Goal: Use online tool/utility: Use online tool/utility

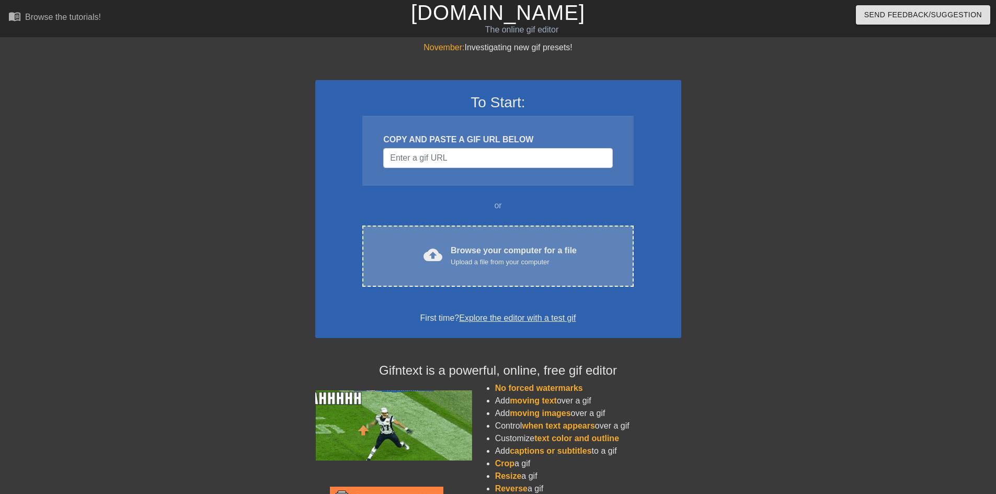
click at [470, 250] on div "Browse your computer for a file Upload a file from your computer" at bounding box center [514, 255] width 126 height 23
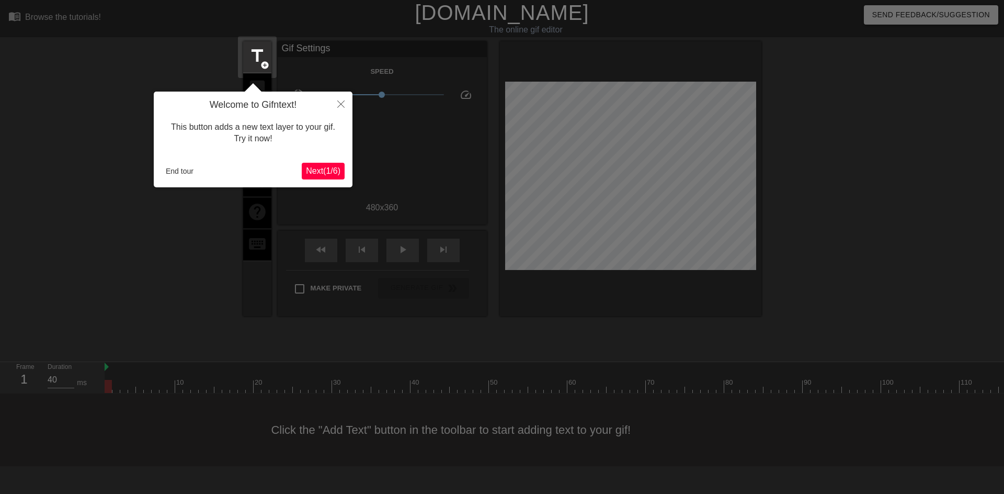
click at [322, 180] on div "Welcome to Gifntext! This button adds a new text layer to your gif. Try it now!…" at bounding box center [253, 139] width 199 height 96
click at [177, 175] on button "End tour" at bounding box center [180, 171] width 36 height 16
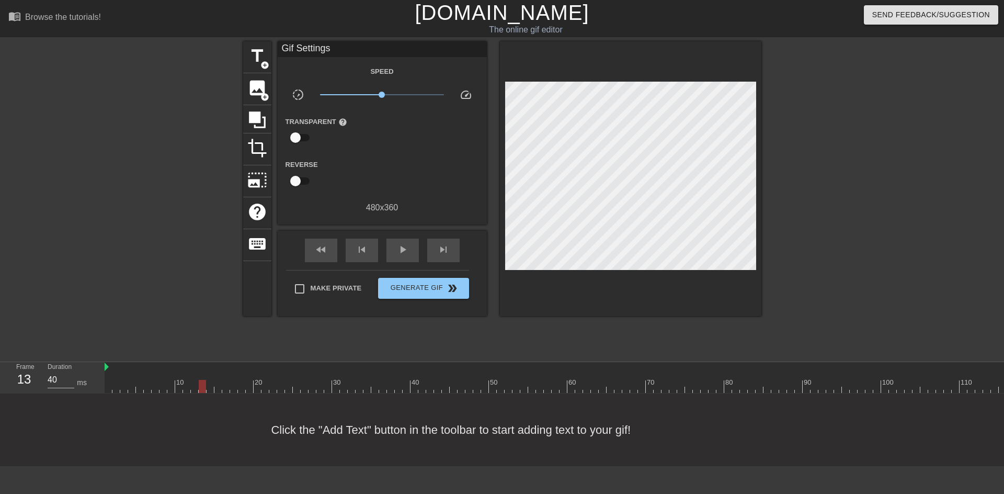
drag, startPoint x: 116, startPoint y: 384, endPoint x: 203, endPoint y: 389, distance: 87.5
click at [203, 389] on div at bounding box center [202, 386] width 7 height 13
drag, startPoint x: 203, startPoint y: 389, endPoint x: 378, endPoint y: 386, distance: 174.6
click at [378, 386] on div at bounding box center [374, 386] width 7 height 13
click at [257, 93] on span "image" at bounding box center [257, 88] width 20 height 20
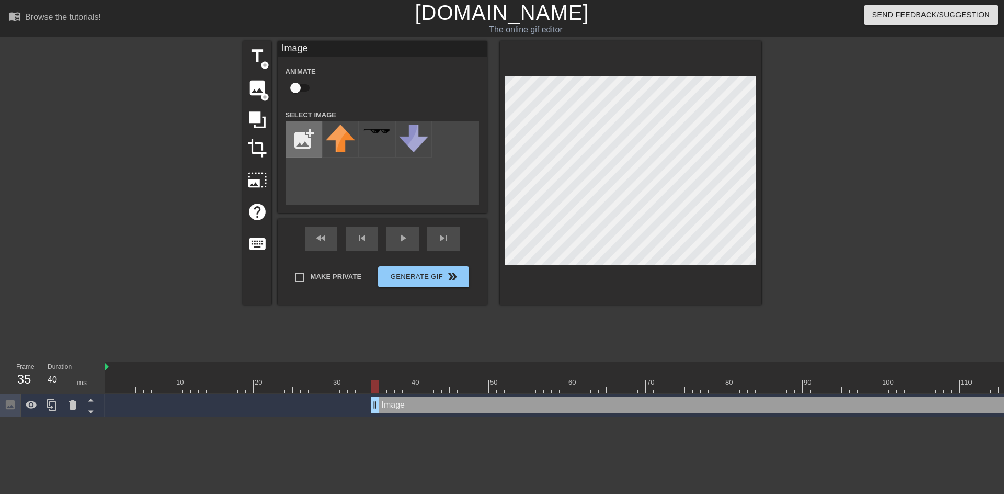
click at [296, 143] on input "file" at bounding box center [304, 139] width 36 height 36
type input "C:\fakepath\transparent ohio state loser logo.jpg"
click at [339, 133] on img at bounding box center [340, 133] width 29 height 19
click at [343, 132] on img at bounding box center [340, 133] width 29 height 19
click at [345, 152] on div at bounding box center [340, 139] width 37 height 37
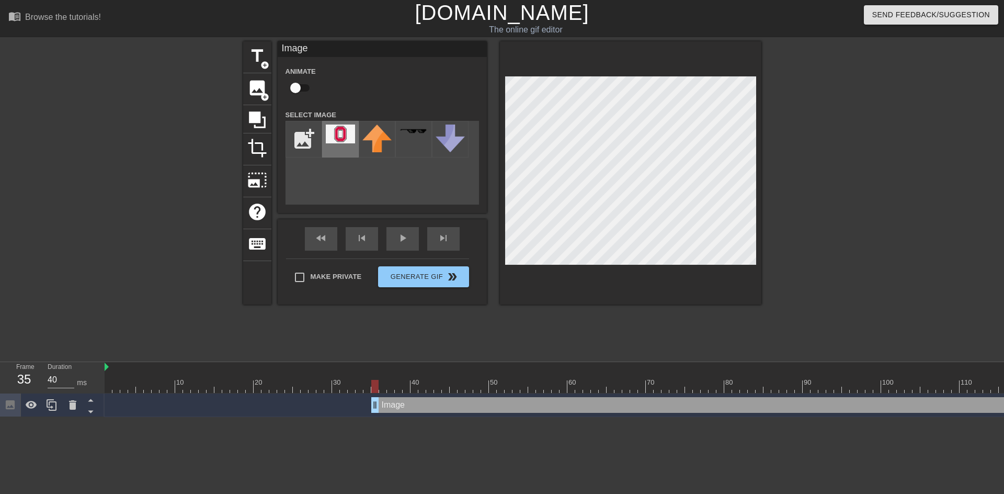
click at [345, 152] on div at bounding box center [340, 139] width 37 height 37
drag, startPoint x: 497, startPoint y: 120, endPoint x: 74, endPoint y: 402, distance: 508.1
click at [74, 402] on icon at bounding box center [72, 404] width 7 height 9
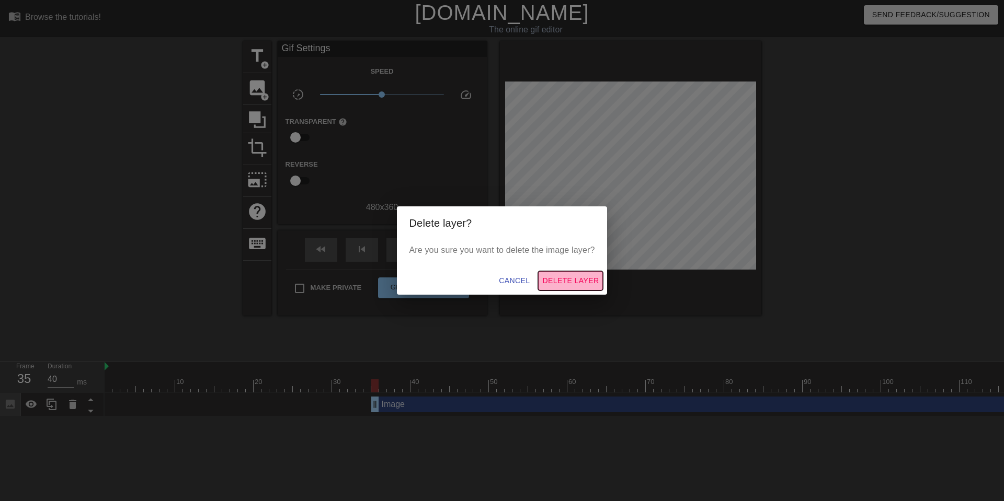
click at [554, 280] on span "Delete Layer" at bounding box center [570, 280] width 56 height 13
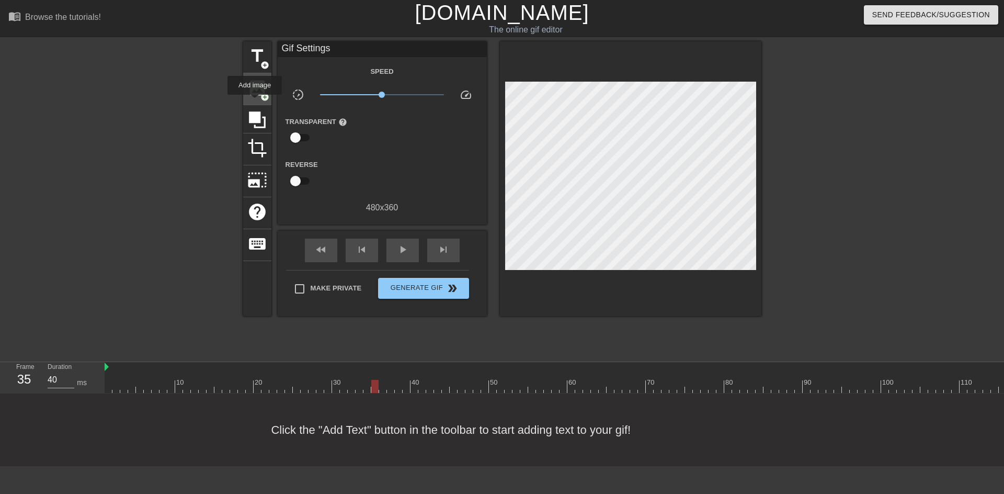
click at [263, 93] on span "add_circle" at bounding box center [264, 97] width 9 height 9
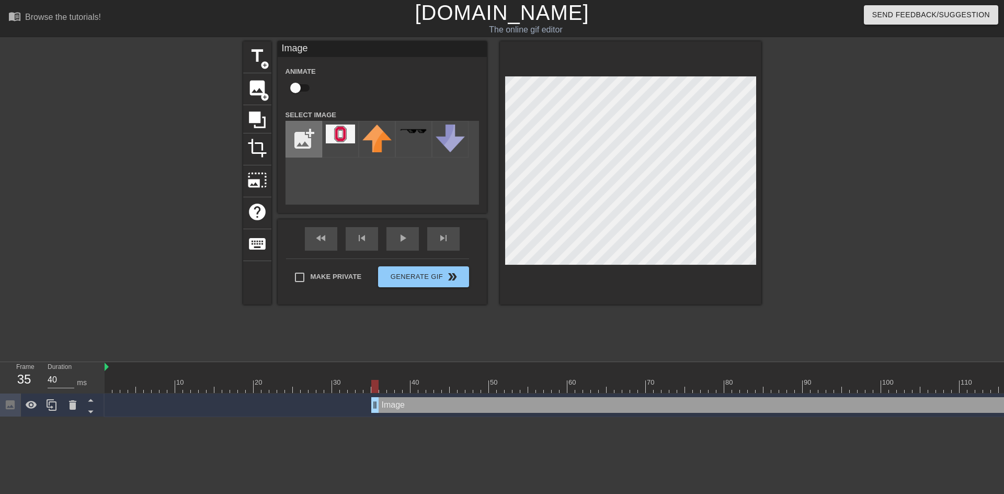
click at [303, 136] on input "file" at bounding box center [304, 139] width 36 height 36
type input "C:\fakepath\transparent ohio state loser logo.jpg"
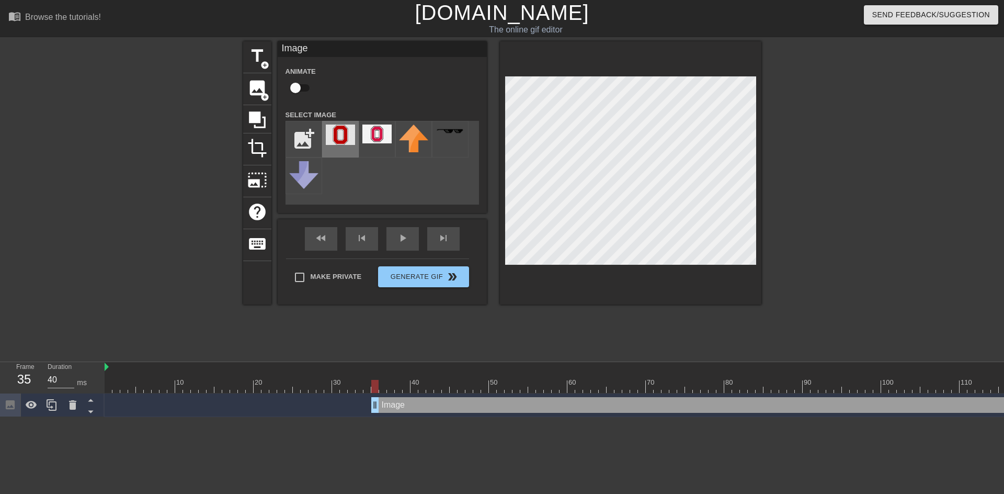
click at [342, 137] on img at bounding box center [340, 134] width 29 height 20
click at [73, 407] on icon at bounding box center [72, 404] width 7 height 9
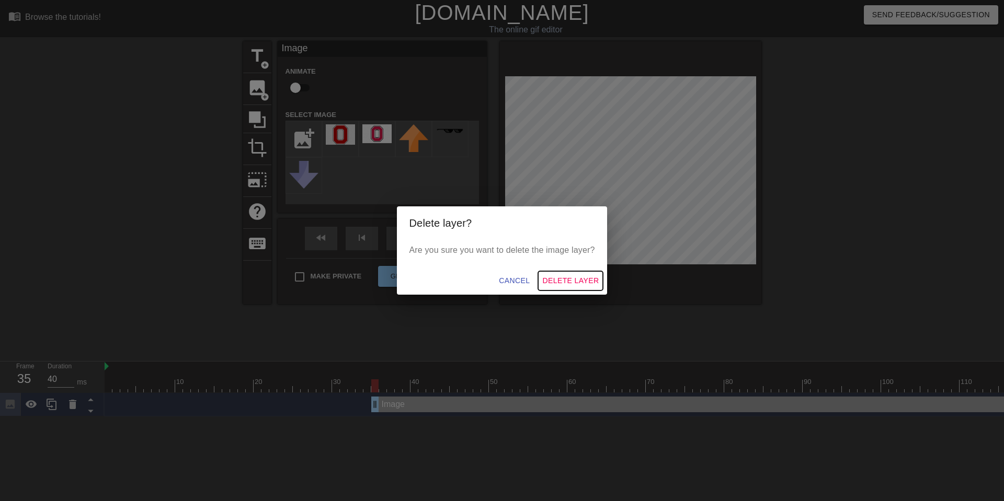
click at [560, 283] on span "Delete Layer" at bounding box center [570, 280] width 56 height 13
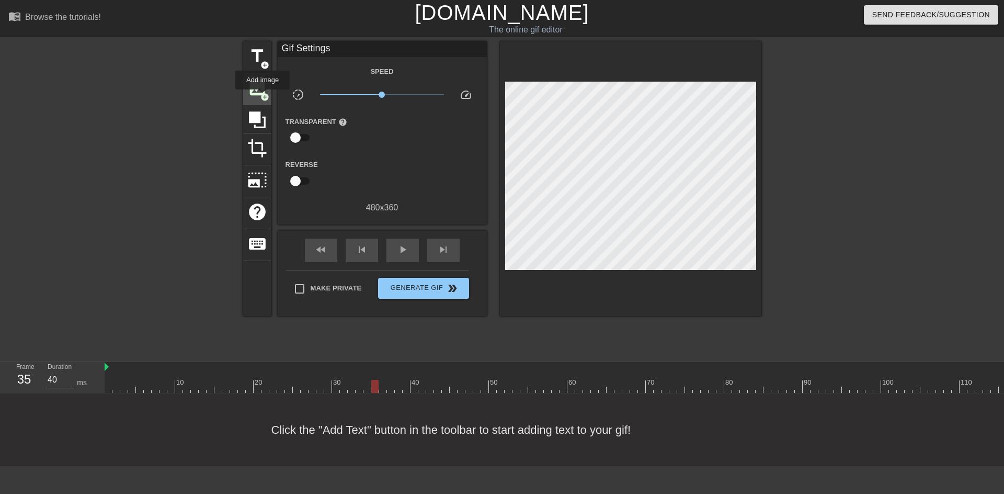
click at [262, 97] on span "add_circle" at bounding box center [264, 97] width 9 height 9
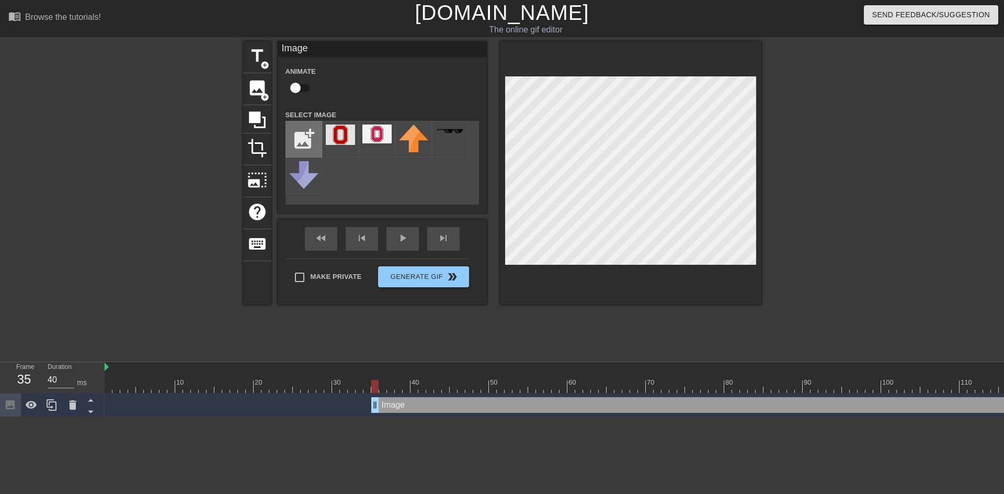
click at [302, 145] on input "file" at bounding box center [304, 139] width 36 height 36
type input "C:\fakepath\ohio state stupid logo.png"
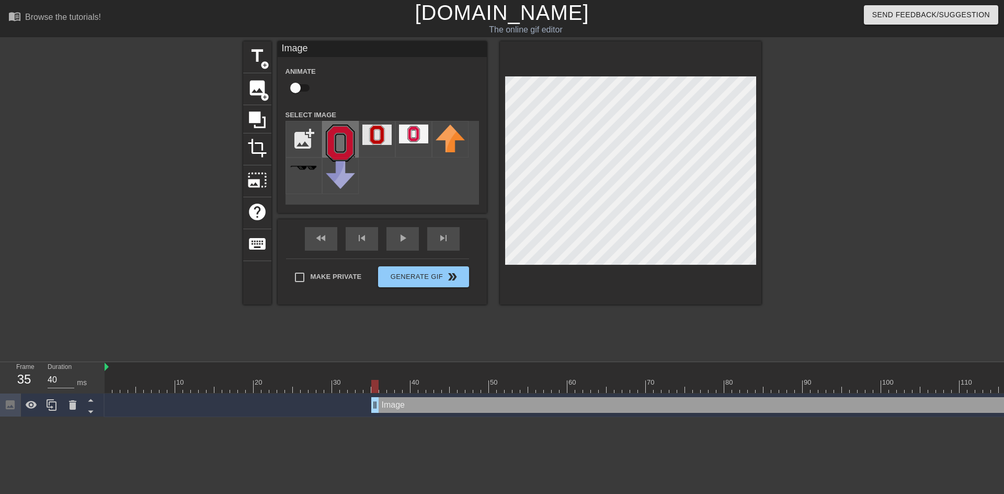
click at [347, 142] on img at bounding box center [340, 142] width 29 height 37
drag, startPoint x: 107, startPoint y: 367, endPoint x: 102, endPoint y: 372, distance: 6.3
click at [102, 372] on div "Frame 35 Duration 40 ms 10 20 30 40 50 60 70 80 90 100 110 120 130 Image drag_h…" at bounding box center [502, 389] width 1004 height 55
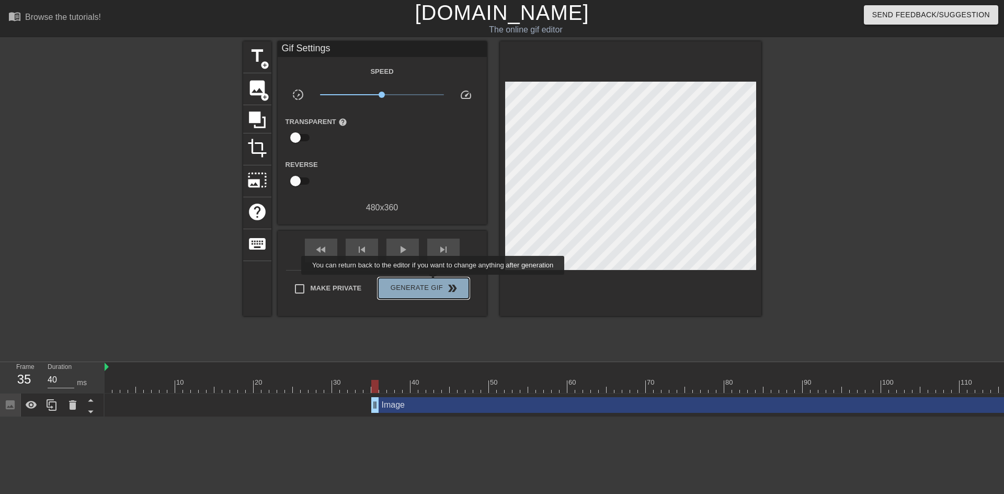
click at [434, 282] on span "Generate Gif double_arrow" at bounding box center [423, 288] width 82 height 13
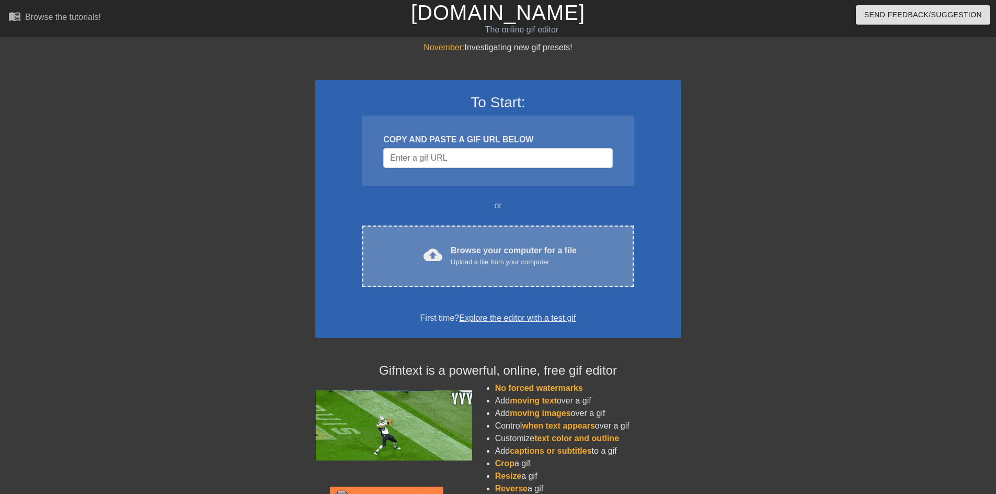
click at [527, 253] on div "Browse your computer for a file Upload a file from your computer" at bounding box center [514, 255] width 126 height 23
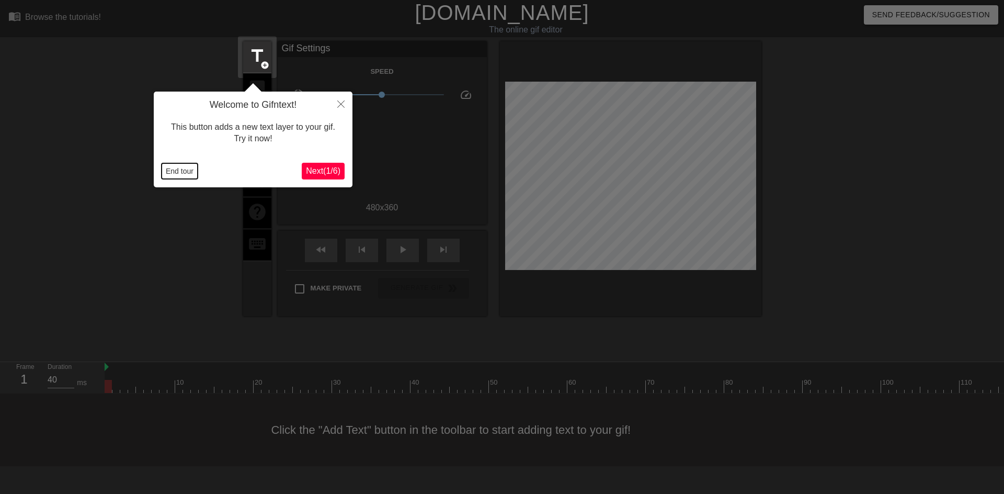
click at [186, 173] on button "End tour" at bounding box center [180, 171] width 36 height 16
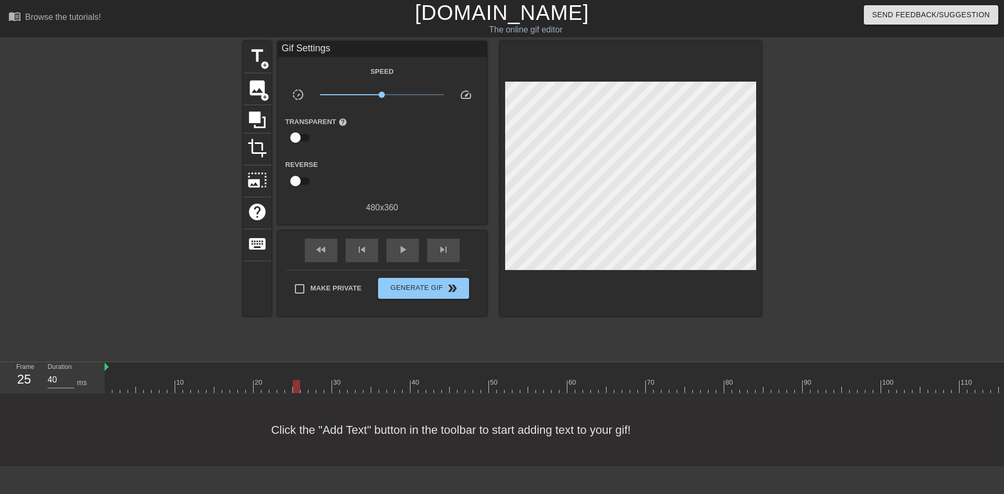
drag, startPoint x: 112, startPoint y: 388, endPoint x: 297, endPoint y: 389, distance: 184.5
click at [298, 389] on div at bounding box center [638, 386] width 1066 height 13
click at [295, 389] on div at bounding box center [296, 386] width 7 height 13
click at [262, 99] on span "add_circle" at bounding box center [264, 97] width 9 height 9
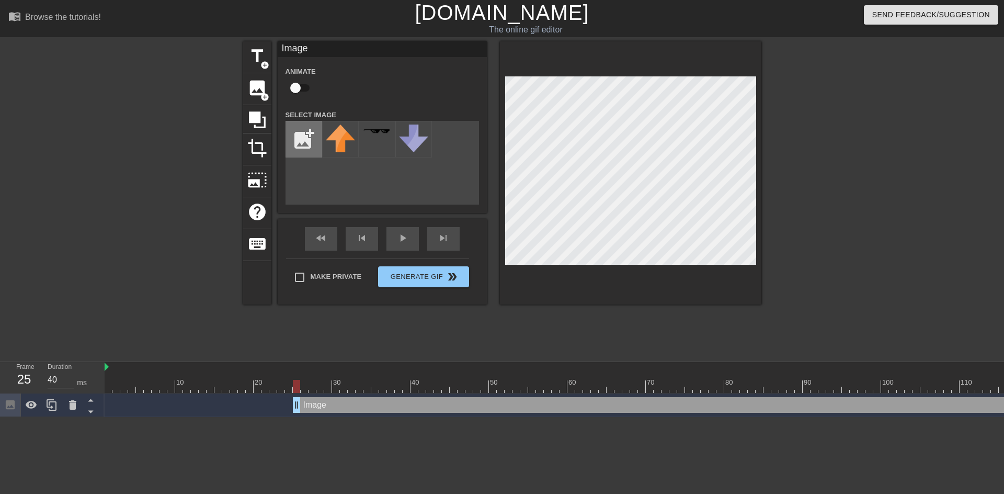
click at [312, 141] on input "file" at bounding box center [304, 139] width 36 height 36
type input "C:\fakepath\ohio state stupid logo.png"
click at [348, 150] on img at bounding box center [340, 142] width 29 height 37
click at [756, 222] on div at bounding box center [630, 172] width 261 height 263
drag, startPoint x: 297, startPoint y: 387, endPoint x: 303, endPoint y: 387, distance: 5.8
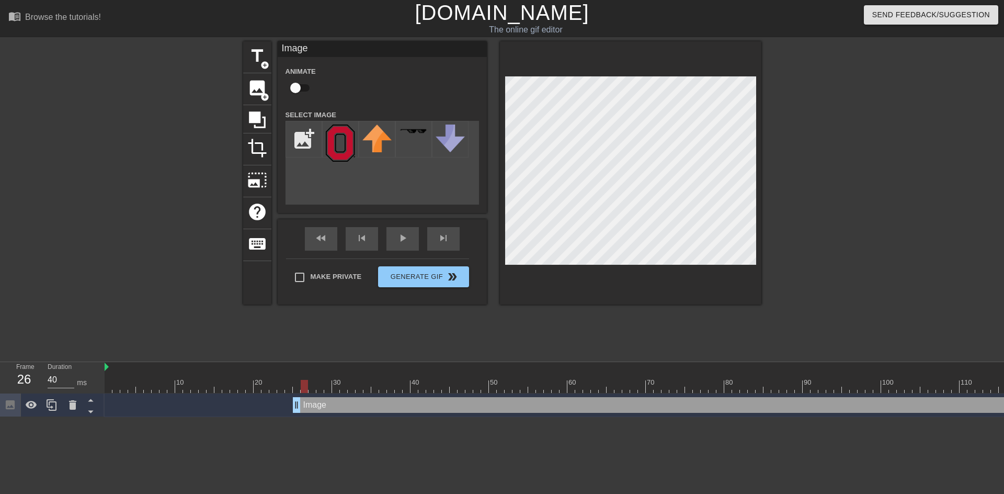
click at [303, 387] on div at bounding box center [304, 386] width 7 height 13
drag, startPoint x: 304, startPoint y: 383, endPoint x: 311, endPoint y: 383, distance: 6.3
click at [311, 383] on div at bounding box center [311, 386] width 7 height 13
drag, startPoint x: 312, startPoint y: 386, endPoint x: 318, endPoint y: 385, distance: 6.9
click at [318, 385] on div at bounding box center [319, 386] width 7 height 13
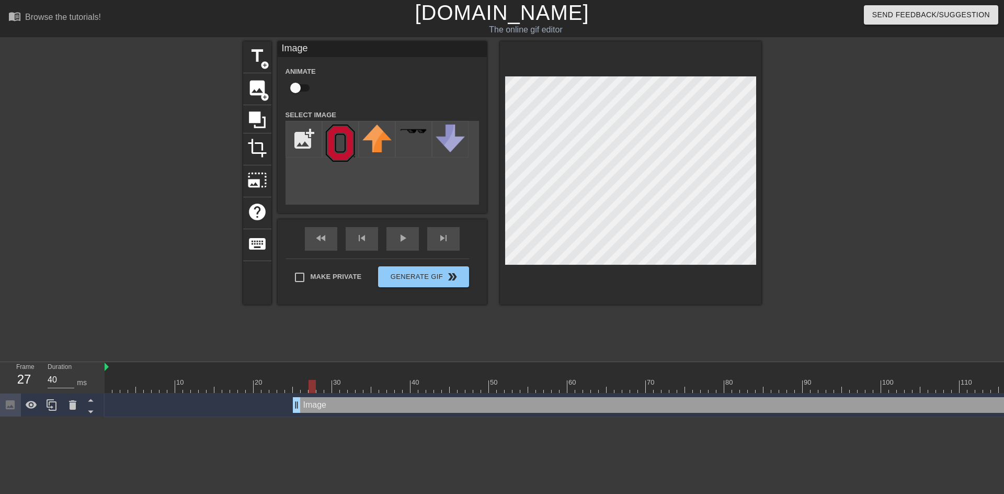
drag, startPoint x: 320, startPoint y: 385, endPoint x: 312, endPoint y: 381, distance: 9.4
click at [312, 381] on div at bounding box center [311, 386] width 7 height 13
drag, startPoint x: 313, startPoint y: 384, endPoint x: 294, endPoint y: 384, distance: 18.3
click at [294, 384] on div at bounding box center [296, 386] width 7 height 13
drag, startPoint x: 297, startPoint y: 387, endPoint x: 389, endPoint y: 396, distance: 92.4
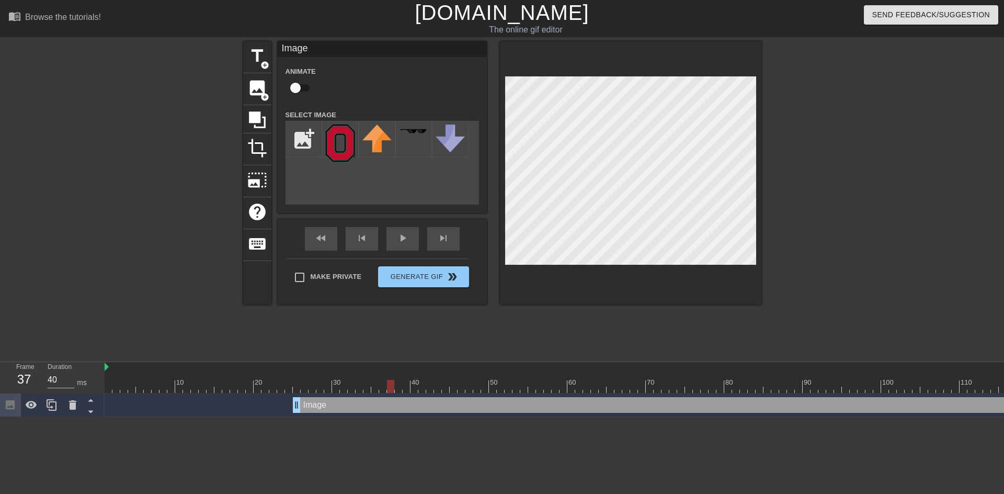
click at [389, 396] on div "10 20 30 40 50 60 70 80 90 100 110 120 130 Image drag_handle drag_handle" at bounding box center [554, 389] width 899 height 55
drag, startPoint x: 389, startPoint y: 387, endPoint x: 297, endPoint y: 384, distance: 92.1
click at [297, 384] on div at bounding box center [296, 386] width 7 height 13
click at [756, 216] on div at bounding box center [630, 172] width 261 height 263
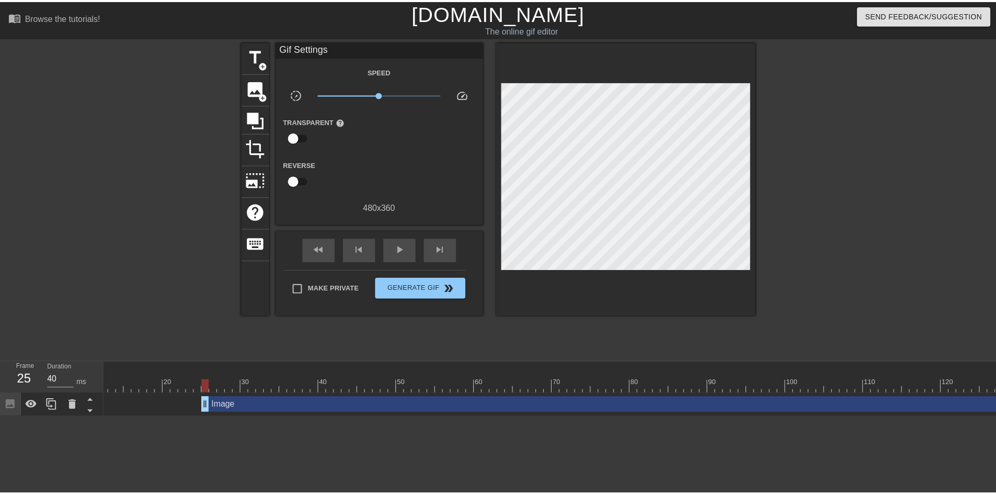
scroll to position [0, 170]
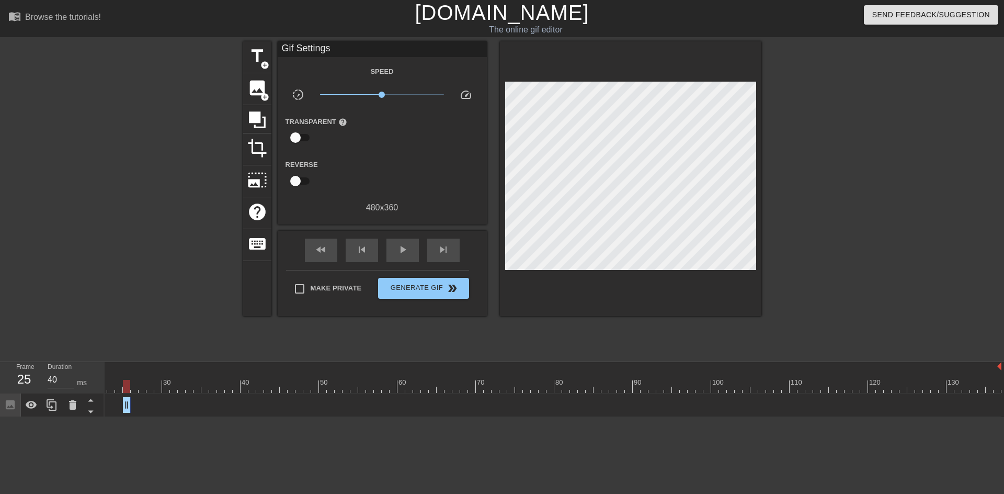
drag, startPoint x: 996, startPoint y: 406, endPoint x: 129, endPoint y: 428, distance: 867.0
click at [129, 417] on html "menu_book Browse the tutorials! Gifntext.com The online gif editor Send Feedbac…" at bounding box center [502, 208] width 1004 height 417
click at [131, 382] on div at bounding box center [134, 386] width 7 height 13
click at [48, 403] on icon at bounding box center [51, 404] width 13 height 13
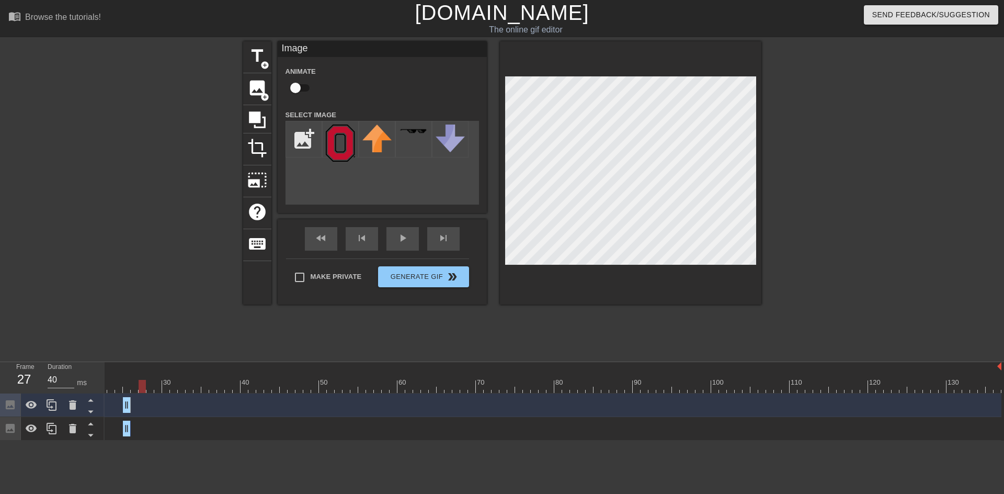
click at [131, 384] on div at bounding box center [468, 386] width 1066 height 13
drag, startPoint x: 141, startPoint y: 388, endPoint x: 135, endPoint y: 386, distance: 5.5
click at [135, 386] on div at bounding box center [134, 386] width 7 height 13
drag, startPoint x: 127, startPoint y: 404, endPoint x: 132, endPoint y: 404, distance: 5.8
drag, startPoint x: 126, startPoint y: 404, endPoint x: 132, endPoint y: 404, distance: 5.8
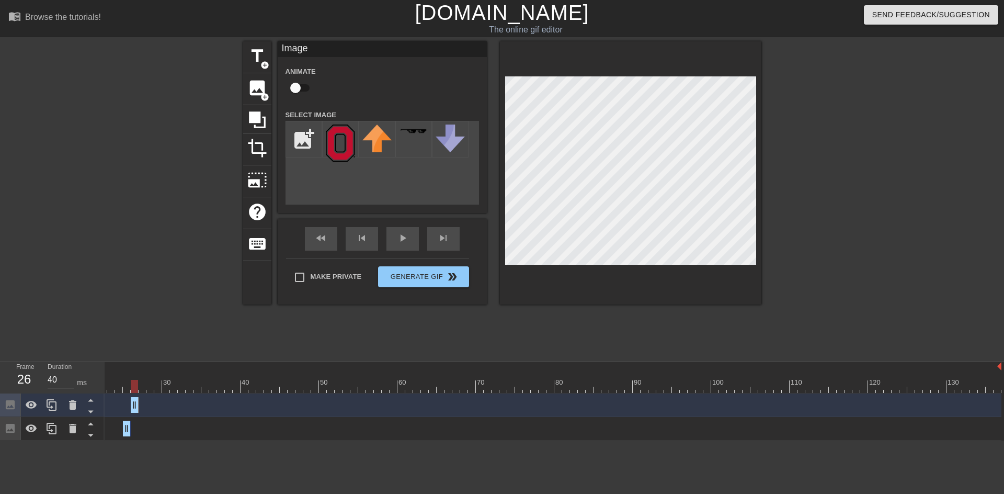
click at [127, 386] on div at bounding box center [468, 386] width 1066 height 13
click at [133, 386] on div at bounding box center [468, 386] width 1066 height 13
drag, startPoint x: 134, startPoint y: 384, endPoint x: 140, endPoint y: 383, distance: 6.3
click at [140, 383] on div at bounding box center [142, 386] width 7 height 13
click at [53, 402] on icon at bounding box center [52, 405] width 10 height 12
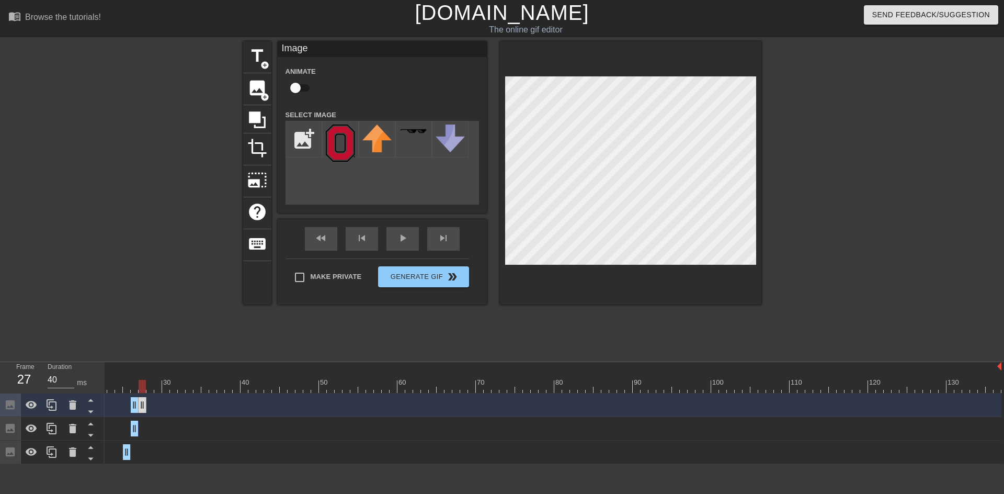
drag, startPoint x: 135, startPoint y: 406, endPoint x: 142, endPoint y: 404, distance: 7.5
drag, startPoint x: 134, startPoint y: 403, endPoint x: 141, endPoint y: 403, distance: 7.3
click at [51, 409] on icon at bounding box center [51, 404] width 13 height 13
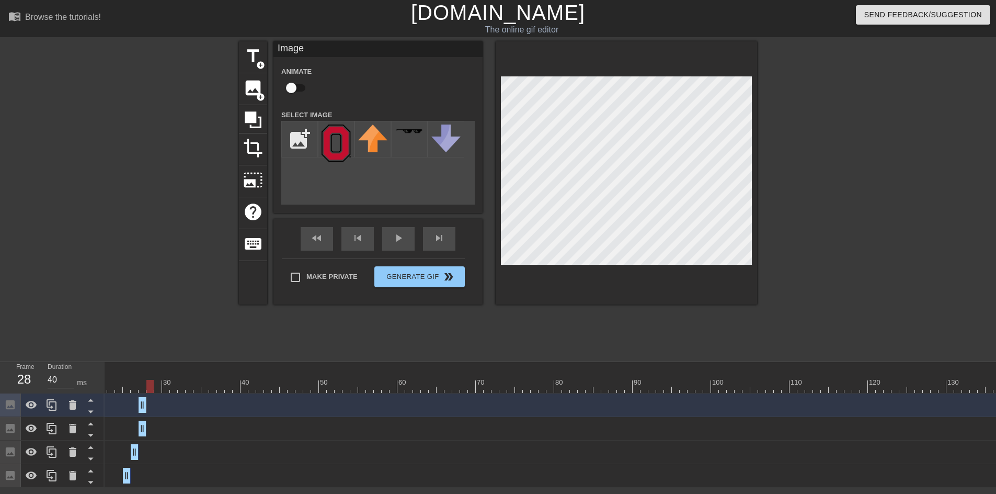
drag, startPoint x: 143, startPoint y: 383, endPoint x: 150, endPoint y: 384, distance: 7.3
click at [150, 384] on div at bounding box center [149, 386] width 7 height 13
drag, startPoint x: 142, startPoint y: 409, endPoint x: 152, endPoint y: 408, distance: 10.5
drag, startPoint x: 142, startPoint y: 405, endPoint x: 150, endPoint y: 405, distance: 8.4
drag, startPoint x: 151, startPoint y: 384, endPoint x: 158, endPoint y: 385, distance: 6.8
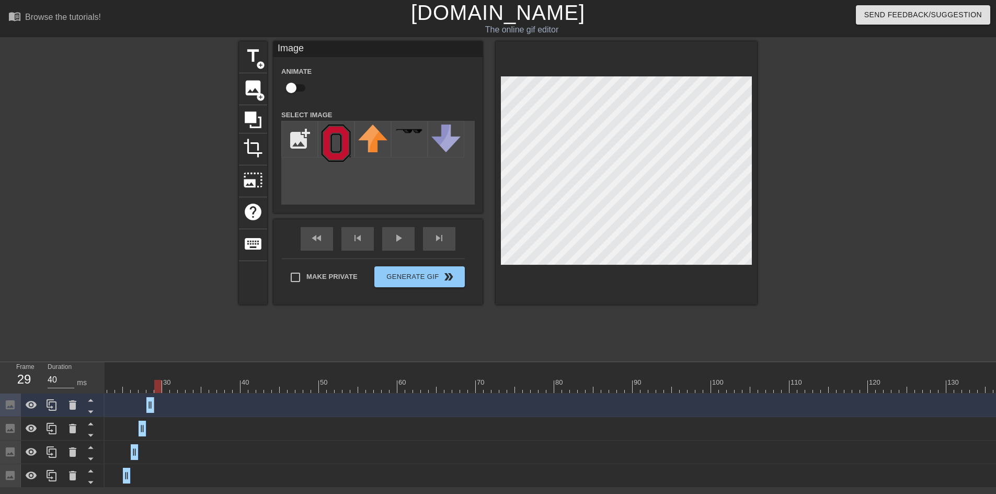
click at [158, 385] on div at bounding box center [157, 386] width 7 height 13
click at [58, 410] on icon at bounding box center [51, 404] width 13 height 13
drag, startPoint x: 151, startPoint y: 406, endPoint x: 156, endPoint y: 405, distance: 5.3
click at [152, 407] on div "Image drag_handle drag_handle" at bounding box center [468, 405] width 1066 height 16
drag, startPoint x: 158, startPoint y: 384, endPoint x: 165, endPoint y: 384, distance: 6.8
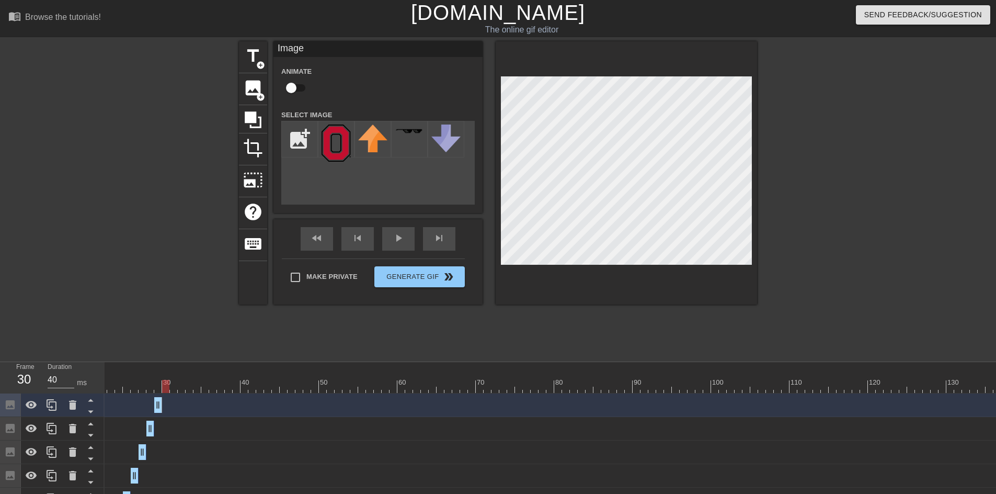
click at [165, 384] on div at bounding box center [165, 386] width 7 height 13
click at [54, 403] on icon at bounding box center [52, 405] width 10 height 12
click at [162, 405] on div "Image drag_handle drag_handle" at bounding box center [468, 405] width 1066 height 16
click at [54, 406] on icon at bounding box center [51, 404] width 13 height 13
drag, startPoint x: 165, startPoint y: 382, endPoint x: 173, endPoint y: 383, distance: 7.9
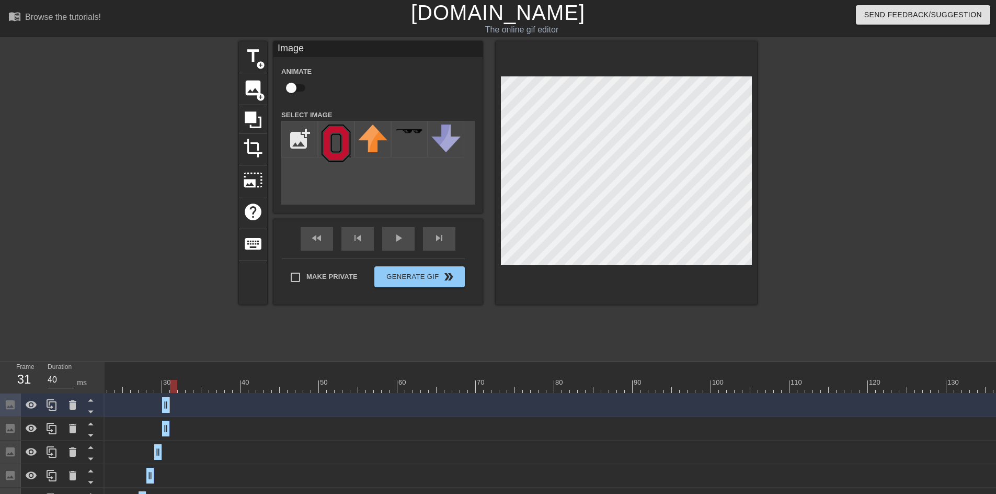
click at [173, 383] on div at bounding box center [173, 386] width 7 height 13
drag, startPoint x: 166, startPoint y: 403, endPoint x: 171, endPoint y: 403, distance: 5.3
drag, startPoint x: 165, startPoint y: 403, endPoint x: 171, endPoint y: 403, distance: 5.8
click at [51, 404] on icon at bounding box center [51, 404] width 13 height 13
drag, startPoint x: 175, startPoint y: 384, endPoint x: 181, endPoint y: 384, distance: 6.3
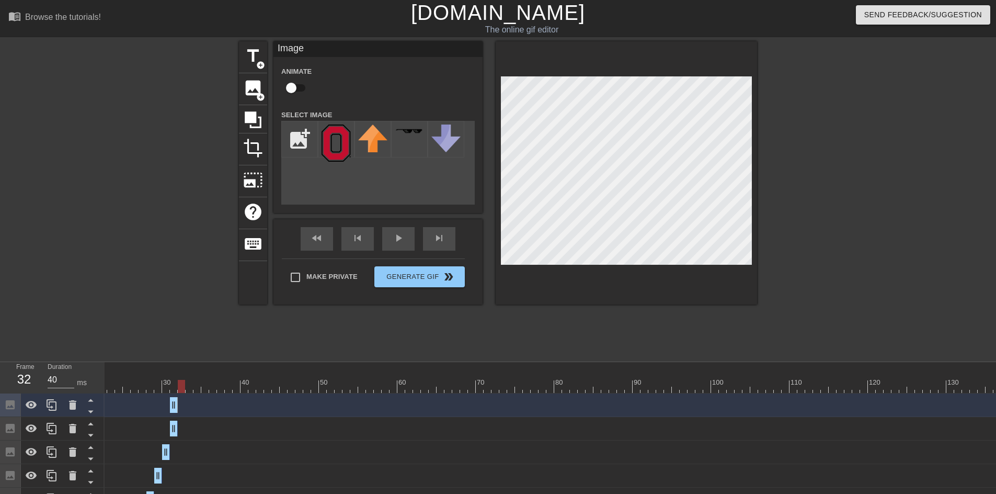
click at [181, 384] on div at bounding box center [181, 386] width 7 height 13
click at [754, 137] on div at bounding box center [626, 172] width 261 height 263
click at [49, 405] on icon at bounding box center [52, 405] width 10 height 12
drag, startPoint x: 182, startPoint y: 387, endPoint x: 190, endPoint y: 387, distance: 7.9
click at [190, 387] on div at bounding box center [189, 386] width 7 height 13
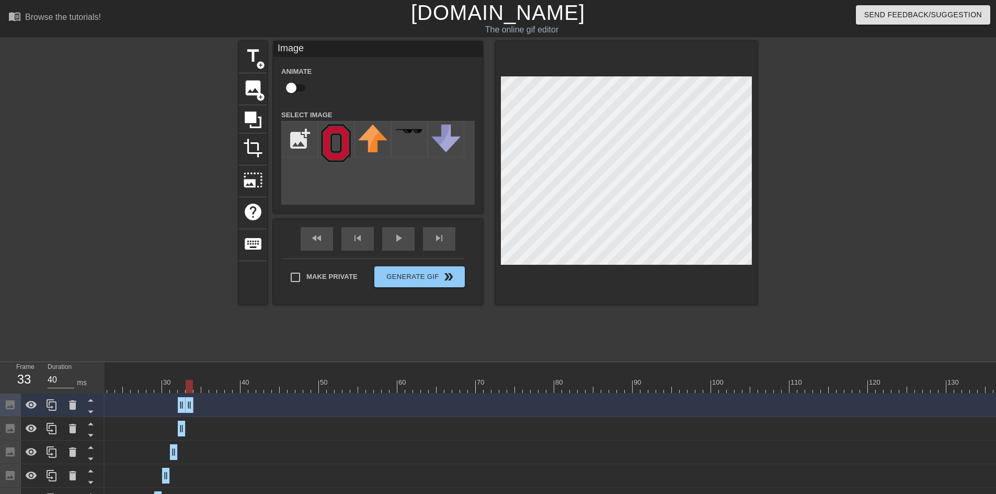
drag, startPoint x: 181, startPoint y: 408, endPoint x: 188, endPoint y: 408, distance: 6.8
drag, startPoint x: 180, startPoint y: 407, endPoint x: 187, endPoint y: 407, distance: 6.8
click at [52, 401] on icon at bounding box center [51, 404] width 13 height 13
drag, startPoint x: 189, startPoint y: 385, endPoint x: 197, endPoint y: 385, distance: 7.8
click at [197, 385] on div at bounding box center [196, 386] width 7 height 13
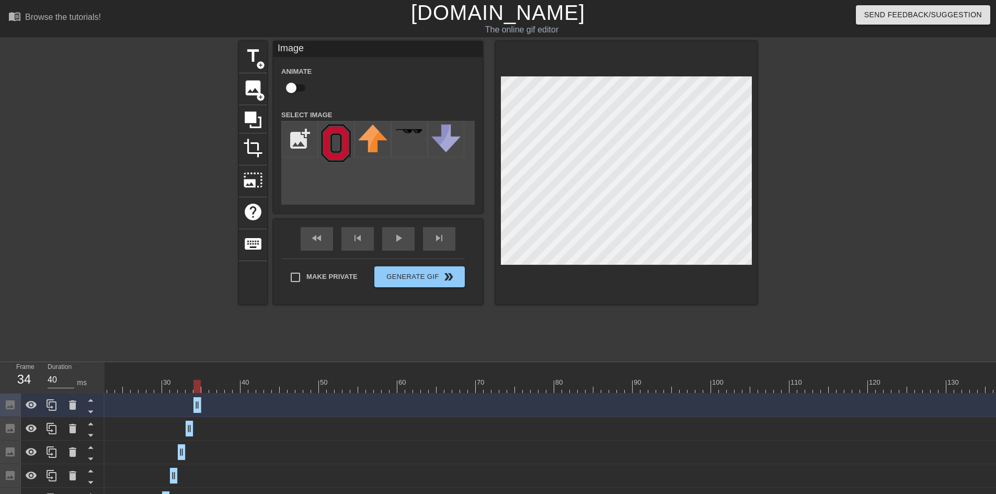
drag, startPoint x: 189, startPoint y: 404, endPoint x: 196, endPoint y: 403, distance: 6.8
drag, startPoint x: 53, startPoint y: 399, endPoint x: 95, endPoint y: 403, distance: 42.0
click at [53, 399] on icon at bounding box center [51, 404] width 13 height 13
drag, startPoint x: 198, startPoint y: 384, endPoint x: 204, endPoint y: 383, distance: 6.4
click at [204, 383] on div at bounding box center [204, 386] width 7 height 13
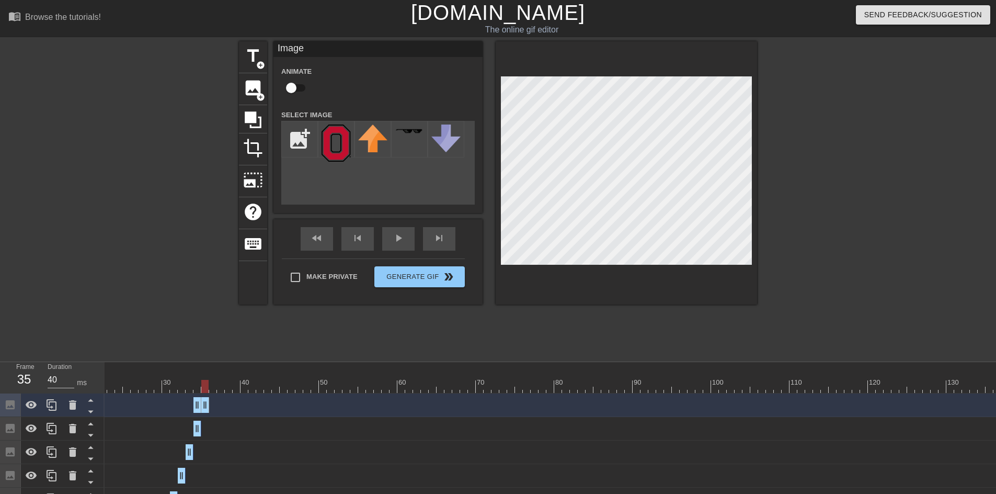
drag, startPoint x: 198, startPoint y: 400, endPoint x: 203, endPoint y: 401, distance: 5.3
drag, startPoint x: 197, startPoint y: 408, endPoint x: 203, endPoint y: 407, distance: 6.4
click at [55, 404] on icon at bounding box center [51, 404] width 13 height 13
drag, startPoint x: 208, startPoint y: 387, endPoint x: 209, endPoint y: 397, distance: 9.9
click at [211, 387] on div at bounding box center [212, 386] width 7 height 13
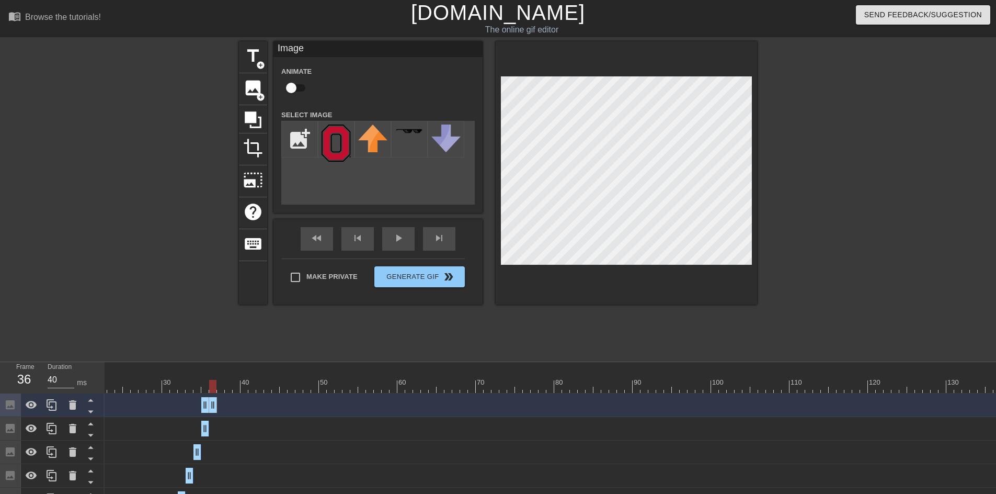
drag, startPoint x: 203, startPoint y: 408, endPoint x: 209, endPoint y: 407, distance: 6.4
click at [53, 405] on icon at bounding box center [51, 404] width 13 height 13
click at [220, 384] on div at bounding box center [468, 386] width 1066 height 13
drag, startPoint x: 227, startPoint y: 387, endPoint x: 217, endPoint y: 389, distance: 10.3
click at [221, 387] on div at bounding box center [220, 386] width 7 height 13
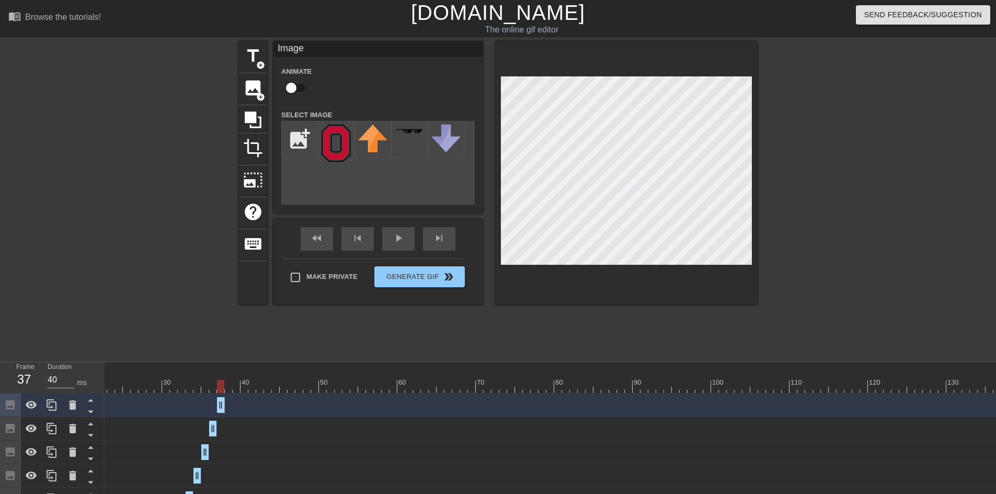
drag, startPoint x: 213, startPoint y: 405, endPoint x: 219, endPoint y: 405, distance: 6.3
drag, startPoint x: 221, startPoint y: 385, endPoint x: 228, endPoint y: 384, distance: 6.8
click at [228, 384] on div at bounding box center [228, 386] width 7 height 13
drag, startPoint x: 220, startPoint y: 406, endPoint x: 226, endPoint y: 405, distance: 6.4
drag, startPoint x: 231, startPoint y: 405, endPoint x: 223, endPoint y: 404, distance: 7.9
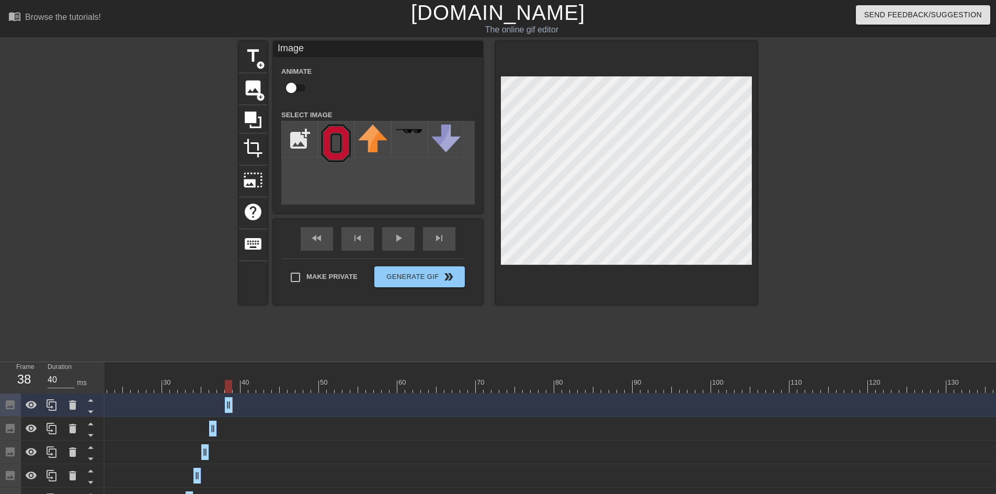
click at [222, 404] on div "Image drag_handle drag_handle" at bounding box center [468, 405] width 1066 height 16
drag, startPoint x: 227, startPoint y: 403, endPoint x: 220, endPoint y: 403, distance: 7.3
click at [220, 403] on div "Image drag_handle drag_handle" at bounding box center [468, 405] width 1066 height 16
click at [222, 404] on div "Image drag_handle drag_handle" at bounding box center [468, 405] width 1066 height 16
drag, startPoint x: 231, startPoint y: 404, endPoint x: 220, endPoint y: 405, distance: 11.0
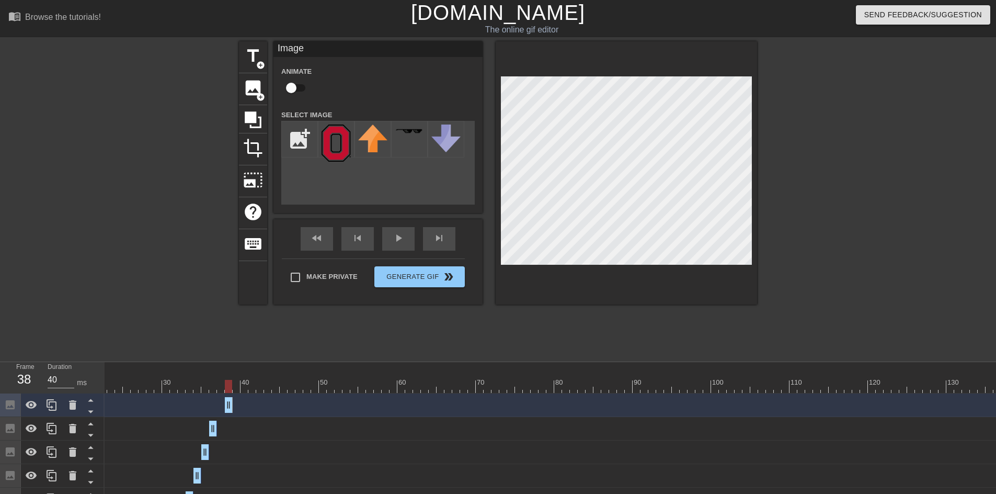
click at [220, 405] on div "Image drag_handle drag_handle" at bounding box center [468, 405] width 1066 height 16
drag, startPoint x: 227, startPoint y: 404, endPoint x: 217, endPoint y: 404, distance: 9.9
click at [217, 404] on div "Image drag_handle drag_handle" at bounding box center [468, 405] width 1066 height 16
click at [221, 405] on div "Image drag_handle drag_handle" at bounding box center [468, 405] width 1066 height 16
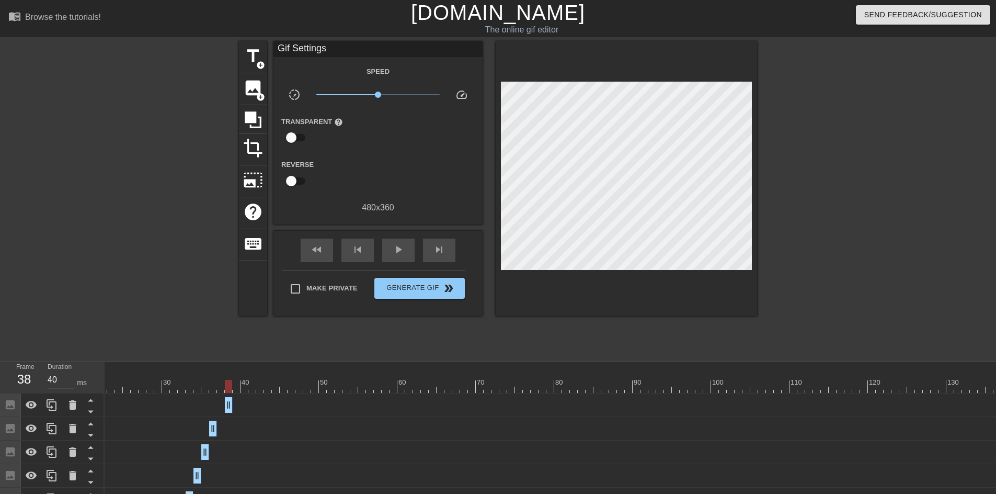
drag, startPoint x: 229, startPoint y: 405, endPoint x: 219, endPoint y: 406, distance: 10.5
click at [219, 405] on div "Image drag_handle drag_handle" at bounding box center [468, 405] width 1066 height 16
drag, startPoint x: 231, startPoint y: 403, endPoint x: 237, endPoint y: 403, distance: 6.3
drag, startPoint x: 227, startPoint y: 403, endPoint x: 217, endPoint y: 403, distance: 9.9
drag, startPoint x: 238, startPoint y: 405, endPoint x: 223, endPoint y: 399, distance: 15.7
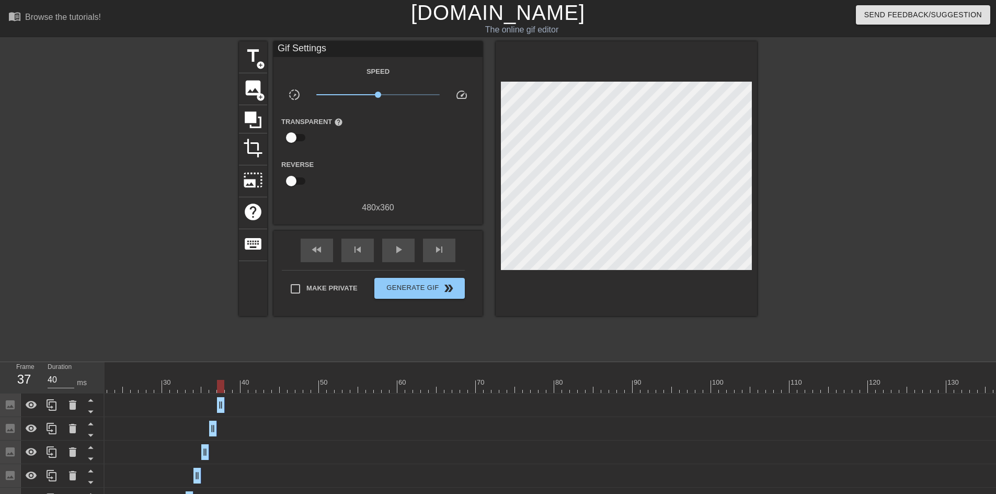
click at [229, 386] on div at bounding box center [468, 386] width 1066 height 13
click at [49, 408] on icon at bounding box center [51, 404] width 13 height 13
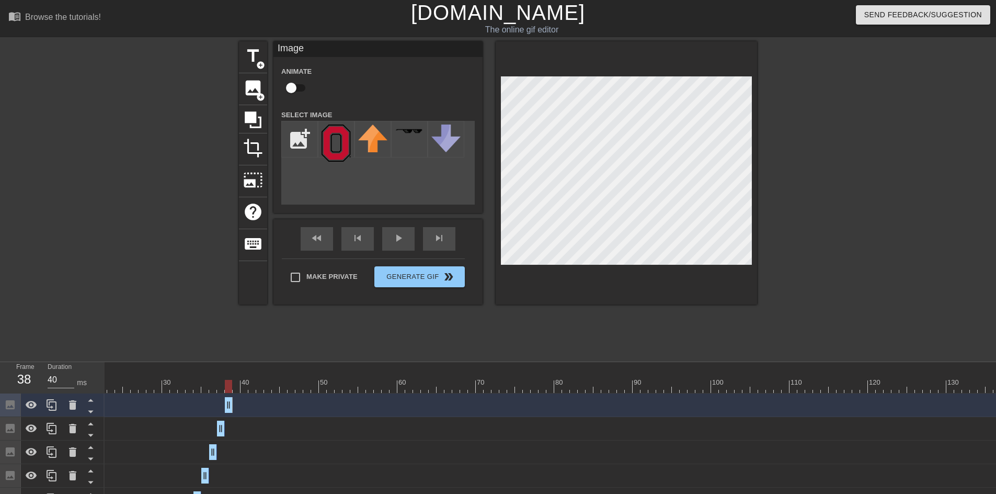
drag, startPoint x: 220, startPoint y: 405, endPoint x: 228, endPoint y: 404, distance: 7.9
click at [233, 386] on div at bounding box center [468, 386] width 1066 height 13
drag, startPoint x: 242, startPoint y: 386, endPoint x: 236, endPoint y: 386, distance: 6.3
click at [236, 386] on div at bounding box center [236, 386] width 7 height 13
click at [55, 407] on icon at bounding box center [51, 404] width 13 height 13
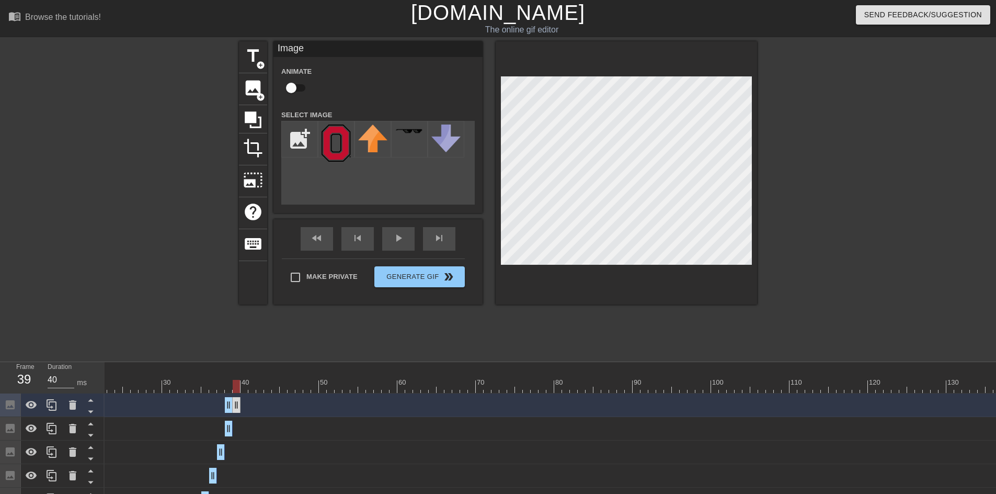
drag, startPoint x: 227, startPoint y: 403, endPoint x: 232, endPoint y: 403, distance: 5.3
drag, startPoint x: 228, startPoint y: 404, endPoint x: 235, endPoint y: 404, distance: 6.8
drag, startPoint x: 237, startPoint y: 384, endPoint x: 244, endPoint y: 385, distance: 7.3
click at [244, 385] on div at bounding box center [243, 386] width 7 height 13
click at [52, 407] on icon at bounding box center [52, 405] width 10 height 12
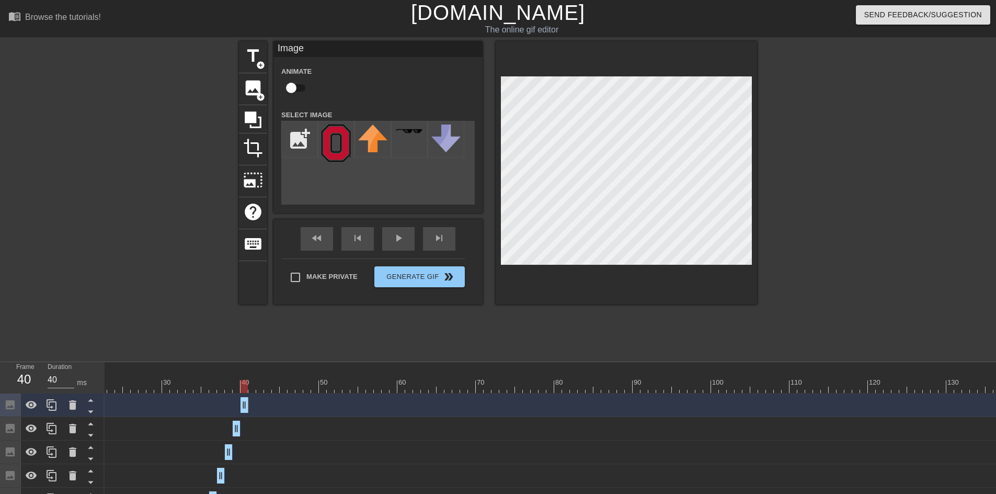
drag, startPoint x: 235, startPoint y: 405, endPoint x: 242, endPoint y: 405, distance: 6.3
click at [250, 386] on div at bounding box center [251, 386] width 7 height 13
click at [53, 405] on icon at bounding box center [51, 404] width 13 height 13
drag, startPoint x: 244, startPoint y: 403, endPoint x: 250, endPoint y: 403, distance: 6.3
drag, startPoint x: 244, startPoint y: 406, endPoint x: 279, endPoint y: 381, distance: 42.8
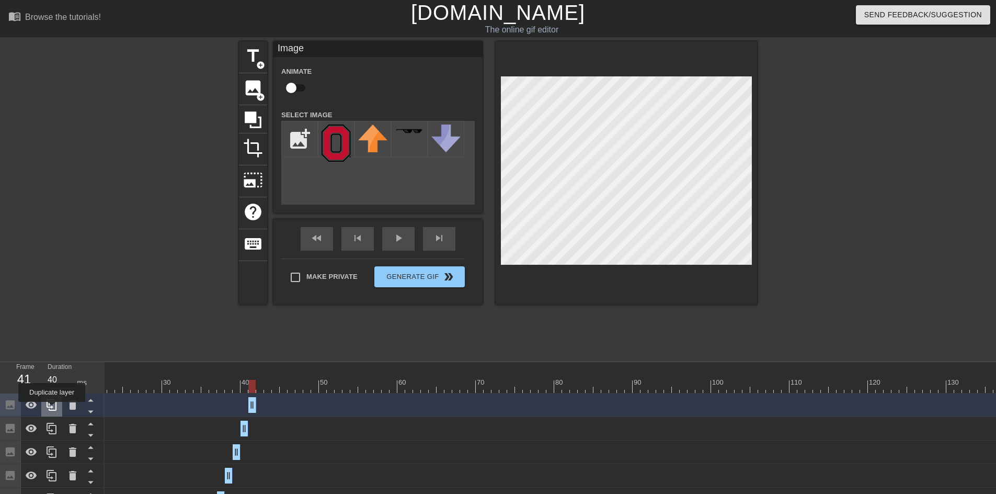
click at [52, 409] on icon at bounding box center [51, 404] width 13 height 13
drag, startPoint x: 251, startPoint y: 383, endPoint x: 257, endPoint y: 383, distance: 5.8
click at [257, 383] on div at bounding box center [259, 386] width 7 height 13
drag, startPoint x: 251, startPoint y: 407, endPoint x: 257, endPoint y: 407, distance: 5.8
drag, startPoint x: 252, startPoint y: 406, endPoint x: 259, endPoint y: 406, distance: 7.3
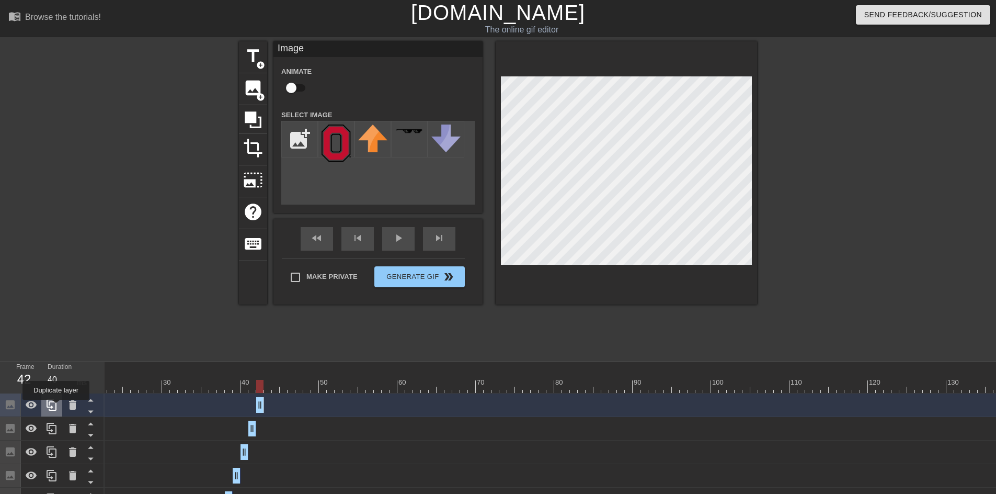
click at [56, 407] on icon at bounding box center [52, 405] width 10 height 12
drag, startPoint x: 259, startPoint y: 384, endPoint x: 263, endPoint y: 392, distance: 9.4
click at [267, 384] on div at bounding box center [267, 386] width 7 height 13
drag, startPoint x: 260, startPoint y: 401, endPoint x: 268, endPoint y: 403, distance: 7.5
click at [51, 409] on icon at bounding box center [51, 404] width 13 height 13
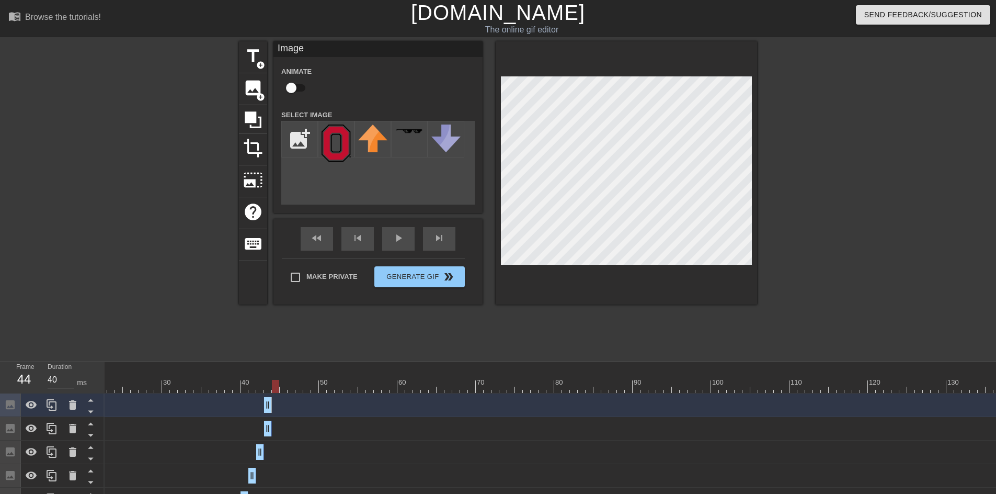
drag, startPoint x: 267, startPoint y: 387, endPoint x: 274, endPoint y: 387, distance: 6.8
click at [274, 387] on div at bounding box center [275, 386] width 7 height 13
drag, startPoint x: 268, startPoint y: 407, endPoint x: 274, endPoint y: 407, distance: 6.3
drag, startPoint x: 276, startPoint y: 385, endPoint x: 284, endPoint y: 385, distance: 7.8
click at [284, 385] on div at bounding box center [283, 386] width 7 height 13
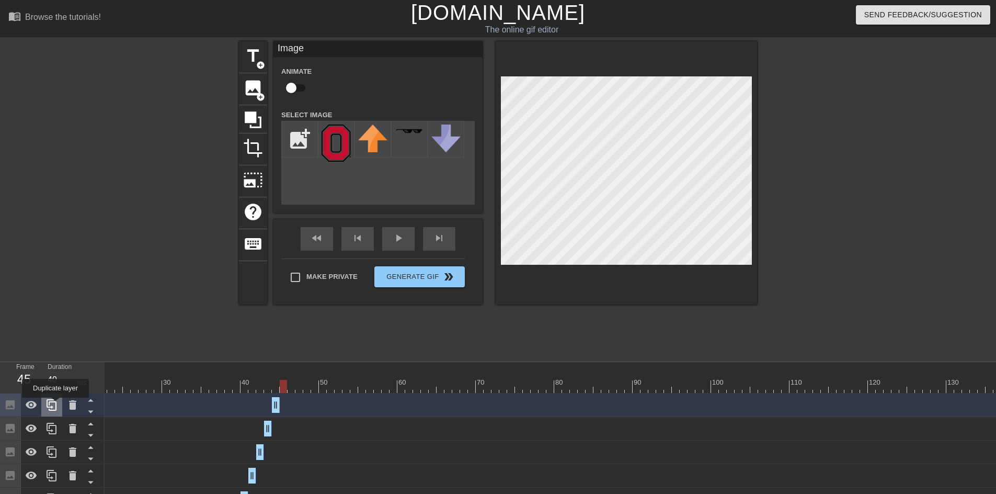
click at [55, 405] on icon at bounding box center [51, 404] width 13 height 13
drag, startPoint x: 276, startPoint y: 406, endPoint x: 282, endPoint y: 406, distance: 6.8
drag, startPoint x: 276, startPoint y: 406, endPoint x: 281, endPoint y: 405, distance: 5.8
click at [51, 411] on div at bounding box center [51, 404] width 21 height 23
drag, startPoint x: 282, startPoint y: 385, endPoint x: 292, endPoint y: 386, distance: 9.5
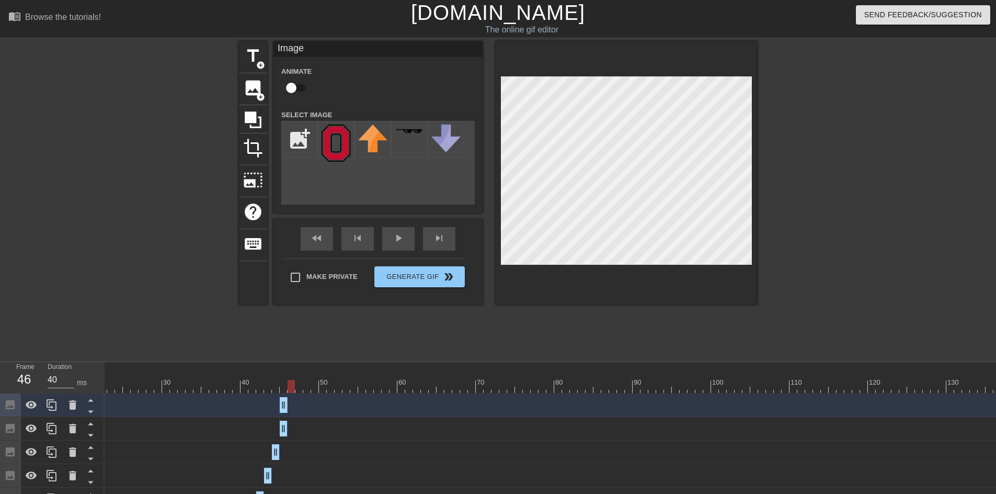
click at [292, 386] on div at bounding box center [291, 386] width 7 height 13
drag, startPoint x: 283, startPoint y: 407, endPoint x: 290, endPoint y: 407, distance: 6.8
click at [48, 409] on icon at bounding box center [51, 404] width 13 height 13
drag, startPoint x: 292, startPoint y: 385, endPoint x: 299, endPoint y: 385, distance: 6.8
click at [303, 385] on div at bounding box center [306, 386] width 7 height 13
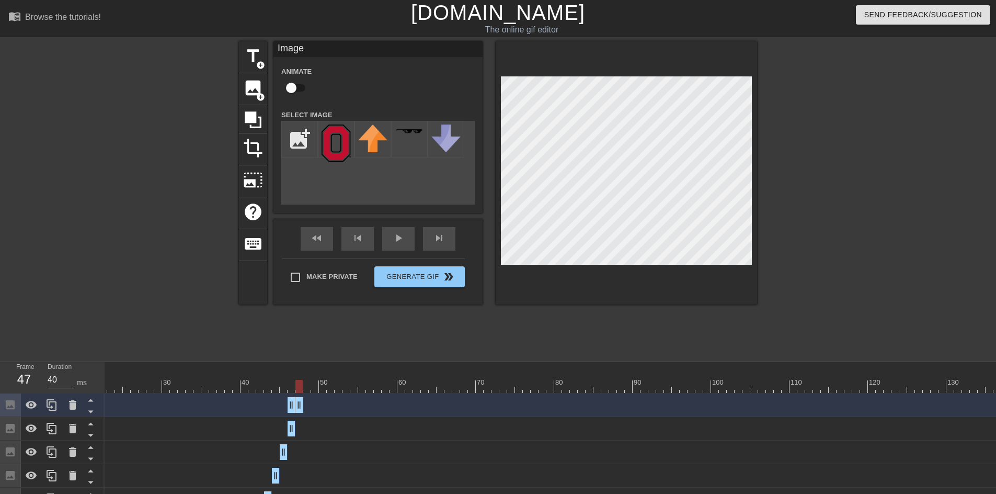
drag, startPoint x: 292, startPoint y: 403, endPoint x: 297, endPoint y: 403, distance: 5.8
drag, startPoint x: 291, startPoint y: 406, endPoint x: 296, endPoint y: 406, distance: 5.8
drag, startPoint x: 299, startPoint y: 384, endPoint x: 304, endPoint y: 384, distance: 5.3
click at [304, 384] on div at bounding box center [306, 386] width 7 height 13
click at [53, 405] on icon at bounding box center [51, 404] width 13 height 13
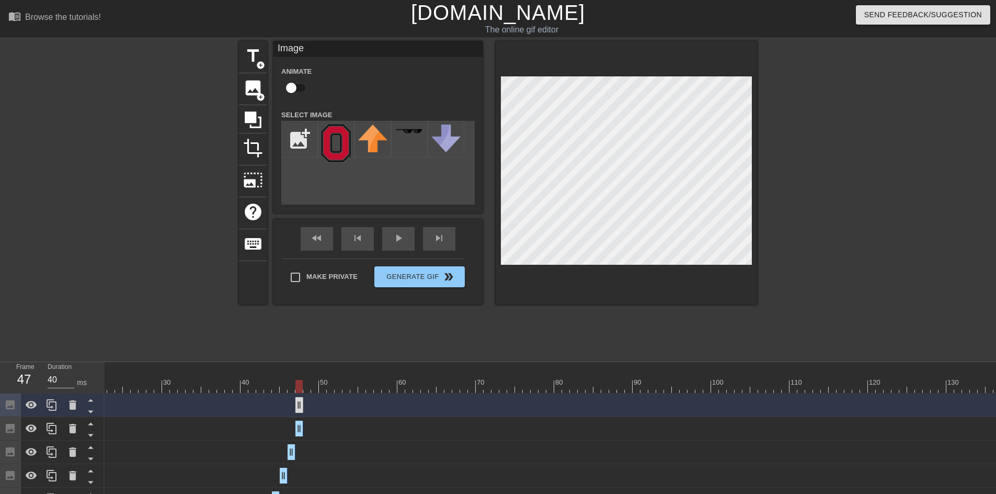
drag, startPoint x: 299, startPoint y: 402, endPoint x: 306, endPoint y: 403, distance: 7.3
drag, startPoint x: 300, startPoint y: 404, endPoint x: 306, endPoint y: 404, distance: 6.3
click at [54, 408] on icon at bounding box center [51, 404] width 13 height 13
click at [311, 385] on div at bounding box center [306, 386] width 7 height 13
drag, startPoint x: 306, startPoint y: 404, endPoint x: 317, endPoint y: 405, distance: 10.6
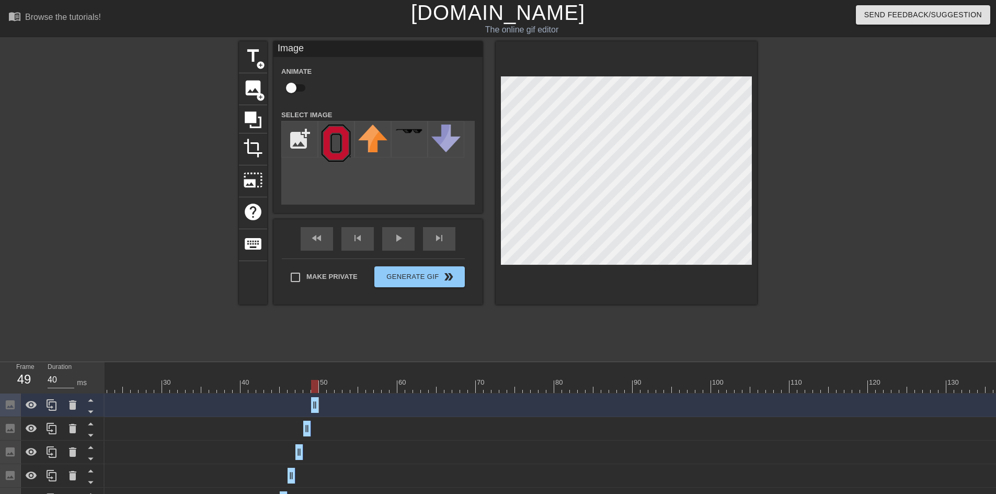
drag, startPoint x: 307, startPoint y: 406, endPoint x: 314, endPoint y: 406, distance: 6.8
click at [54, 403] on icon at bounding box center [51, 404] width 13 height 13
drag, startPoint x: 315, startPoint y: 387, endPoint x: 322, endPoint y: 388, distance: 6.5
click at [322, 387] on div at bounding box center [322, 386] width 7 height 13
drag, startPoint x: 315, startPoint y: 403, endPoint x: 322, endPoint y: 404, distance: 6.8
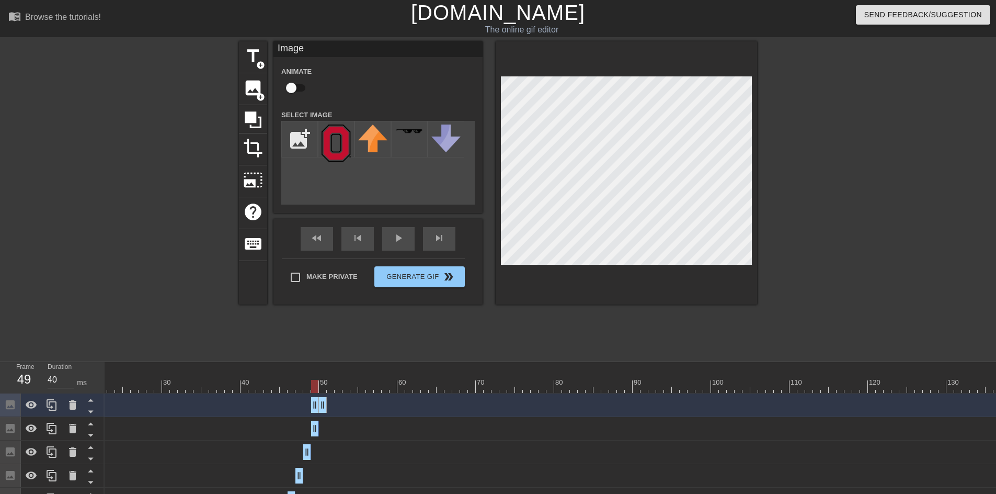
click at [318, 406] on div "Image drag_handle drag_handle" at bounding box center [468, 405] width 1066 height 16
drag, startPoint x: 328, startPoint y: 388, endPoint x: 334, endPoint y: 383, distance: 7.8
click at [324, 389] on div at bounding box center [322, 386] width 7 height 13
click at [50, 401] on icon at bounding box center [51, 404] width 13 height 13
drag, startPoint x: 322, startPoint y: 385, endPoint x: 329, endPoint y: 386, distance: 7.4
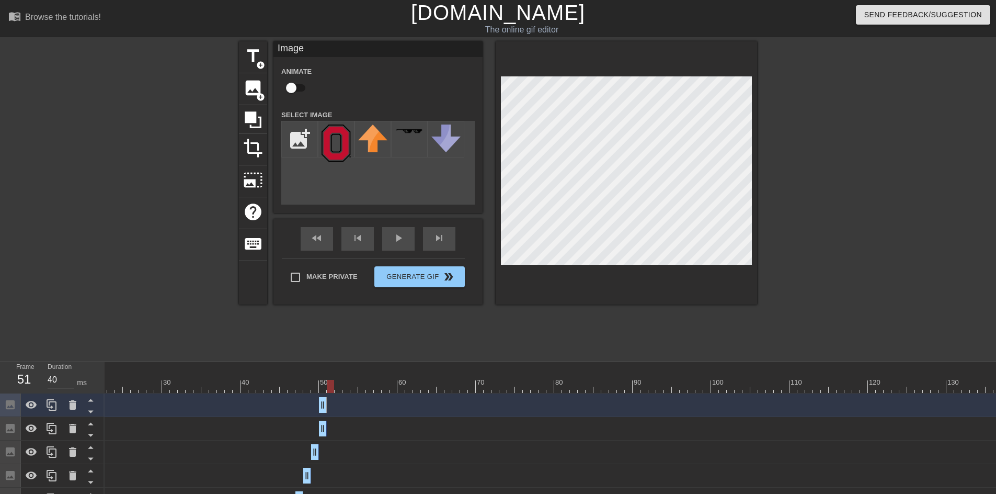
click at [329, 385] on div at bounding box center [330, 386] width 7 height 13
drag, startPoint x: 325, startPoint y: 407, endPoint x: 330, endPoint y: 407, distance: 5.3
drag, startPoint x: 337, startPoint y: 403, endPoint x: 331, endPoint y: 404, distance: 5.8
click at [50, 407] on icon at bounding box center [52, 405] width 10 height 12
drag, startPoint x: 330, startPoint y: 382, endPoint x: 340, endPoint y: 384, distance: 10.1
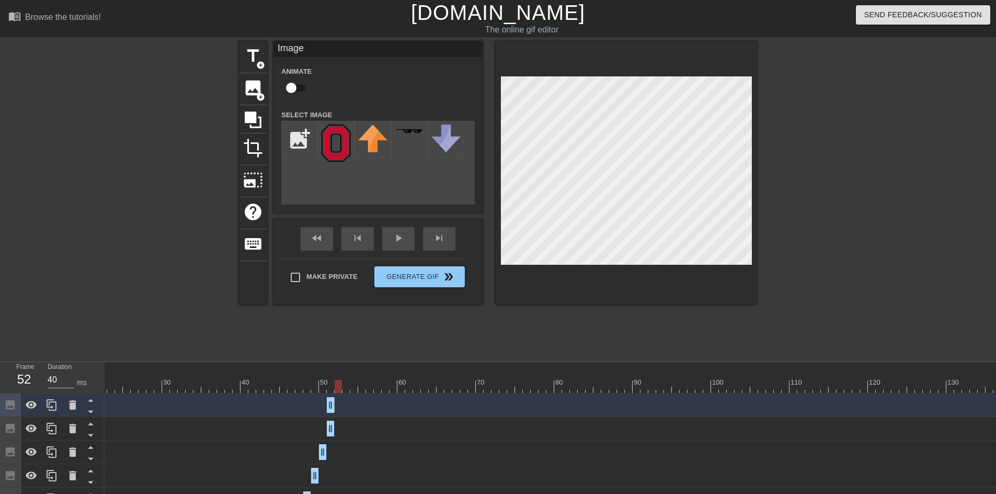
click at [340, 384] on div at bounding box center [338, 386] width 7 height 13
drag, startPoint x: 330, startPoint y: 410, endPoint x: 337, endPoint y: 409, distance: 6.3
drag, startPoint x: 330, startPoint y: 408, endPoint x: 336, endPoint y: 408, distance: 5.3
click at [49, 407] on icon at bounding box center [52, 405] width 10 height 12
drag, startPoint x: 339, startPoint y: 386, endPoint x: 346, endPoint y: 386, distance: 7.3
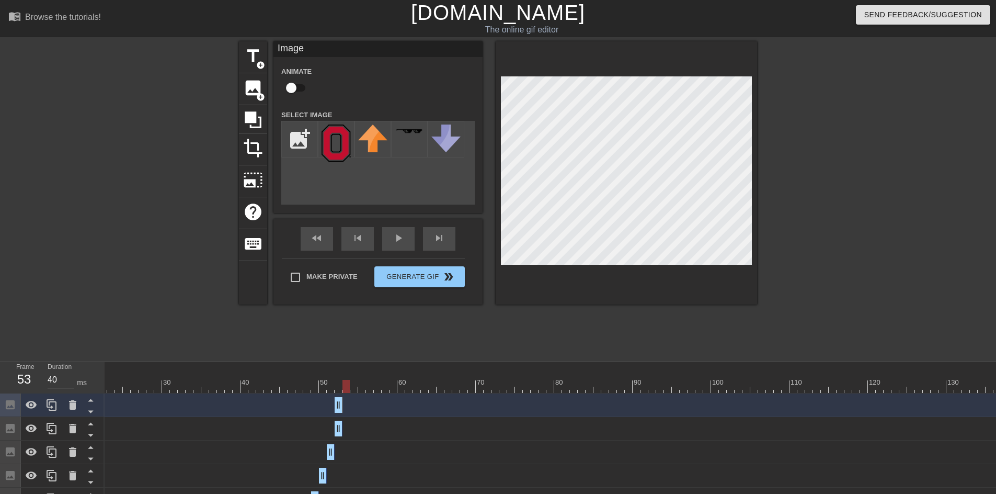
click at [346, 386] on div at bounding box center [345, 386] width 7 height 13
drag, startPoint x: 338, startPoint y: 406, endPoint x: 343, endPoint y: 406, distance: 5.8
click at [55, 410] on icon at bounding box center [52, 405] width 10 height 12
drag, startPoint x: 348, startPoint y: 384, endPoint x: 354, endPoint y: 385, distance: 6.3
click at [354, 385] on div at bounding box center [353, 386] width 7 height 13
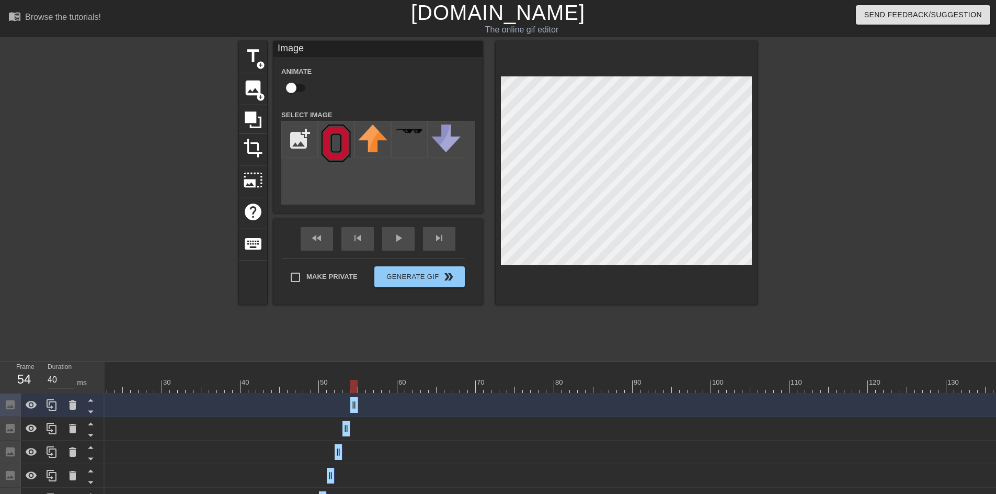
drag, startPoint x: 348, startPoint y: 409, endPoint x: 355, endPoint y: 408, distance: 7.9
click at [55, 405] on icon at bounding box center [51, 404] width 13 height 13
drag, startPoint x: 356, startPoint y: 386, endPoint x: 363, endPoint y: 386, distance: 6.8
click at [358, 386] on div at bounding box center [353, 386] width 7 height 13
drag, startPoint x: 352, startPoint y: 404, endPoint x: 359, endPoint y: 406, distance: 7.5
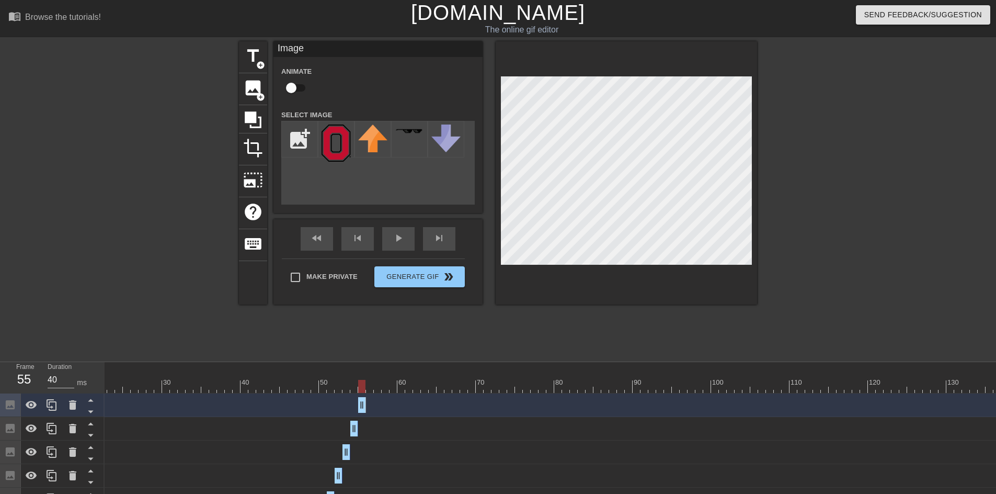
click at [357, 410] on div "Image drag_handle drag_handle" at bounding box center [468, 405] width 1066 height 16
click at [613, 74] on div at bounding box center [626, 172] width 261 height 263
click at [55, 401] on icon at bounding box center [51, 404] width 13 height 13
drag, startPoint x: 363, startPoint y: 386, endPoint x: 369, endPoint y: 386, distance: 5.8
click at [369, 386] on div at bounding box center [369, 386] width 7 height 13
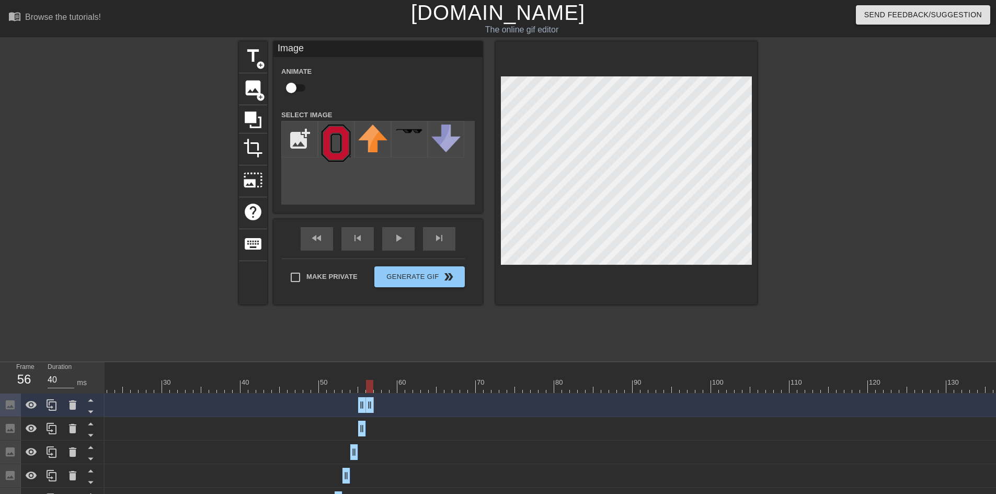
drag, startPoint x: 362, startPoint y: 409, endPoint x: 368, endPoint y: 407, distance: 6.0
drag, startPoint x: 361, startPoint y: 406, endPoint x: 368, endPoint y: 407, distance: 7.3
click at [55, 406] on icon at bounding box center [51, 404] width 13 height 13
drag, startPoint x: 369, startPoint y: 384, endPoint x: 375, endPoint y: 384, distance: 6.8
click at [373, 384] on div at bounding box center [369, 386] width 7 height 13
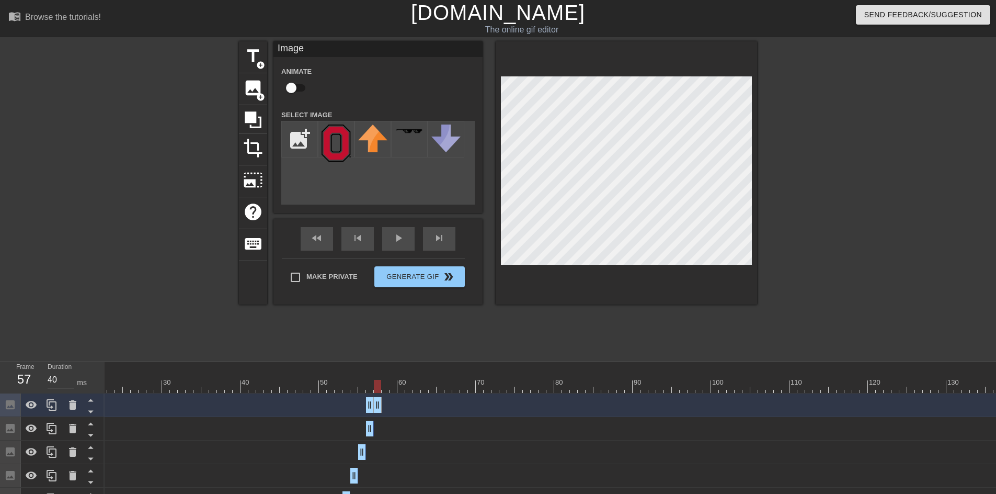
drag, startPoint x: 371, startPoint y: 402, endPoint x: 376, endPoint y: 403, distance: 5.3
drag, startPoint x: 370, startPoint y: 404, endPoint x: 376, endPoint y: 404, distance: 6.3
click at [54, 405] on icon at bounding box center [51, 404] width 13 height 13
drag, startPoint x: 377, startPoint y: 386, endPoint x: 384, endPoint y: 386, distance: 6.3
click at [384, 386] on div at bounding box center [385, 386] width 7 height 13
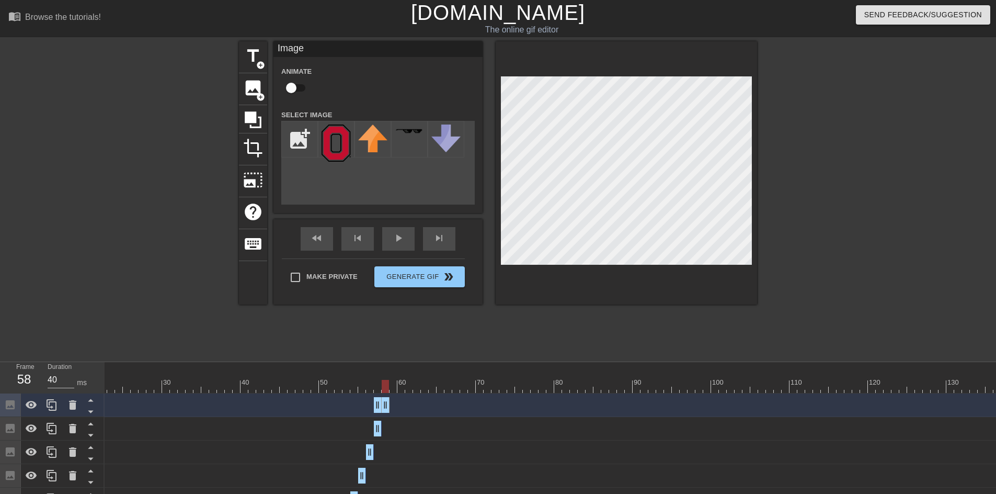
drag, startPoint x: 377, startPoint y: 403, endPoint x: 386, endPoint y: 403, distance: 8.9
click at [51, 411] on div at bounding box center [51, 404] width 21 height 23
drag, startPoint x: 385, startPoint y: 384, endPoint x: 392, endPoint y: 384, distance: 6.3
click at [389, 384] on div at bounding box center [385, 386] width 7 height 13
drag, startPoint x: 386, startPoint y: 405, endPoint x: 391, endPoint y: 406, distance: 5.3
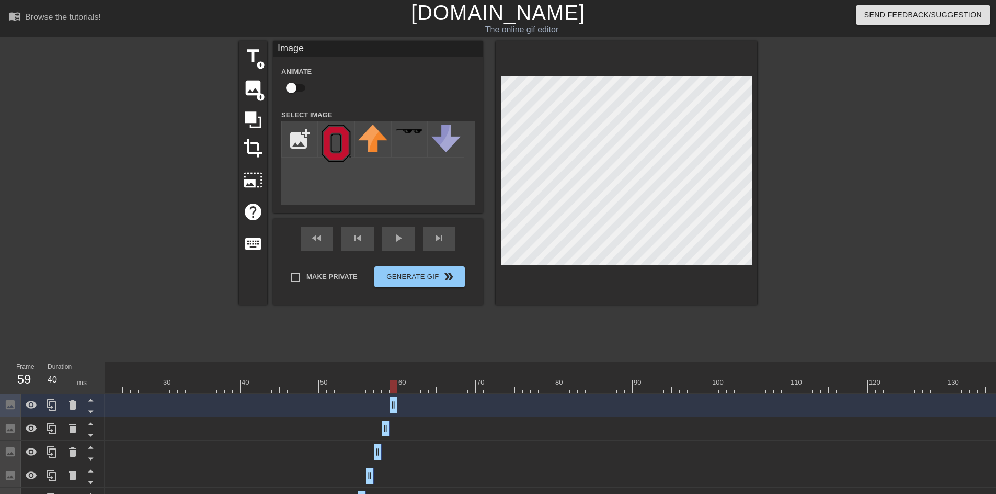
drag, startPoint x: 384, startPoint y: 407, endPoint x: 391, endPoint y: 394, distance: 15.2
click at [394, 382] on div at bounding box center [392, 386] width 7 height 13
click at [53, 407] on icon at bounding box center [52, 405] width 10 height 12
drag, startPoint x: 394, startPoint y: 388, endPoint x: 400, endPoint y: 388, distance: 6.8
click at [400, 388] on div at bounding box center [400, 386] width 7 height 13
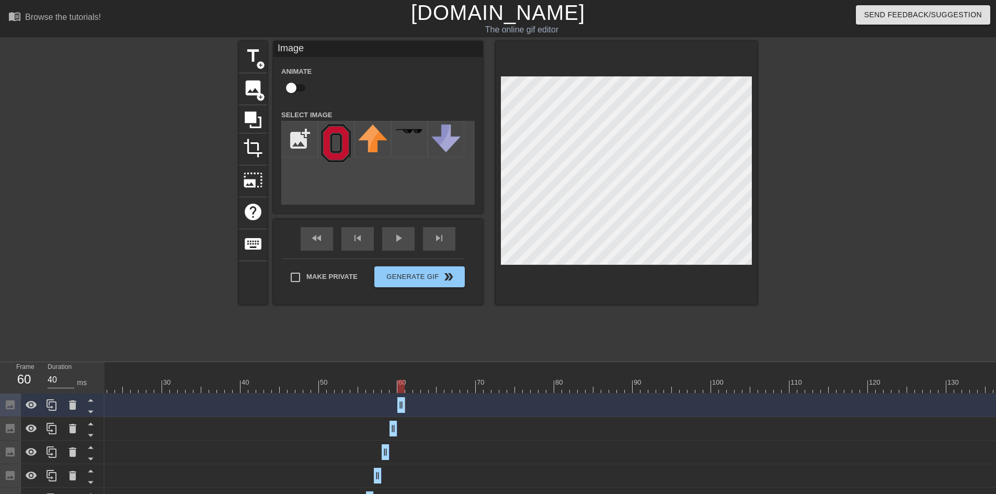
click at [396, 407] on div "Image drag_handle drag_handle" at bounding box center [468, 405] width 1066 height 16
drag, startPoint x: 403, startPoint y: 405, endPoint x: 484, endPoint y: 408, distance: 80.6
click at [484, 408] on div "Image drag_handle drag_handle" at bounding box center [468, 405] width 1066 height 16
drag, startPoint x: 479, startPoint y: 407, endPoint x: 549, endPoint y: 413, distance: 69.8
click at [549, 413] on div "Image drag_handle drag_handle" at bounding box center [468, 405] width 1066 height 24
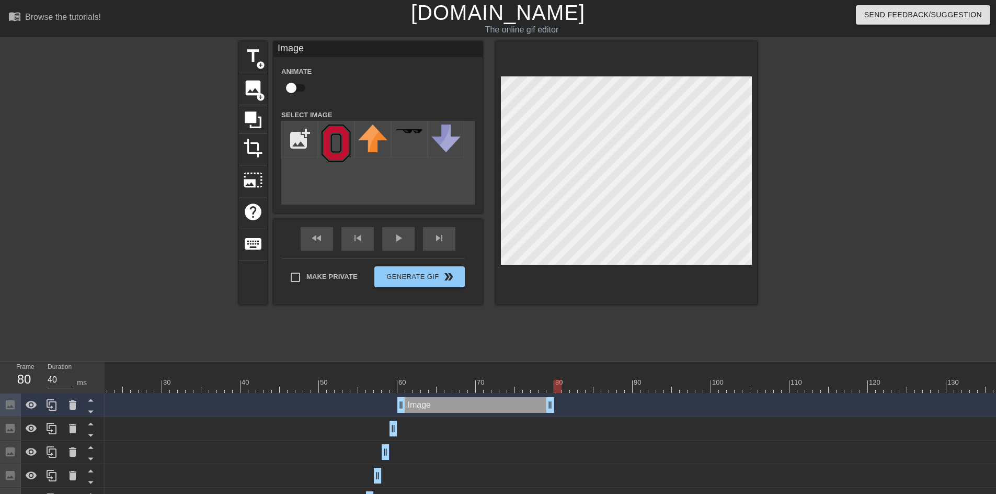
drag, startPoint x: 552, startPoint y: 386, endPoint x: 557, endPoint y: 385, distance: 5.8
click at [557, 385] on div at bounding box center [557, 386] width 7 height 13
click at [296, 145] on input "file" at bounding box center [300, 139] width 36 height 36
type input "C:\fakepath\Stupid Sparty Logo.png"
click at [338, 142] on img at bounding box center [336, 141] width 29 height 34
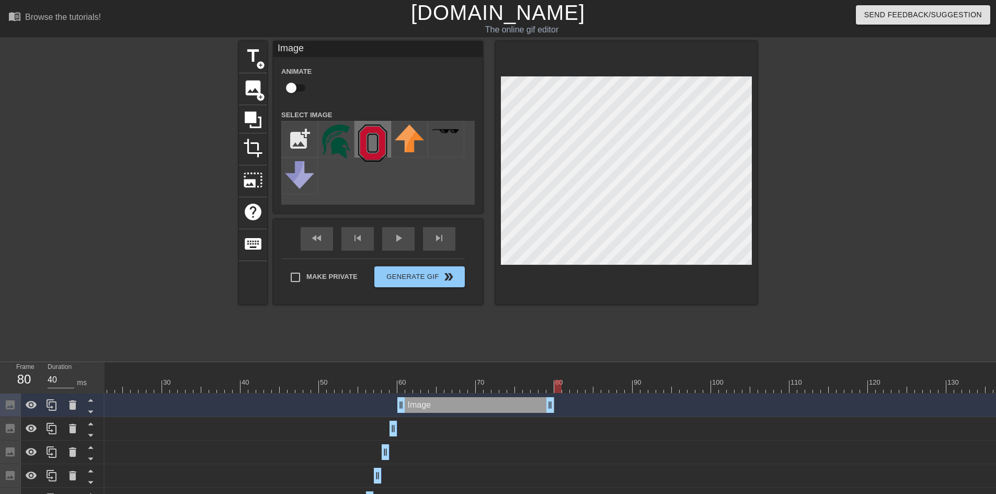
click at [370, 152] on img at bounding box center [372, 142] width 29 height 37
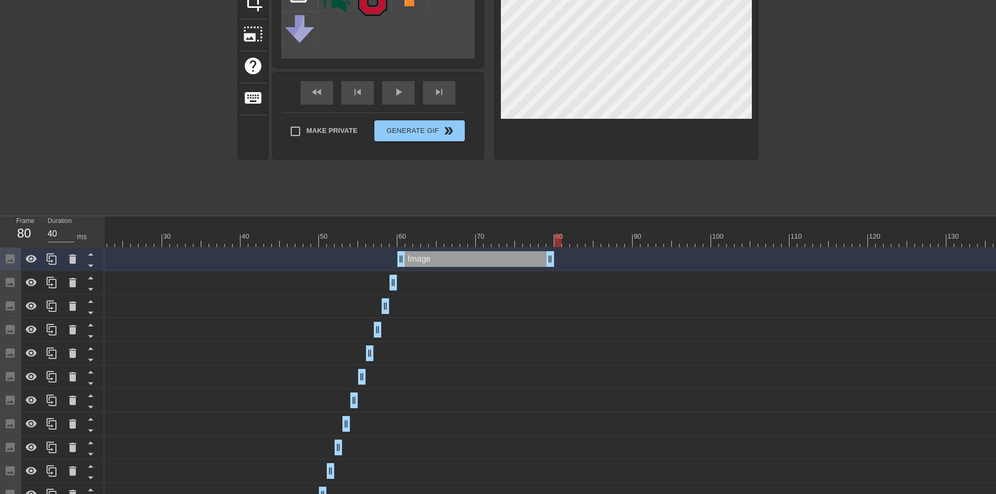
scroll to position [0, 0]
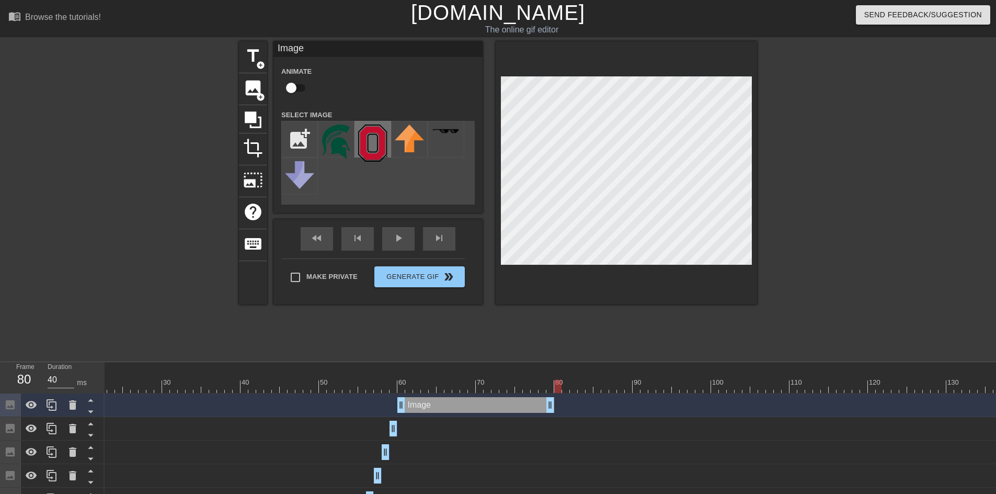
click at [370, 144] on img at bounding box center [372, 142] width 29 height 37
click at [341, 139] on img at bounding box center [336, 141] width 29 height 34
click at [364, 143] on img at bounding box center [372, 142] width 29 height 37
click at [337, 144] on img at bounding box center [336, 141] width 29 height 34
drag, startPoint x: 550, startPoint y: 384, endPoint x: 328, endPoint y: 380, distance: 222.7
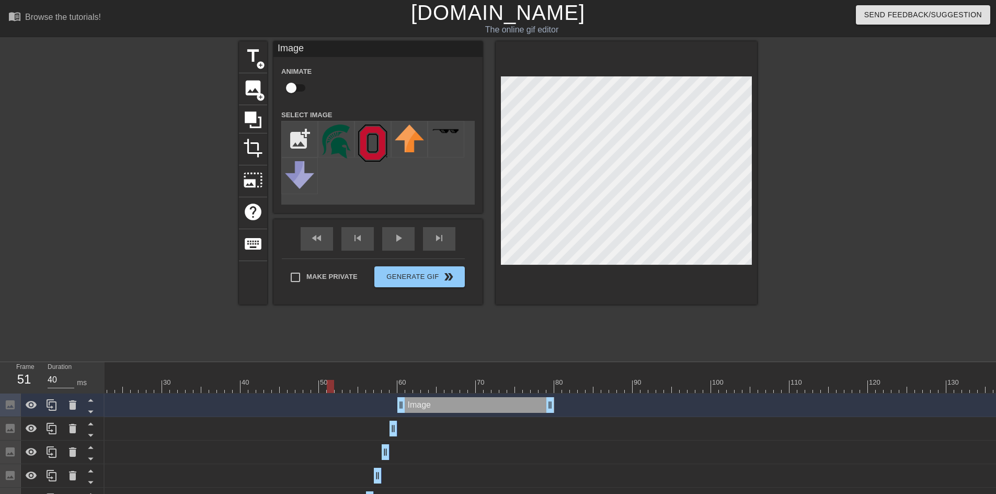
click at [328, 380] on div at bounding box center [330, 386] width 7 height 13
click at [32, 406] on icon at bounding box center [32, 404] width 12 height 8
click at [32, 406] on icon at bounding box center [31, 404] width 13 height 13
click at [72, 404] on icon at bounding box center [72, 404] width 7 height 9
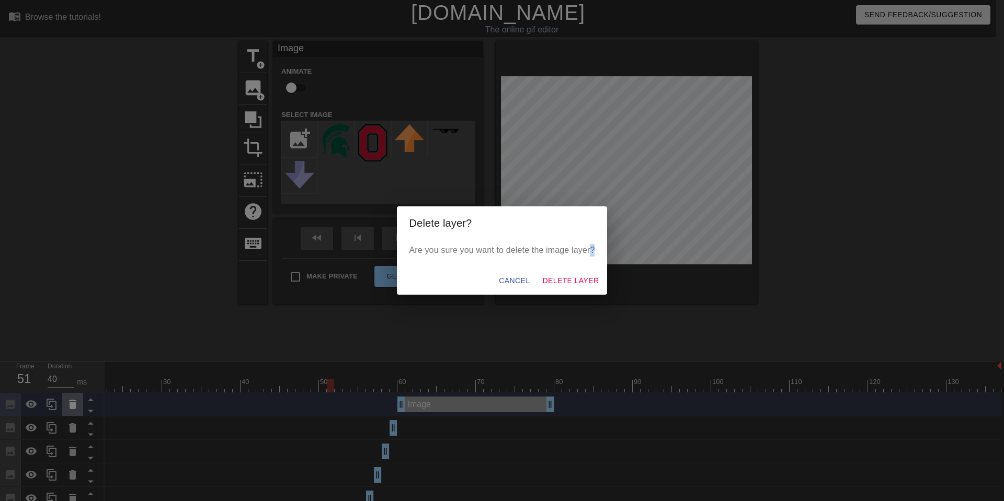
click at [72, 404] on div "Delete layer? Are you sure you want to delete the image layer? Cancel Delete La…" at bounding box center [502, 250] width 1004 height 501
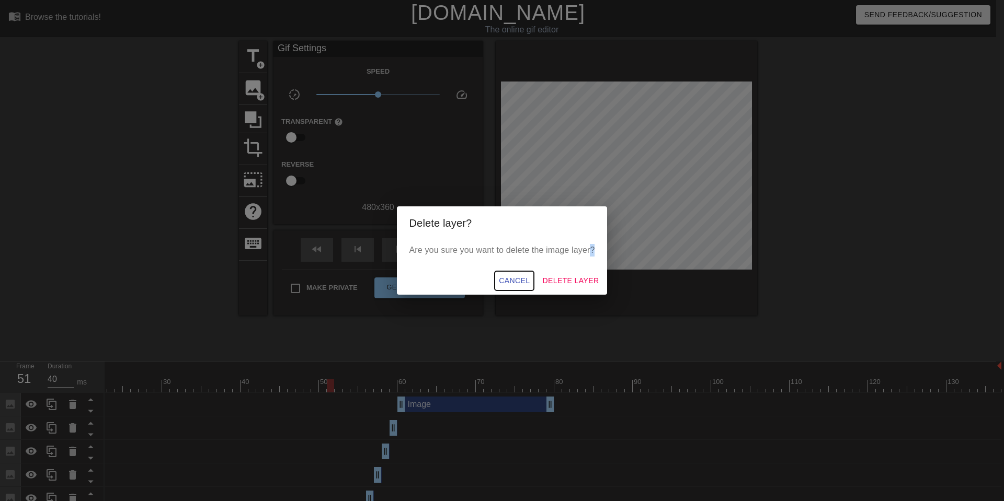
click at [511, 280] on span "Cancel" at bounding box center [514, 280] width 31 height 13
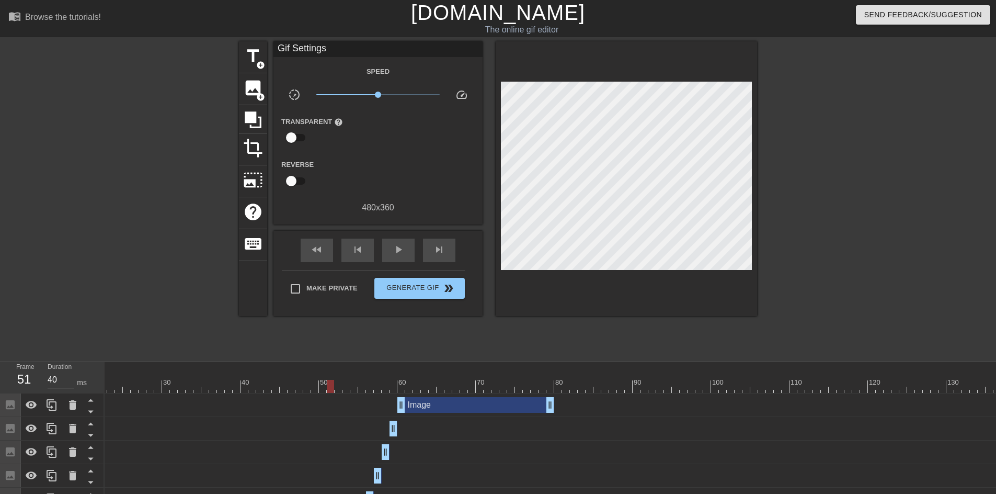
click at [468, 13] on link "[DOMAIN_NAME]" at bounding box center [498, 12] width 174 height 23
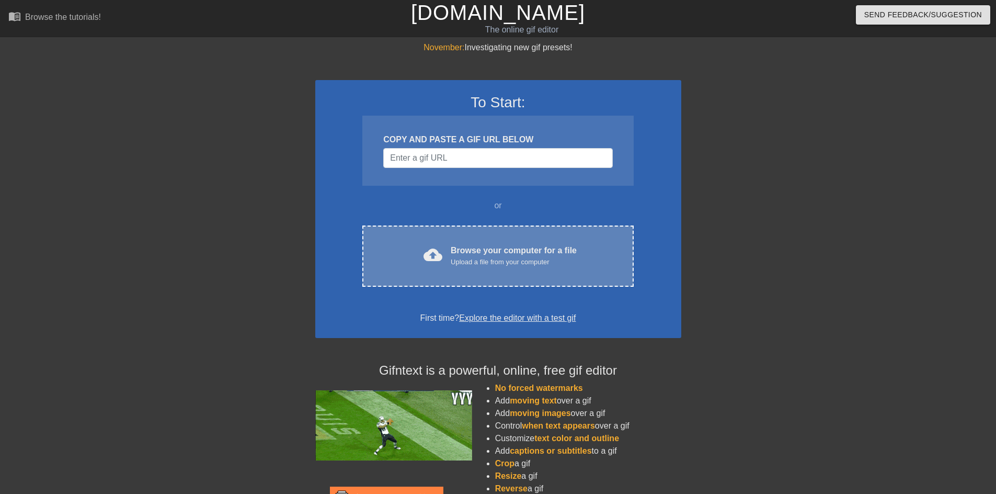
click at [482, 271] on div "cloud_upload Browse your computer for a file Upload a file from your computer C…" at bounding box center [497, 255] width 271 height 61
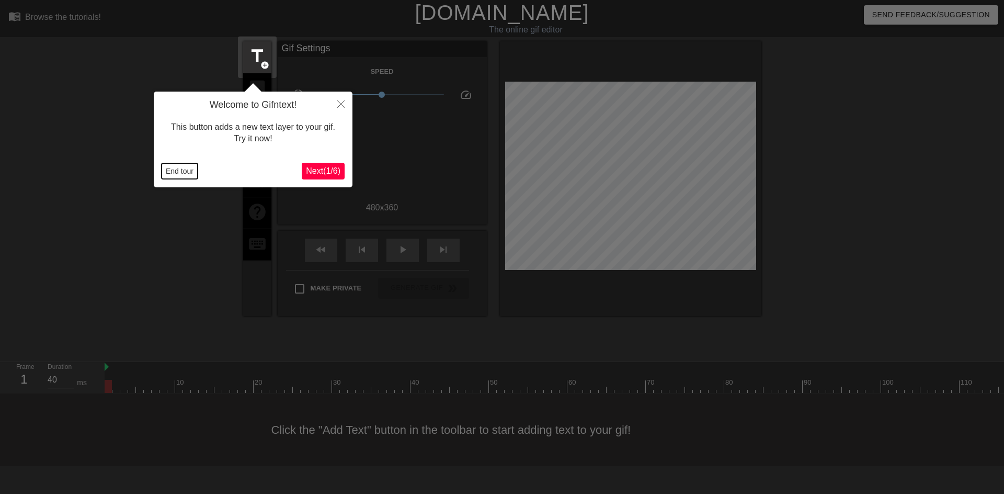
click at [177, 172] on button "End tour" at bounding box center [180, 171] width 36 height 16
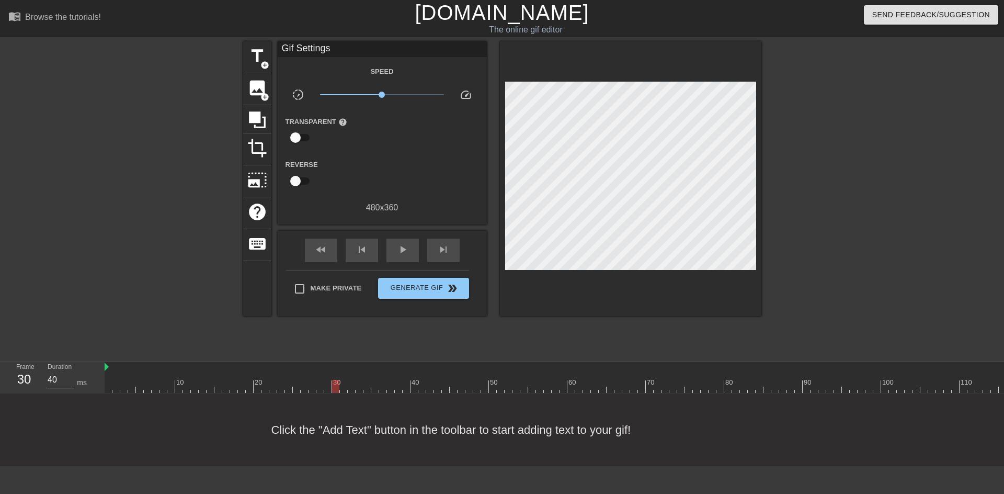
drag, startPoint x: 116, startPoint y: 385, endPoint x: 339, endPoint y: 388, distance: 223.2
click at [337, 388] on div at bounding box center [335, 386] width 7 height 13
click at [256, 94] on span "image" at bounding box center [257, 88] width 20 height 20
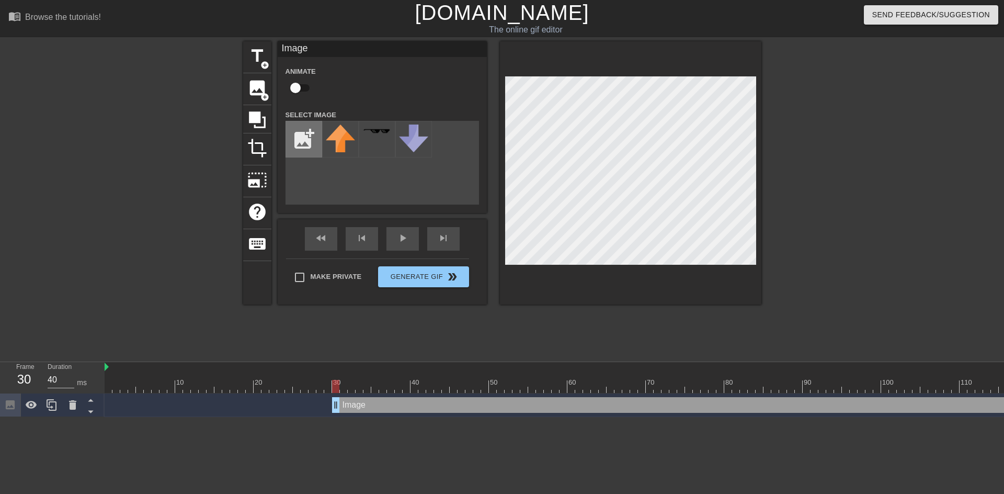
click at [297, 146] on input "file" at bounding box center [304, 139] width 36 height 36
type input "C:\fakepath\ohio state stupid logo.png"
click at [346, 143] on img at bounding box center [340, 142] width 29 height 37
click at [297, 87] on input "checkbox" at bounding box center [296, 88] width 60 height 20
click at [294, 86] on input "checkbox" at bounding box center [306, 88] width 60 height 20
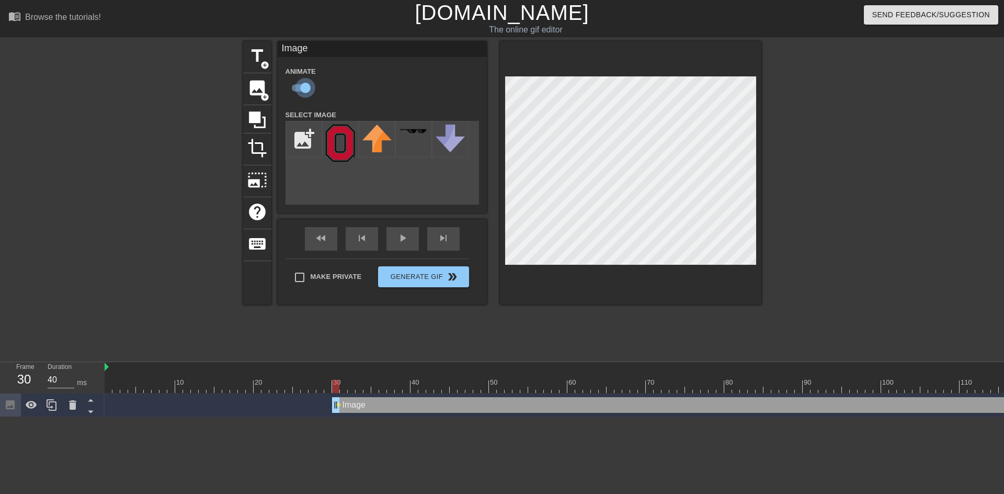
checkbox input "false"
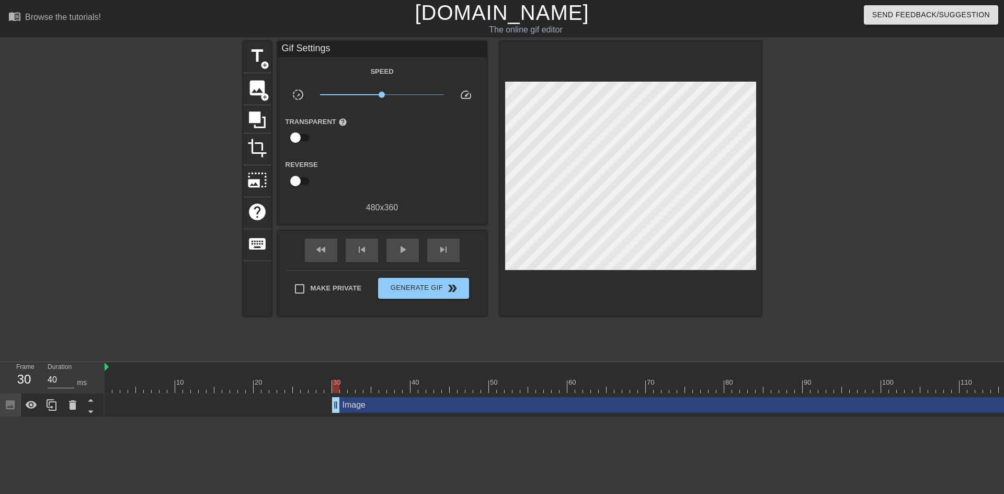
drag, startPoint x: 187, startPoint y: 114, endPoint x: 209, endPoint y: 101, distance: 25.1
click at [187, 114] on div at bounding box center [152, 198] width 157 height 314
click at [260, 95] on span "add_circle" at bounding box center [264, 97] width 9 height 9
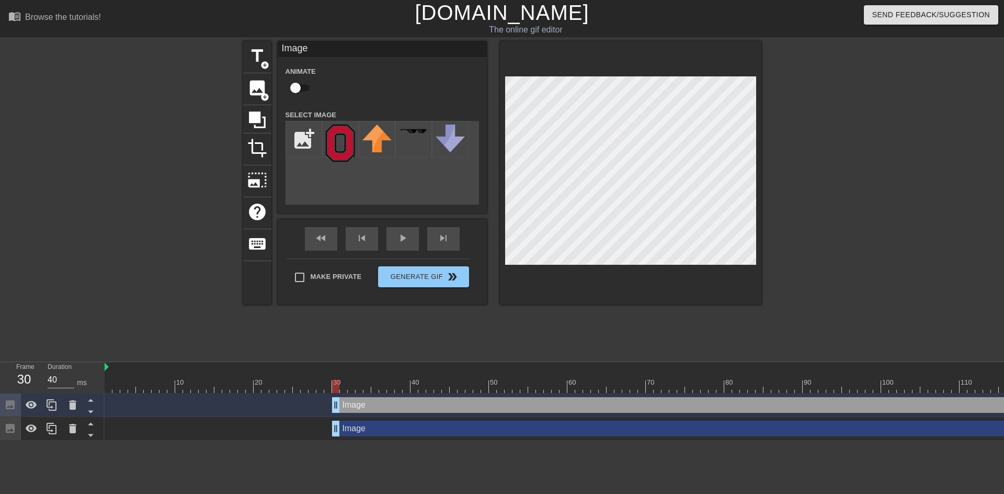
click at [301, 91] on input "checkbox" at bounding box center [296, 88] width 60 height 20
checkbox input "true"
click at [378, 150] on img at bounding box center [376, 138] width 29 height 28
click at [70, 406] on icon at bounding box center [72, 404] width 7 height 9
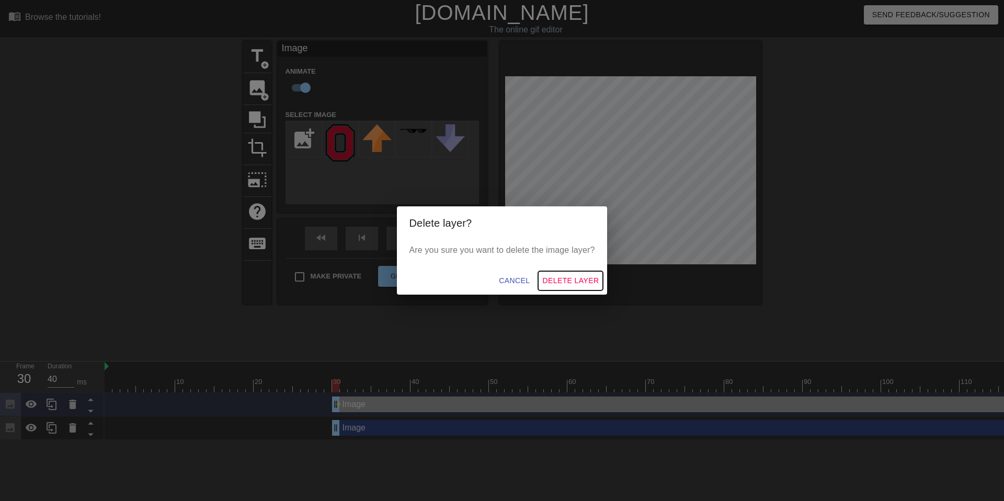
click at [552, 272] on button "Delete Layer" at bounding box center [570, 280] width 65 height 19
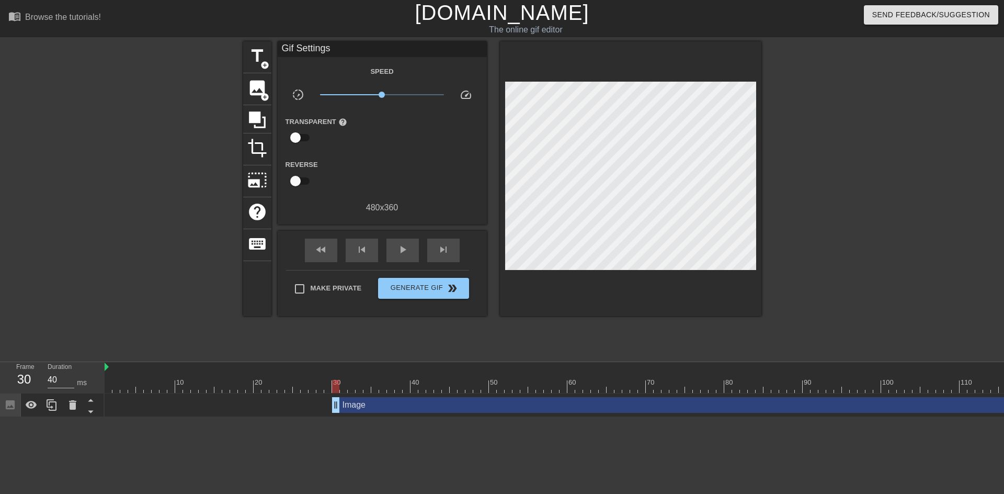
click at [463, 407] on div "Image drag_handle drag_handle" at bounding box center [751, 405] width 839 height 16
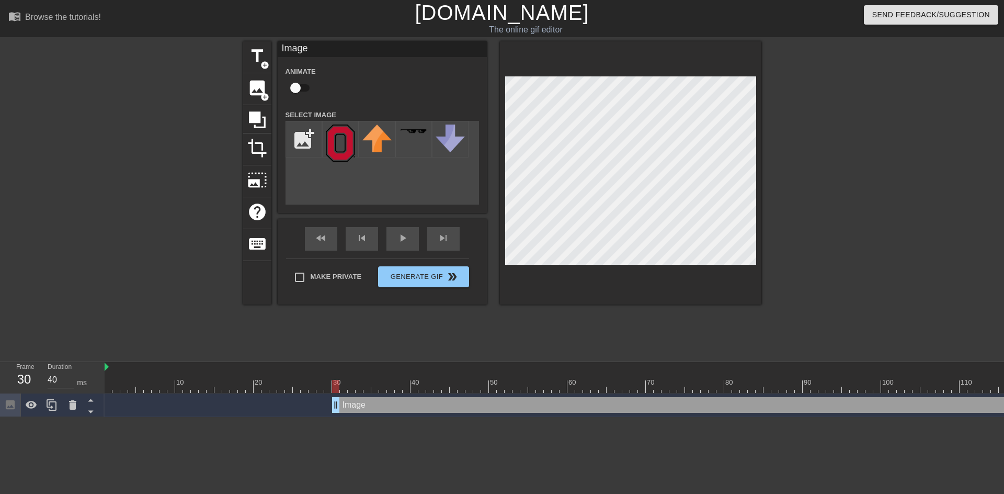
click at [298, 87] on input "checkbox" at bounding box center [296, 88] width 60 height 20
checkbox input "true"
click at [305, 142] on input "file" at bounding box center [304, 139] width 36 height 36
type input "C:\fakepath\Stupid Sparty Logo.png"
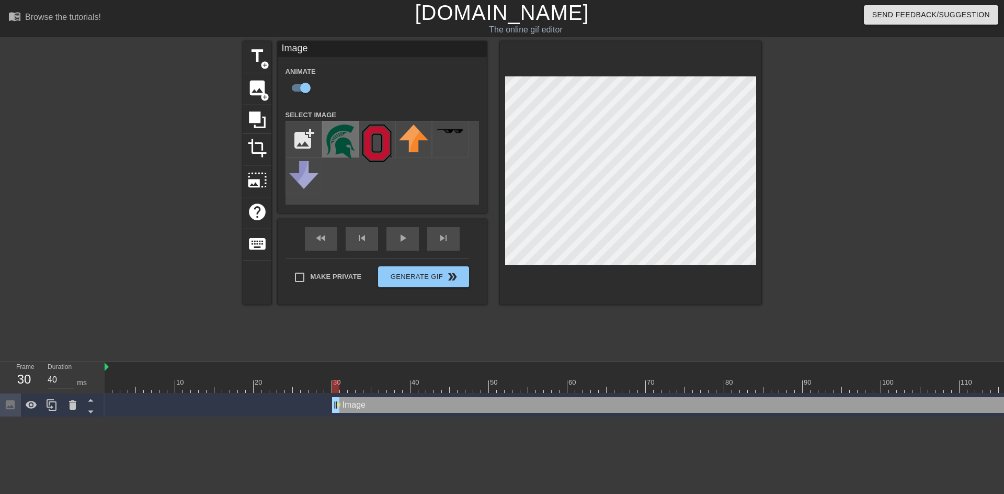
click at [346, 146] on img at bounding box center [340, 141] width 29 height 34
click at [500, 223] on div at bounding box center [630, 172] width 261 height 263
click at [373, 145] on img at bounding box center [376, 142] width 29 height 37
click at [771, 169] on div "title add_circle image add_circle crop photo_size_select_large help keyboard Im…" at bounding box center [502, 198] width 1004 height 314
click at [342, 384] on div at bounding box center [343, 386] width 7 height 13
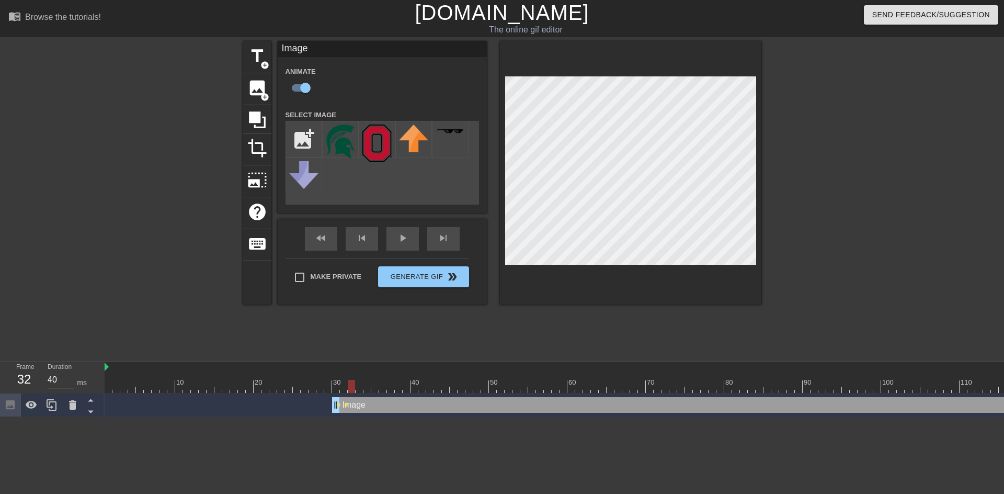
drag, startPoint x: 345, startPoint y: 391, endPoint x: 350, endPoint y: 389, distance: 5.3
click at [350, 389] on div at bounding box center [351, 386] width 7 height 13
drag, startPoint x: 352, startPoint y: 386, endPoint x: 359, endPoint y: 385, distance: 6.9
click at [359, 385] on div at bounding box center [358, 386] width 7 height 13
drag, startPoint x: 361, startPoint y: 386, endPoint x: 369, endPoint y: 385, distance: 7.4
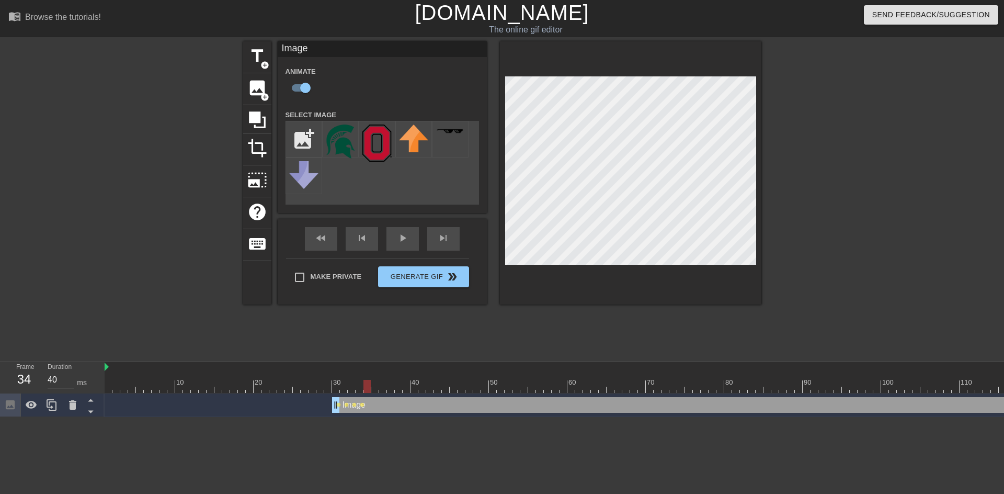
click at [369, 385] on div at bounding box center [366, 386] width 7 height 13
drag, startPoint x: 369, startPoint y: 388, endPoint x: 376, endPoint y: 388, distance: 7.9
click at [371, 388] on div at bounding box center [366, 386] width 7 height 13
drag, startPoint x: 377, startPoint y: 387, endPoint x: 383, endPoint y: 387, distance: 5.8
click at [383, 387] on div at bounding box center [382, 386] width 7 height 13
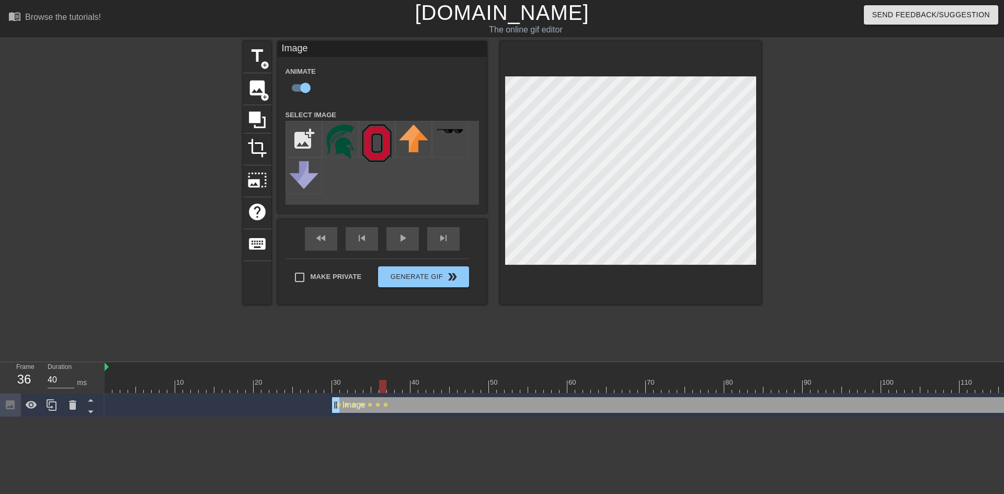
click at [374, 388] on div at bounding box center [638, 386] width 1066 height 13
click at [366, 385] on div at bounding box center [638, 386] width 1066 height 13
drag, startPoint x: 366, startPoint y: 385, endPoint x: 361, endPoint y: 384, distance: 5.5
click at [361, 384] on div at bounding box center [358, 386] width 7 height 13
drag, startPoint x: 358, startPoint y: 386, endPoint x: 373, endPoint y: 376, distance: 18.1
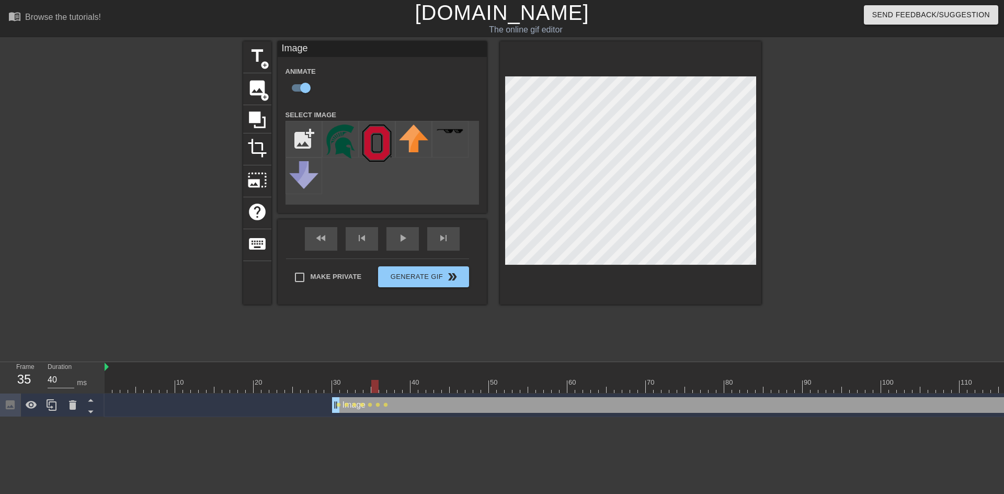
click at [373, 376] on div "10 20 30 40 50 60 70 80 90 100 110 120 130" at bounding box center [638, 377] width 1066 height 31
drag, startPoint x: 376, startPoint y: 384, endPoint x: 353, endPoint y: 376, distance: 24.3
click at [353, 376] on div "10 20 30 40 50 60 70 80 90 100 110 120 130" at bounding box center [638, 377] width 1066 height 31
drag, startPoint x: 350, startPoint y: 386, endPoint x: 388, endPoint y: 371, distance: 40.6
click at [389, 373] on div "10 20 30 40 50 60 70 80 90 100 110 120 130" at bounding box center [638, 377] width 1066 height 31
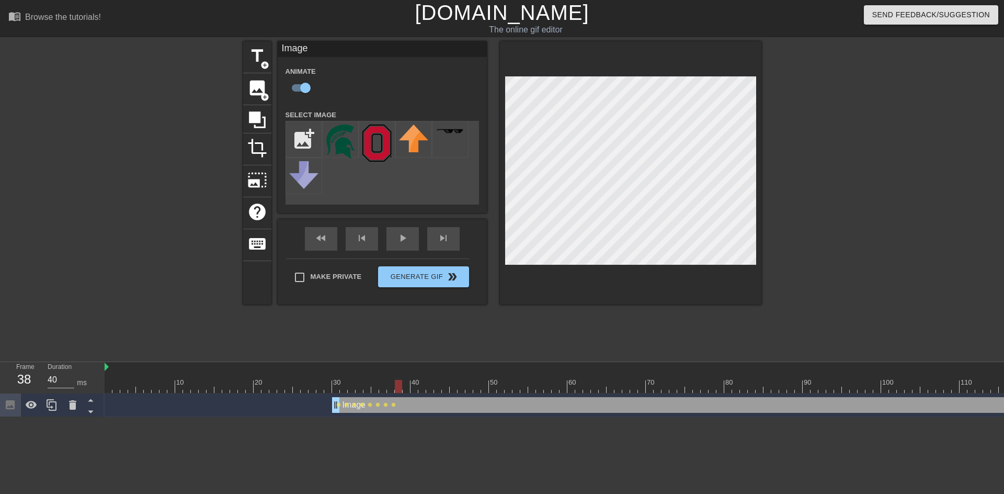
drag, startPoint x: 393, startPoint y: 382, endPoint x: 398, endPoint y: 382, distance: 5.8
click at [398, 382] on div at bounding box center [398, 386] width 7 height 13
click at [402, 385] on div at bounding box center [638, 386] width 1066 height 13
click at [403, 384] on div at bounding box center [406, 386] width 7 height 13
click at [413, 389] on div at bounding box center [413, 386] width 7 height 13
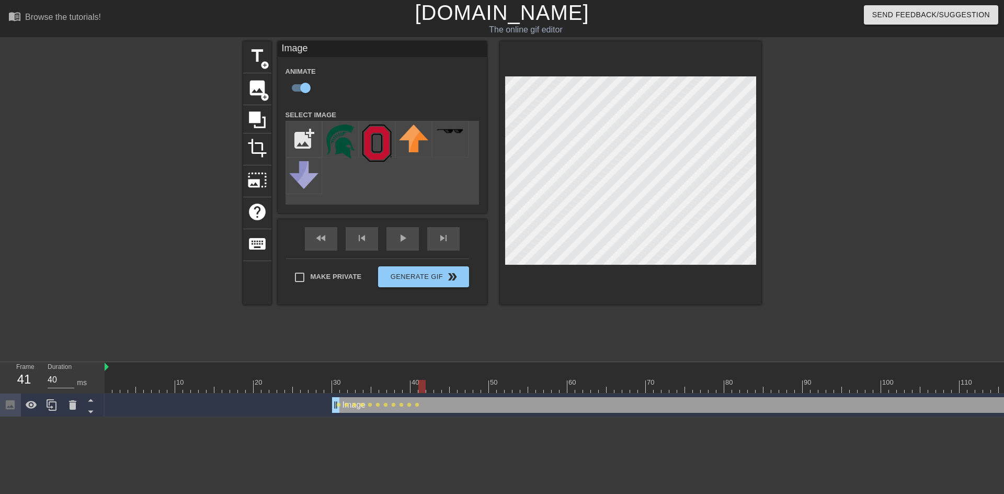
drag, startPoint x: 412, startPoint y: 387, endPoint x: 419, endPoint y: 386, distance: 6.9
click at [419, 386] on div at bounding box center [421, 386] width 7 height 13
drag, startPoint x: 420, startPoint y: 386, endPoint x: 426, endPoint y: 383, distance: 6.3
click at [426, 383] on div at bounding box center [429, 386] width 7 height 13
click at [435, 384] on div at bounding box center [638, 386] width 1066 height 13
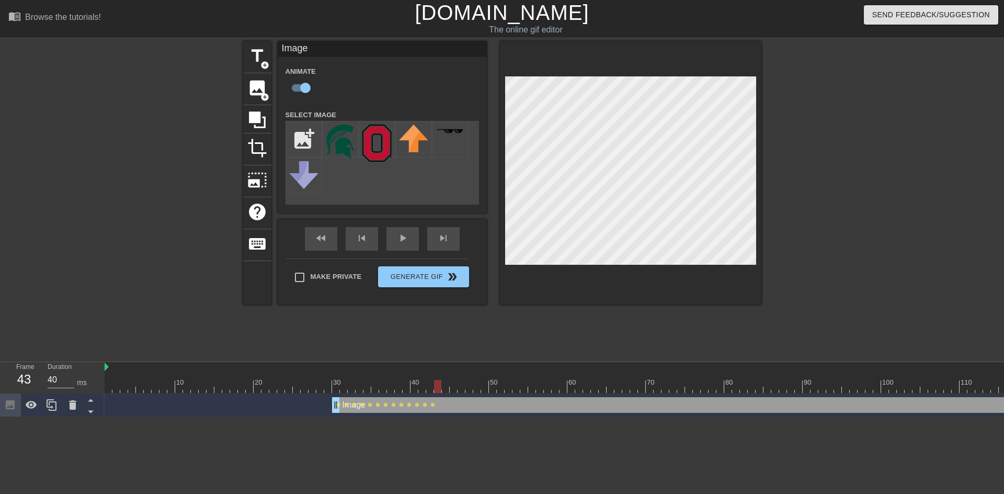
drag, startPoint x: 445, startPoint y: 384, endPoint x: 441, endPoint y: 376, distance: 9.6
click at [440, 382] on div at bounding box center [437, 386] width 7 height 13
drag, startPoint x: 441, startPoint y: 386, endPoint x: 456, endPoint y: 370, distance: 22.2
click at [443, 385] on div at bounding box center [445, 386] width 7 height 13
click at [451, 385] on div at bounding box center [453, 386] width 7 height 13
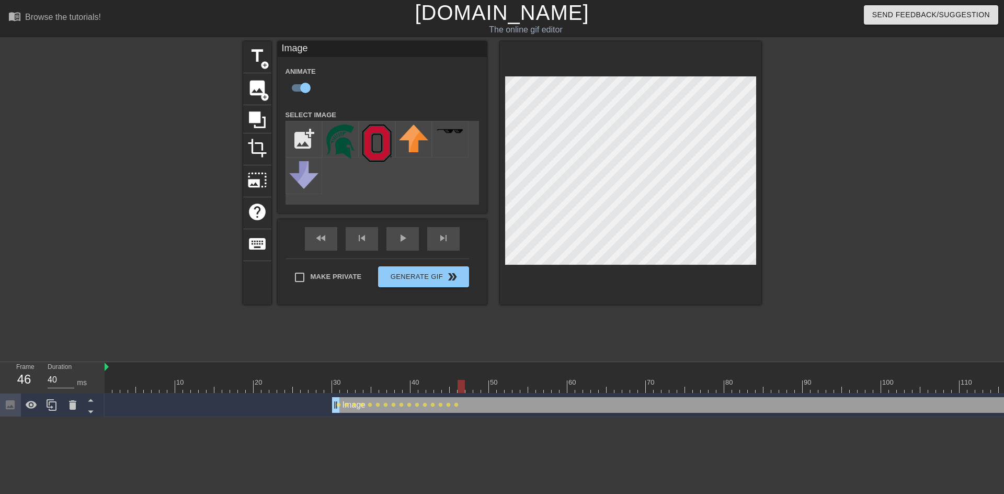
drag, startPoint x: 450, startPoint y: 385, endPoint x: 461, endPoint y: 380, distance: 11.7
click at [459, 381] on div at bounding box center [460, 386] width 7 height 13
click at [466, 388] on div at bounding box center [468, 386] width 7 height 13
drag, startPoint x: 469, startPoint y: 390, endPoint x: 475, endPoint y: 389, distance: 5.8
click at [475, 389] on div at bounding box center [476, 386] width 7 height 13
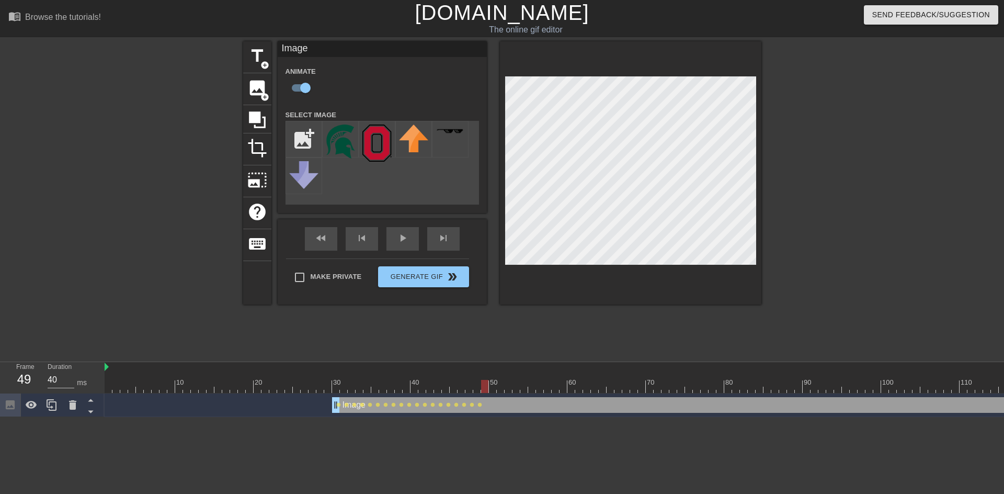
drag, startPoint x: 476, startPoint y: 387, endPoint x: 483, endPoint y: 392, distance: 8.4
click at [483, 390] on div at bounding box center [484, 386] width 7 height 13
drag, startPoint x: 484, startPoint y: 384, endPoint x: 491, endPoint y: 384, distance: 6.8
click at [491, 384] on div at bounding box center [492, 386] width 7 height 13
drag, startPoint x: 493, startPoint y: 388, endPoint x: 498, endPoint y: 387, distance: 5.3
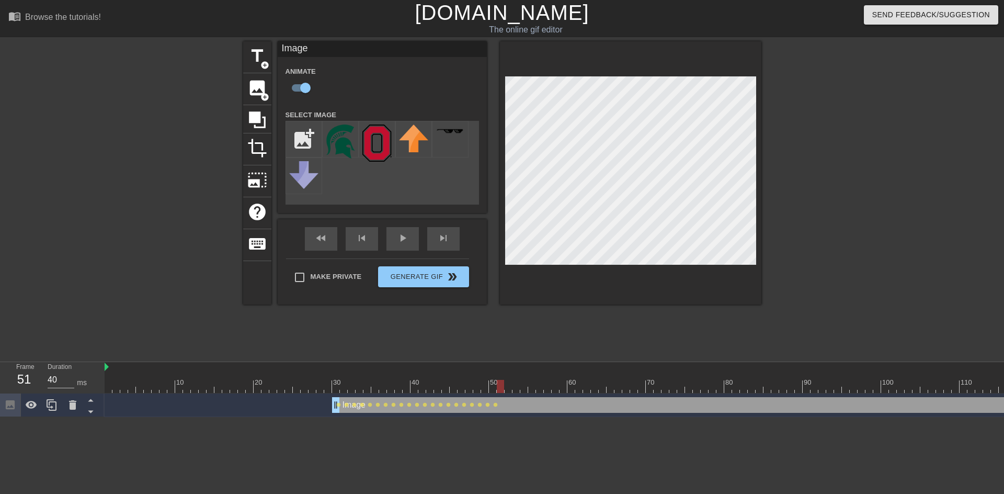
click at [498, 387] on div at bounding box center [500, 386] width 7 height 13
click at [504, 388] on div at bounding box center [507, 386] width 7 height 13
click at [505, 389] on div at bounding box center [507, 386] width 7 height 13
drag, startPoint x: 507, startPoint y: 385, endPoint x: 513, endPoint y: 385, distance: 5.8
click at [513, 385] on div at bounding box center [515, 386] width 7 height 13
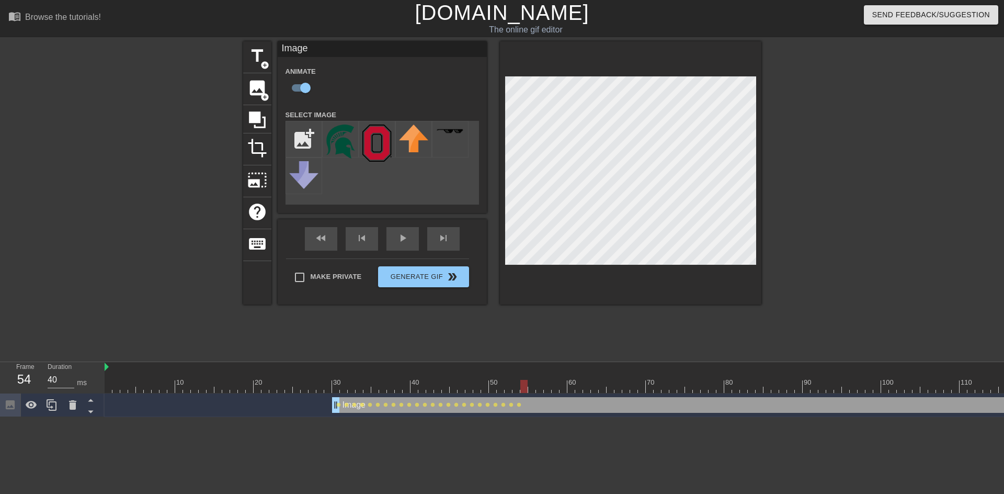
click at [522, 386] on div at bounding box center [523, 386] width 7 height 13
drag, startPoint x: 524, startPoint y: 391, endPoint x: 532, endPoint y: 389, distance: 7.4
click at [532, 389] on div at bounding box center [531, 386] width 7 height 13
drag, startPoint x: 531, startPoint y: 386, endPoint x: 537, endPoint y: 386, distance: 5.8
click at [537, 386] on div at bounding box center [539, 386] width 7 height 13
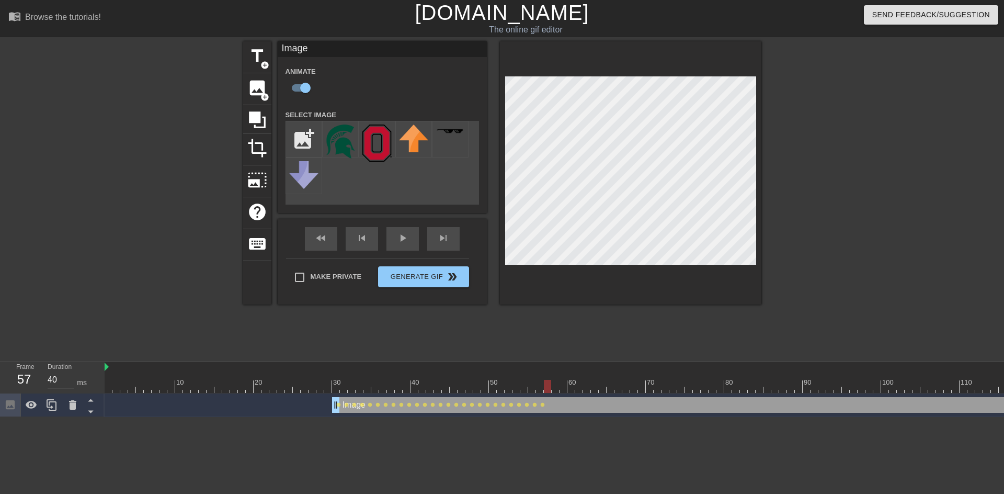
drag, startPoint x: 540, startPoint y: 388, endPoint x: 545, endPoint y: 387, distance: 5.5
click at [545, 387] on div at bounding box center [547, 386] width 7 height 13
drag, startPoint x: 547, startPoint y: 389, endPoint x: 555, endPoint y: 382, distance: 10.7
click at [553, 388] on div at bounding box center [555, 386] width 7 height 13
drag, startPoint x: 556, startPoint y: 392, endPoint x: 564, endPoint y: 391, distance: 8.4
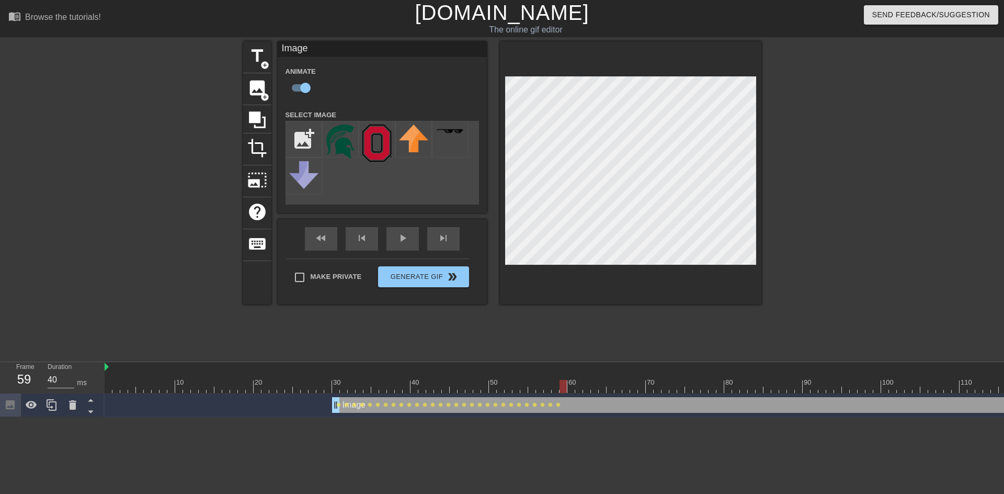
click at [564, 391] on div at bounding box center [562, 386] width 7 height 13
drag, startPoint x: 565, startPoint y: 387, endPoint x: 720, endPoint y: 389, distance: 155.3
click at [720, 386] on div at bounding box center [719, 386] width 7 height 13
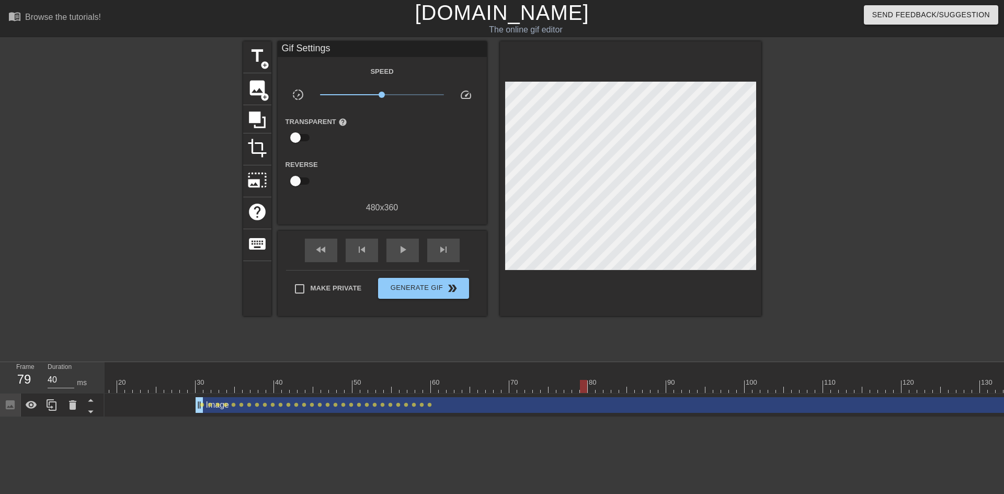
scroll to position [0, 170]
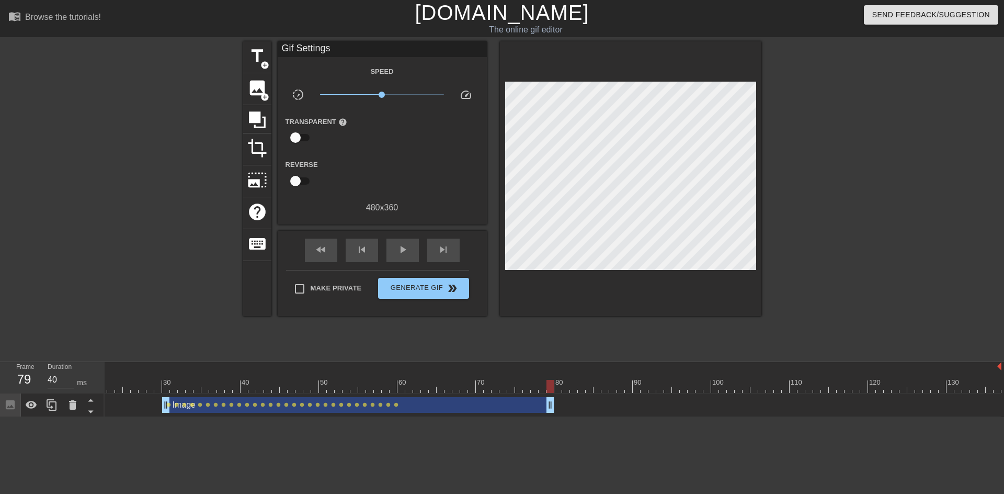
drag, startPoint x: 996, startPoint y: 405, endPoint x: 552, endPoint y: 434, distance: 445.8
click at [550, 417] on html "menu_book Browse the tutorials! Gifntext.com The online gif editor Send Feedbac…" at bounding box center [502, 208] width 1004 height 417
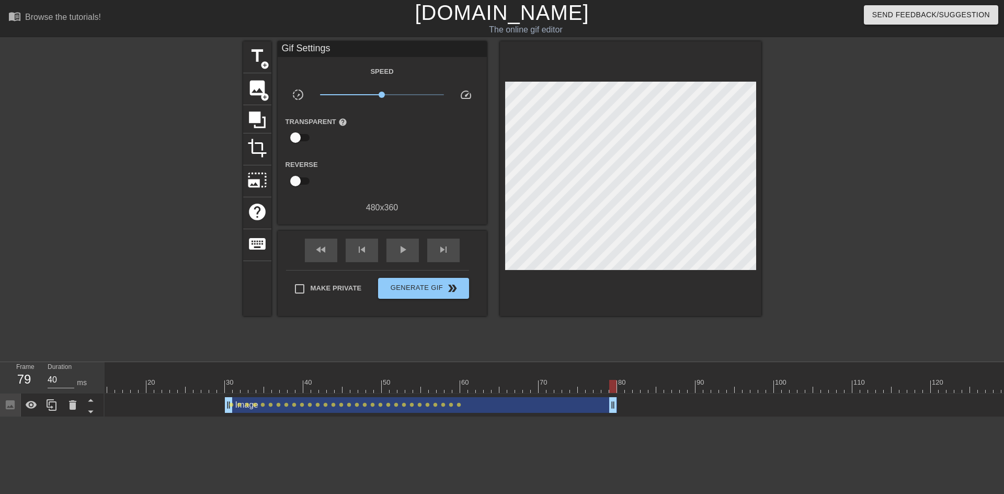
scroll to position [0, 97]
drag, startPoint x: 622, startPoint y: 384, endPoint x: 467, endPoint y: 406, distance: 156.9
click at [466, 407] on div "10 20 30 40 50 60 70 80 90 100 110 120 130 Image drag_handle drag_handle lens l…" at bounding box center [554, 389] width 899 height 55
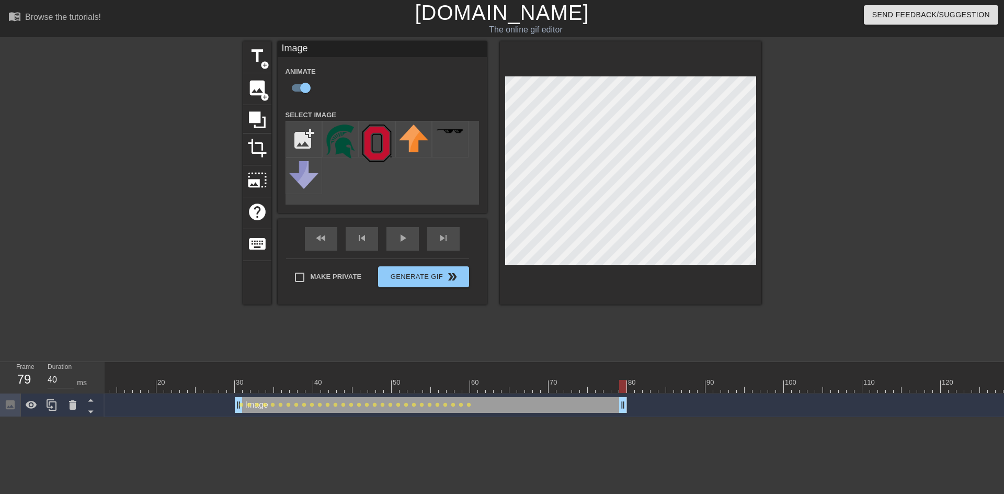
drag, startPoint x: 466, startPoint y: 386, endPoint x: 623, endPoint y: 387, distance: 157.4
click at [624, 387] on div at bounding box center [622, 386] width 7 height 13
drag, startPoint x: 622, startPoint y: 386, endPoint x: 629, endPoint y: 385, distance: 8.0
click at [629, 385] on div at bounding box center [630, 386] width 7 height 13
click at [336, 139] on img at bounding box center [340, 141] width 29 height 34
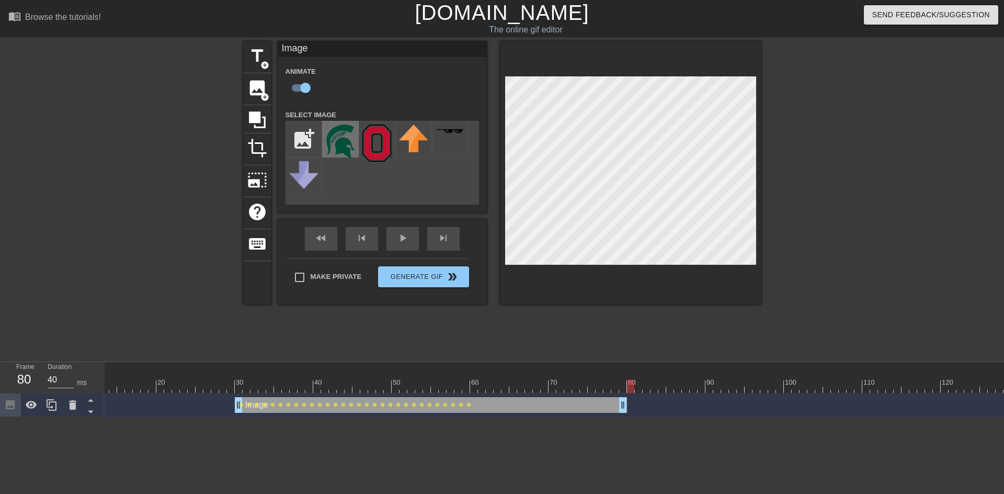
click at [338, 146] on img at bounding box center [340, 141] width 29 height 34
click at [94, 396] on icon at bounding box center [90, 399] width 13 height 13
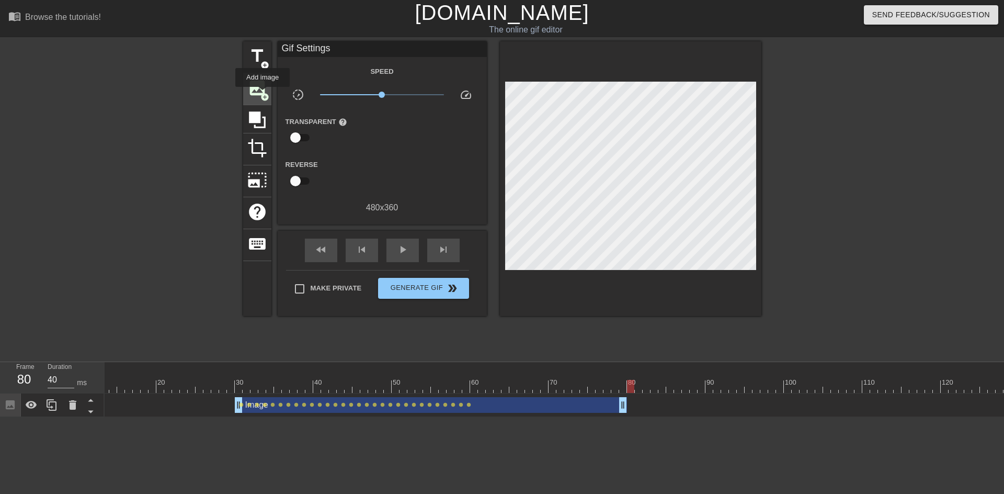
click at [262, 94] on span "add_circle" at bounding box center [264, 97] width 9 height 9
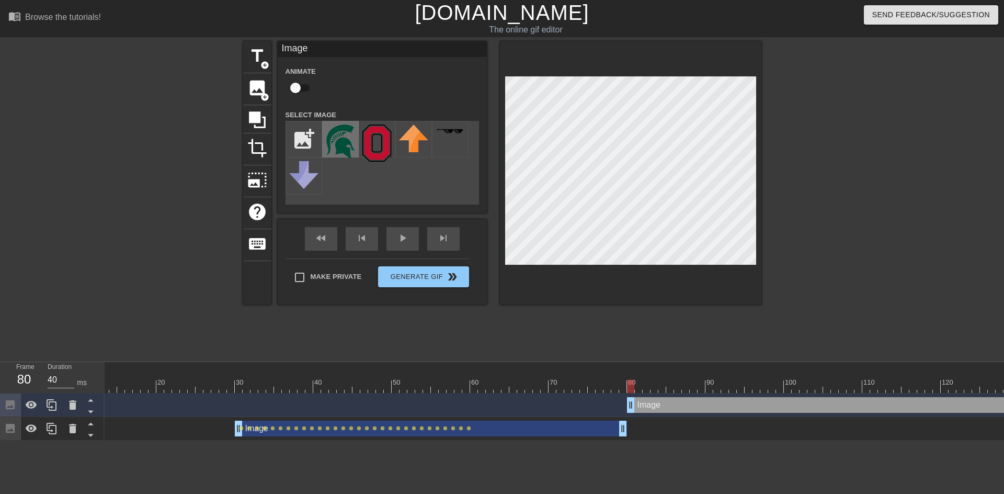
click at [339, 151] on img at bounding box center [340, 141] width 29 height 34
click at [603, 270] on div at bounding box center [630, 172] width 261 height 263
click at [607, 299] on div at bounding box center [630, 172] width 261 height 263
click at [72, 408] on icon at bounding box center [72, 404] width 7 height 9
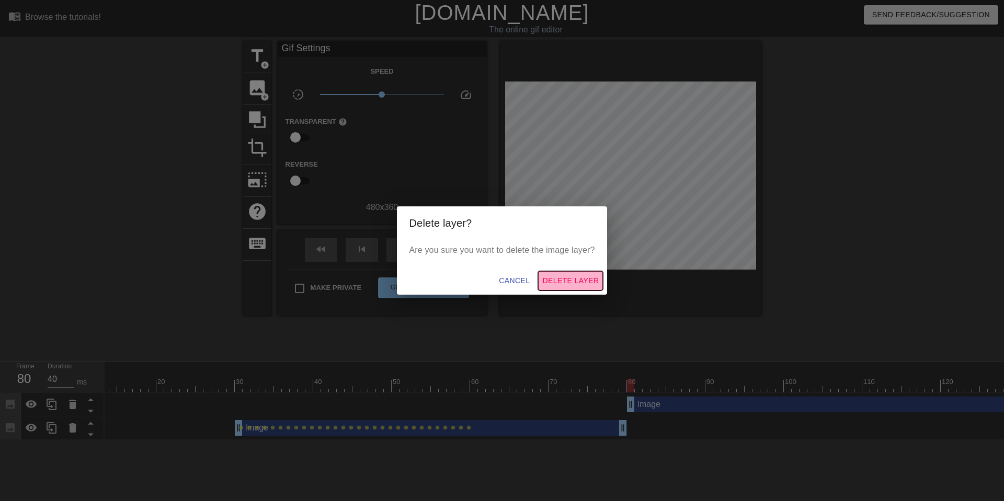
click at [555, 281] on span "Delete Layer" at bounding box center [570, 280] width 56 height 13
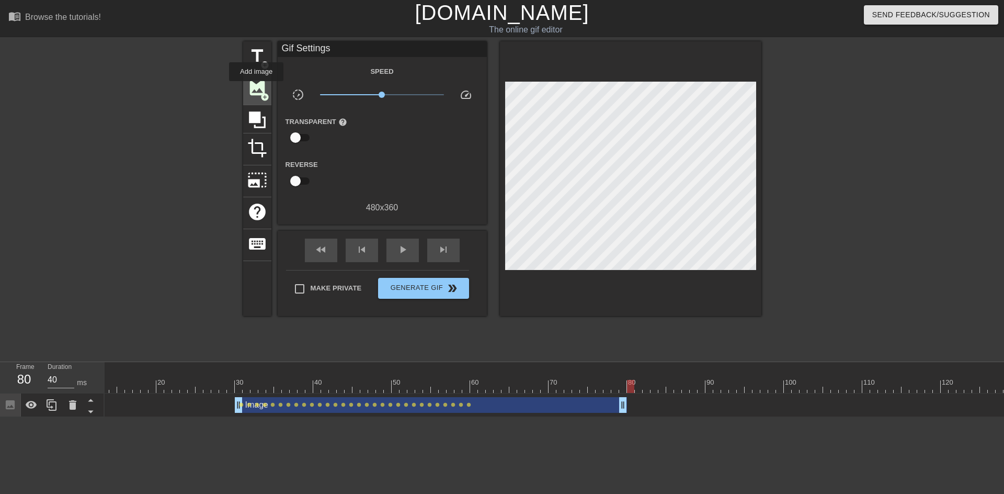
click at [256, 88] on span "image" at bounding box center [257, 88] width 20 height 20
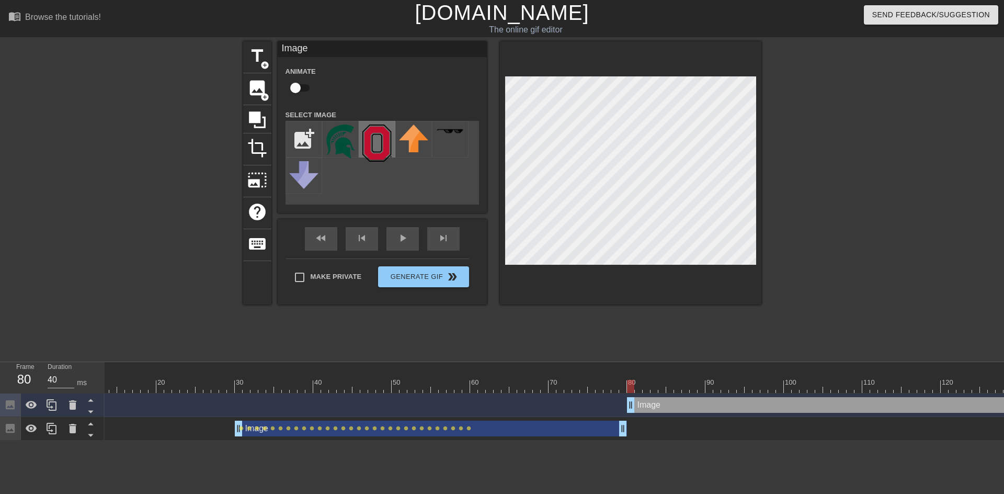
click at [381, 144] on img at bounding box center [376, 142] width 29 height 37
click at [304, 140] on input "file" at bounding box center [304, 139] width 36 height 36
type input "C:\fakepath\Stupid Sparty Logo.png"
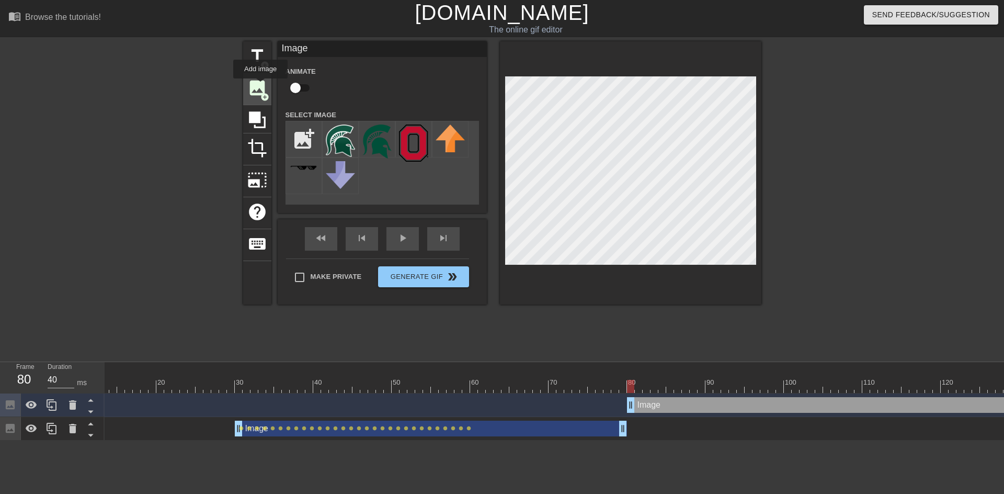
click at [260, 86] on span "image" at bounding box center [257, 88] width 20 height 20
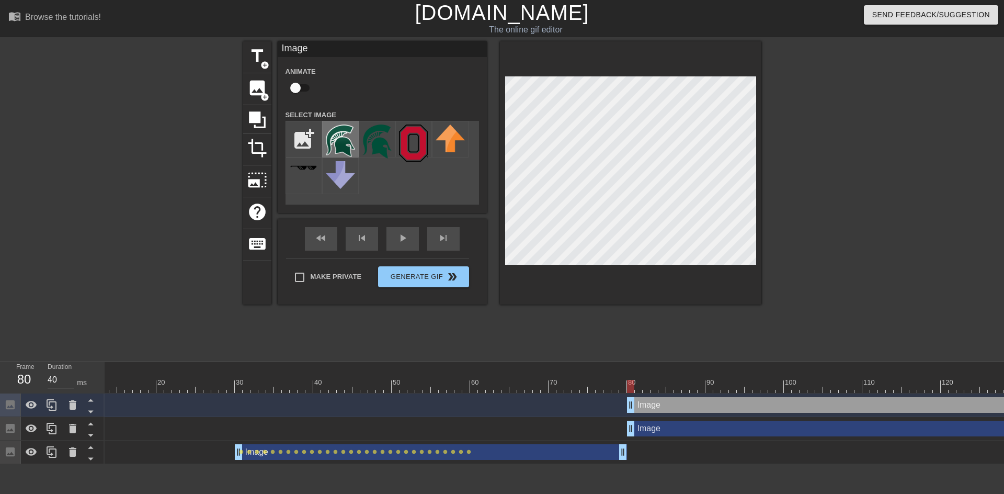
click at [345, 143] on img at bounding box center [340, 140] width 29 height 32
click at [683, 433] on div "Image drag_handle drag_handle" at bounding box center [850, 428] width 447 height 16
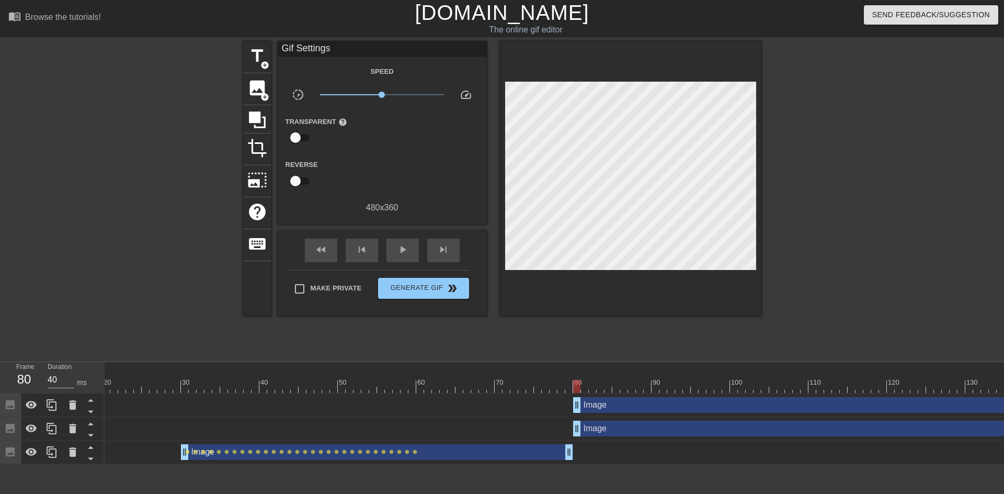
scroll to position [0, 170]
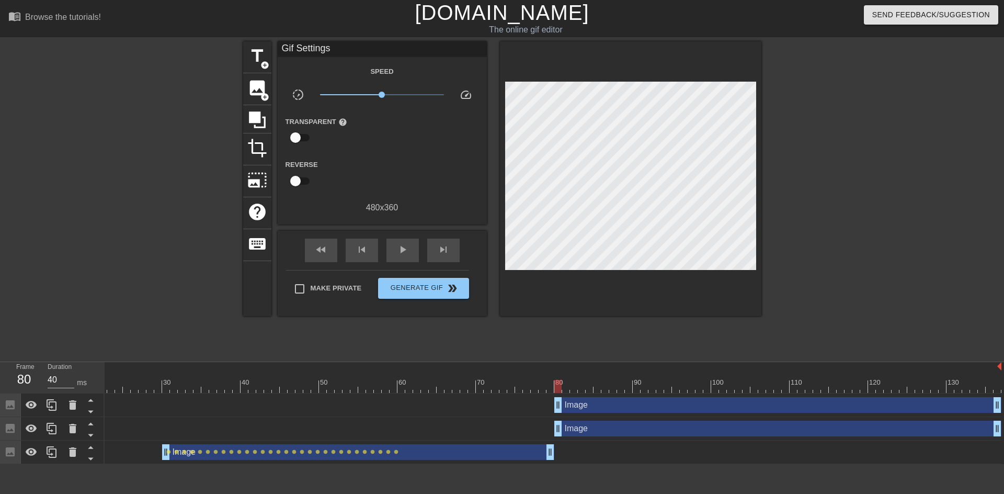
click at [560, 387] on div at bounding box center [557, 386] width 7 height 13
click at [665, 407] on div "Image drag_handle drag_handle" at bounding box center [777, 405] width 447 height 16
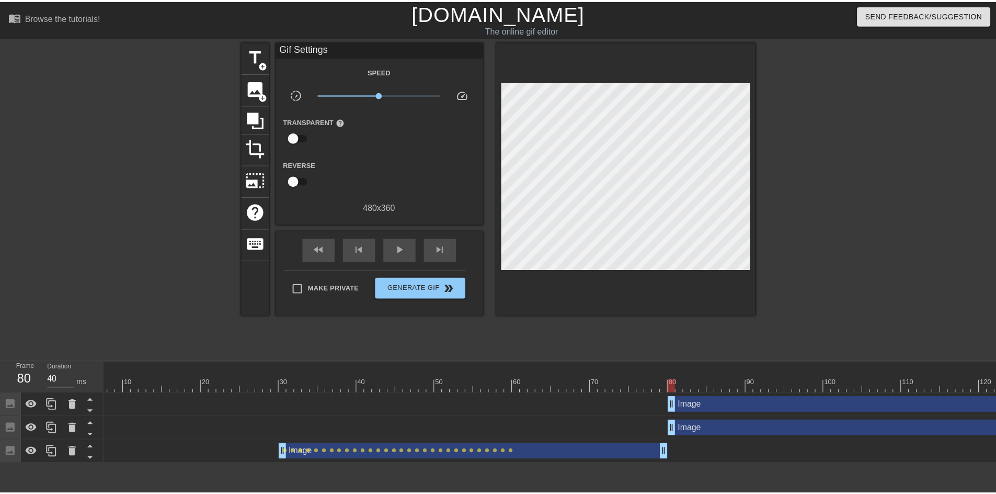
scroll to position [0, 0]
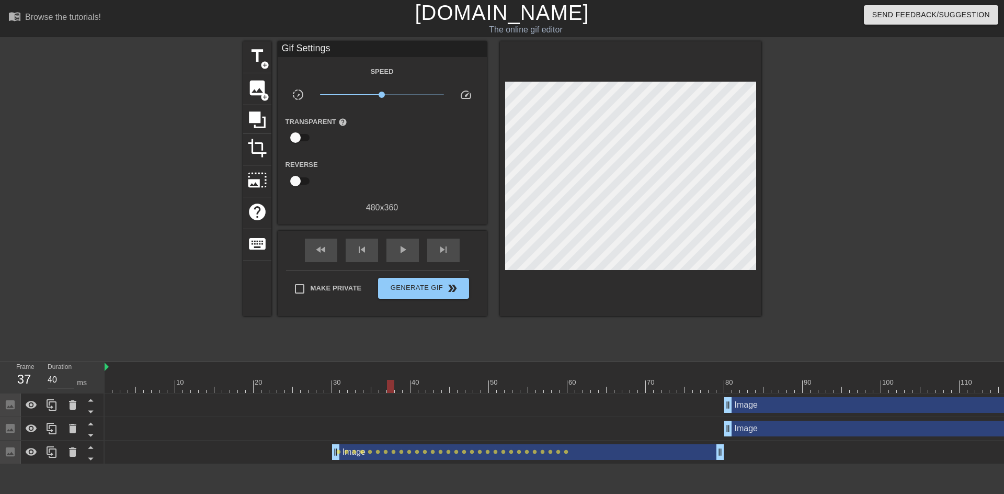
drag, startPoint x: 729, startPoint y: 385, endPoint x: 393, endPoint y: 411, distance: 337.2
click at [393, 411] on div "10 20 30 40 50 60 70 80 90 100 110 120 130 Image drag_handle drag_handle Image …" at bounding box center [554, 413] width 899 height 102
click at [650, 454] on div "Image drag_handle drag_handle" at bounding box center [528, 452] width 392 height 16
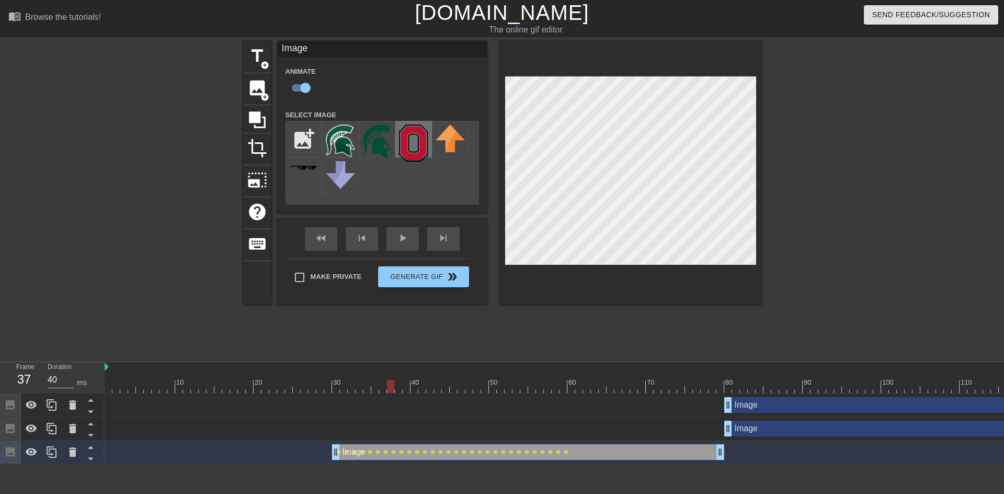
click at [415, 145] on img at bounding box center [413, 142] width 29 height 37
drag, startPoint x: 391, startPoint y: 384, endPoint x: 108, endPoint y: 394, distance: 283.0
click at [108, 394] on div "10 20 30 40 50 60 70 80 90 100 110 120 130 Image drag_handle drag_handle Image …" at bounding box center [554, 413] width 899 height 102
drag, startPoint x: 109, startPoint y: 389, endPoint x: 335, endPoint y: 402, distance: 226.2
click at [335, 402] on div "10 20 30 40 50 60 70 80 90 100 110 120 130 Image drag_handle drag_handle Image …" at bounding box center [554, 413] width 899 height 102
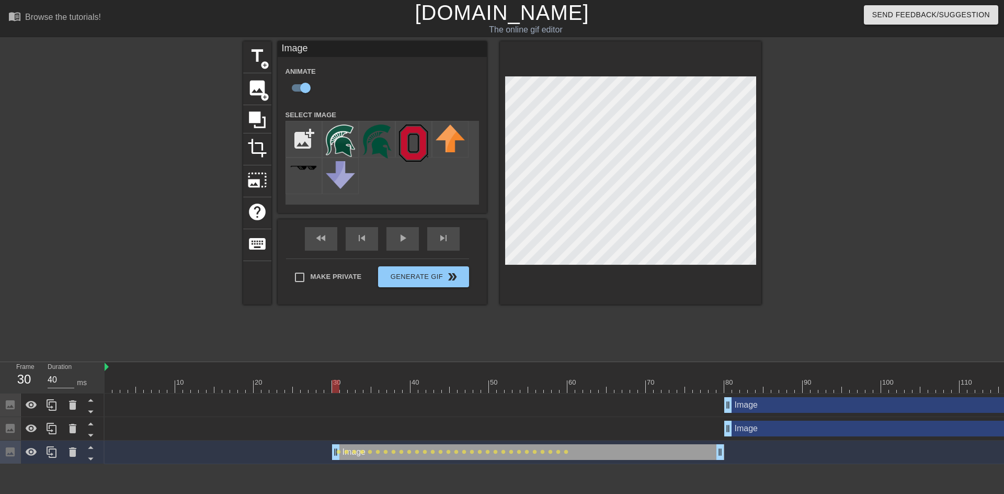
drag, startPoint x: 337, startPoint y: 389, endPoint x: 336, endPoint y: 381, distance: 8.0
click at [336, 381] on div at bounding box center [335, 386] width 7 height 13
click at [261, 62] on span "add_circle" at bounding box center [264, 65] width 9 height 9
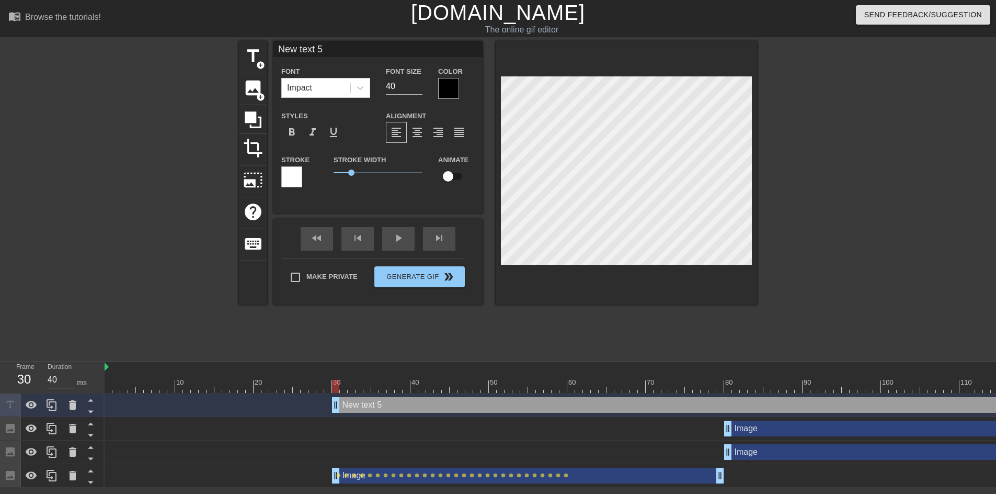
click at [454, 93] on div at bounding box center [448, 88] width 21 height 21
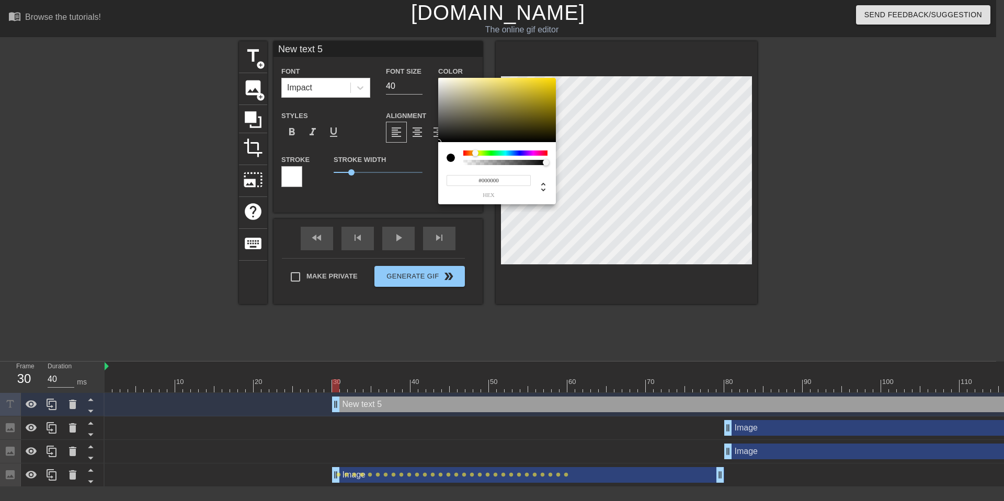
drag, startPoint x: 462, startPoint y: 154, endPoint x: 475, endPoint y: 154, distance: 13.1
click at [475, 154] on div at bounding box center [475, 153] width 6 height 6
type input "#FFFF00"
drag, startPoint x: 438, startPoint y: 141, endPoint x: 573, endPoint y: 61, distance: 156.8
click at [573, 61] on div "#FFFF00 hex" at bounding box center [502, 250] width 1004 height 501
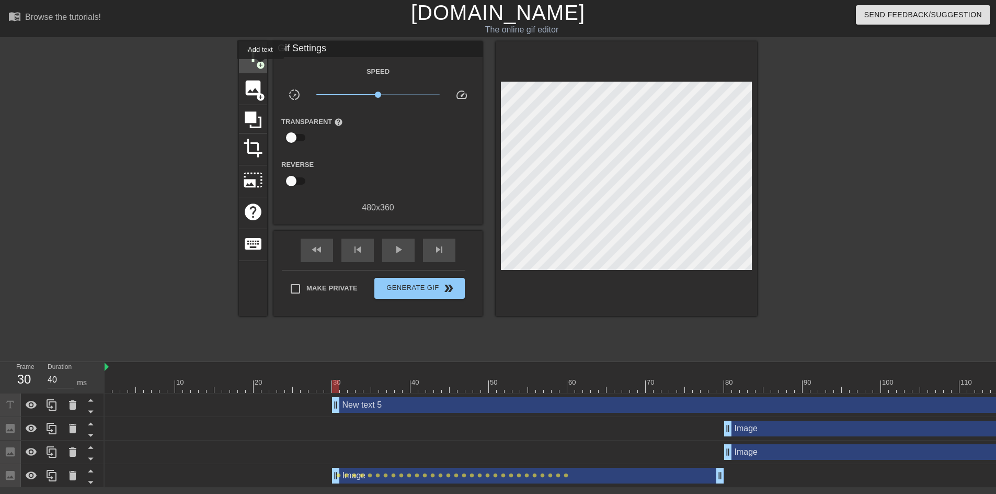
click at [259, 64] on span "add_circle" at bounding box center [260, 65] width 9 height 9
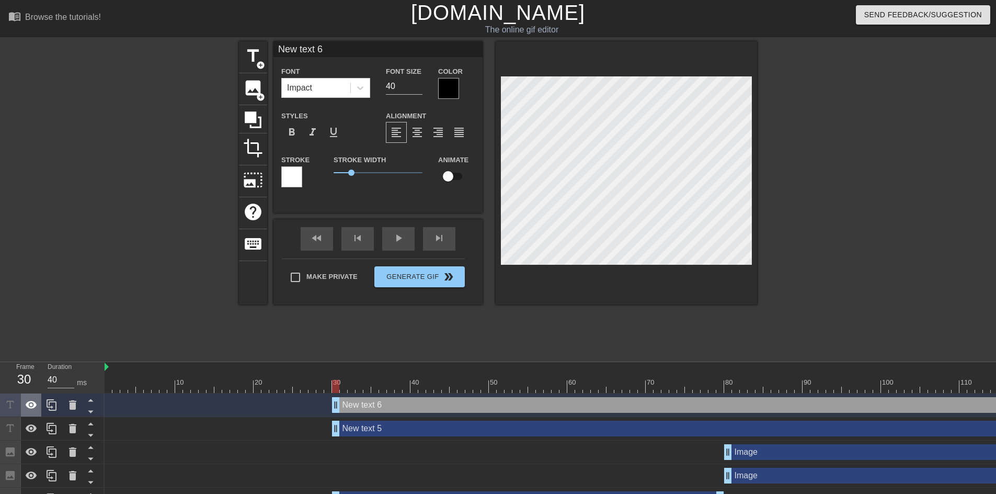
click at [32, 407] on icon at bounding box center [31, 404] width 13 height 13
click at [31, 405] on icon at bounding box center [31, 404] width 13 height 13
click at [75, 404] on icon at bounding box center [72, 404] width 7 height 9
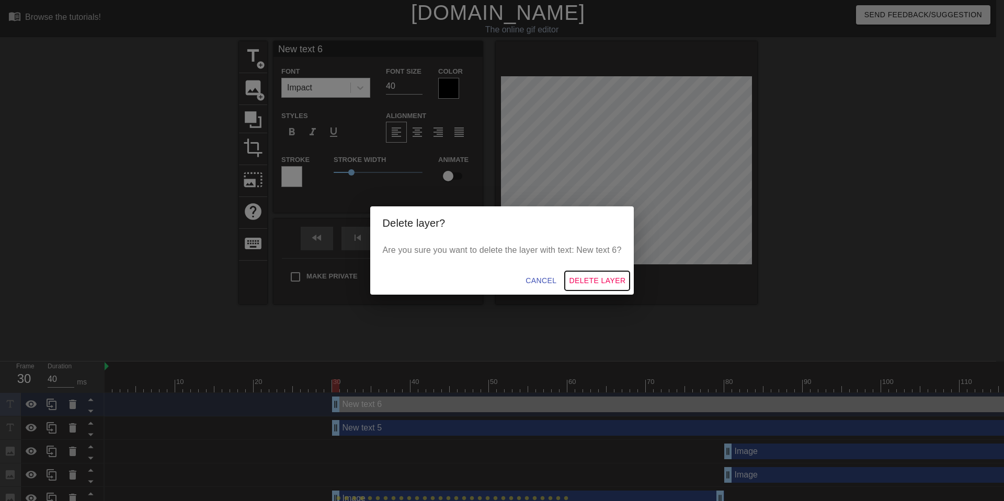
click at [607, 281] on span "Delete Layer" at bounding box center [597, 280] width 56 height 13
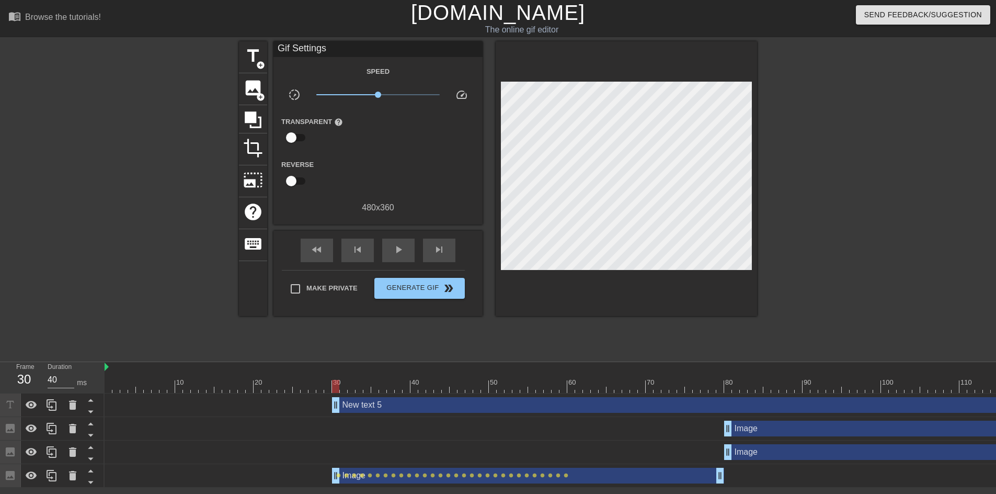
click at [391, 406] on div "New text 5 drag_handle drag_handle" at bounding box center [751, 405] width 839 height 16
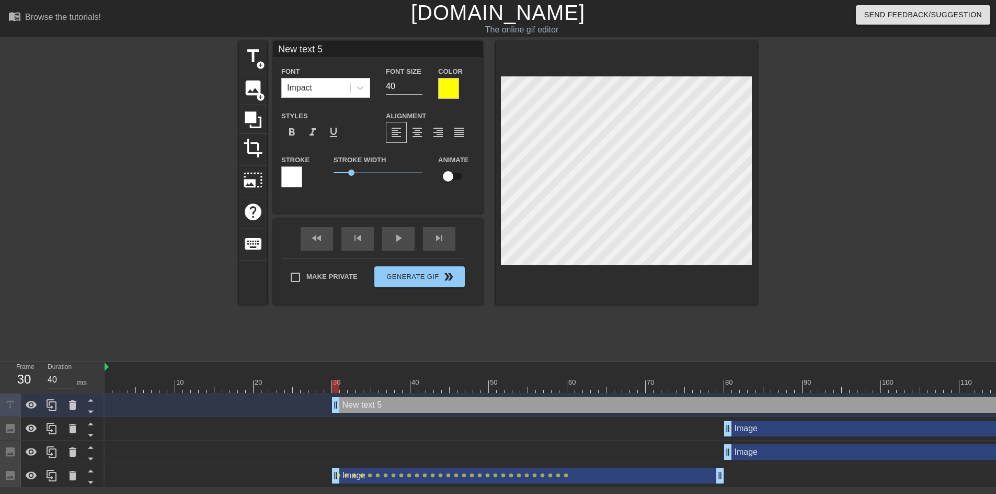
click at [293, 175] on div at bounding box center [291, 176] width 21 height 21
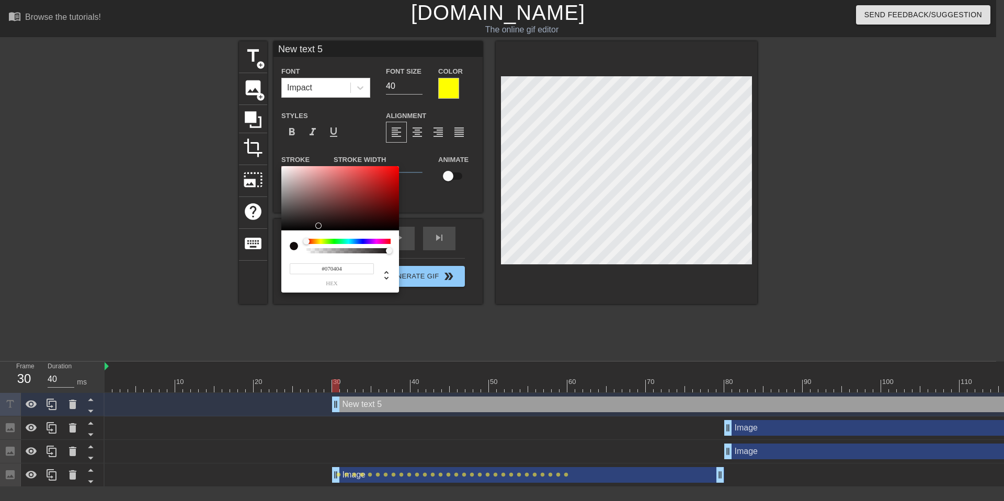
type input "#000000"
drag, startPoint x: 313, startPoint y: 224, endPoint x: 322, endPoint y: 234, distance: 13.0
click at [322, 234] on div "#000000 hex" at bounding box center [340, 229] width 118 height 127
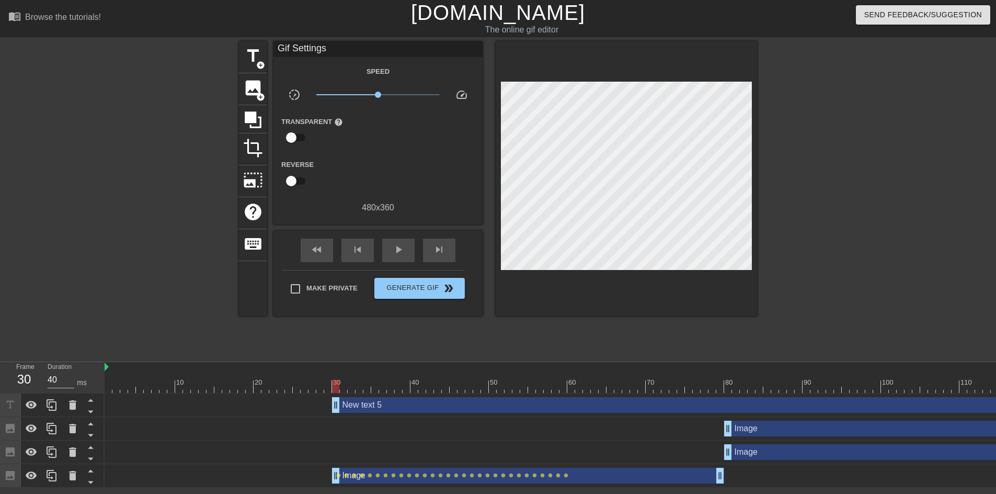
click at [444, 406] on div "New text 5 drag_handle drag_handle" at bounding box center [751, 405] width 839 height 16
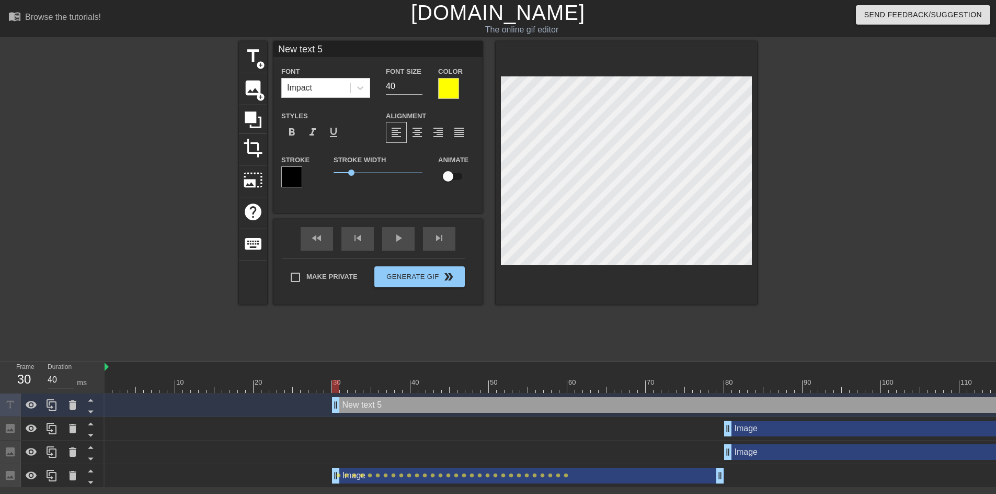
scroll to position [2, 2]
type input "N"
type textarea "N"
type input "NO"
type textarea "NO"
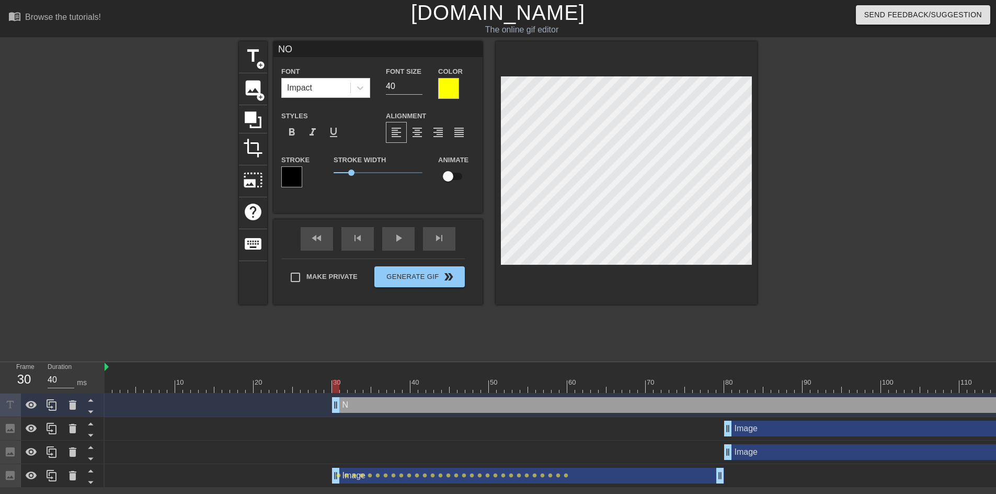
type input "NO"
type textarea "NO"
type input "NO H"
type textarea "NO H"
type input "NO HA"
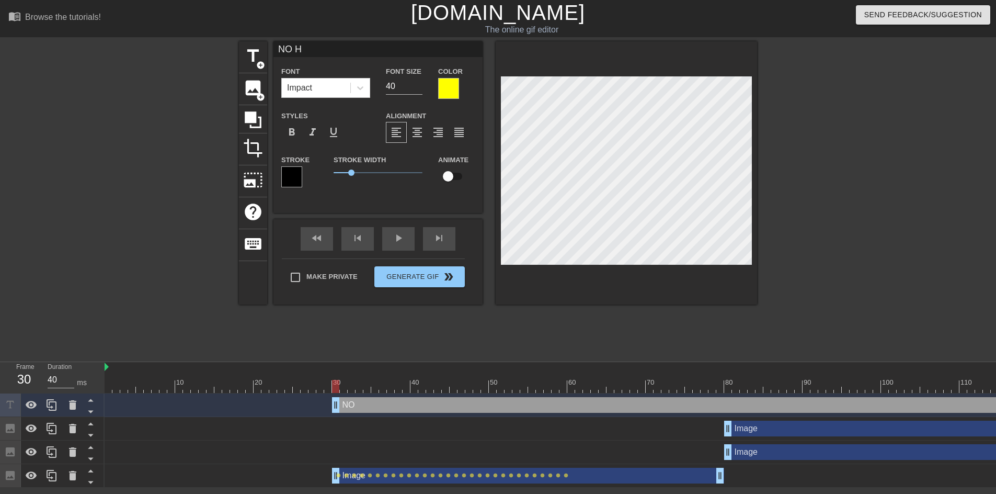
type textarea "NO HA"
type input "NO HAM"
type textarea "NO HAM"
type input "NO HAMM"
type textarea "NO HAMM"
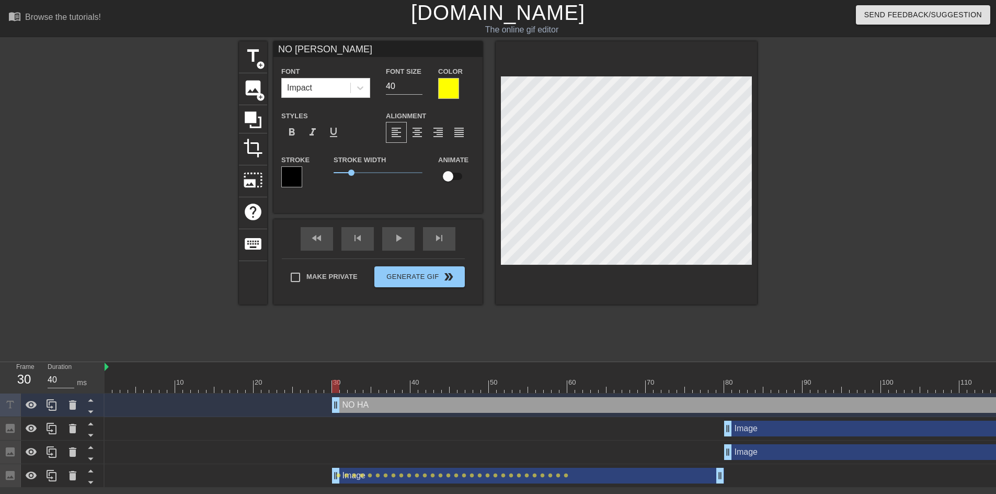
type input "NO HAMME"
type textarea "NO HAMME"
type input "NO HAMMER"
type textarea "NO HAMMER"
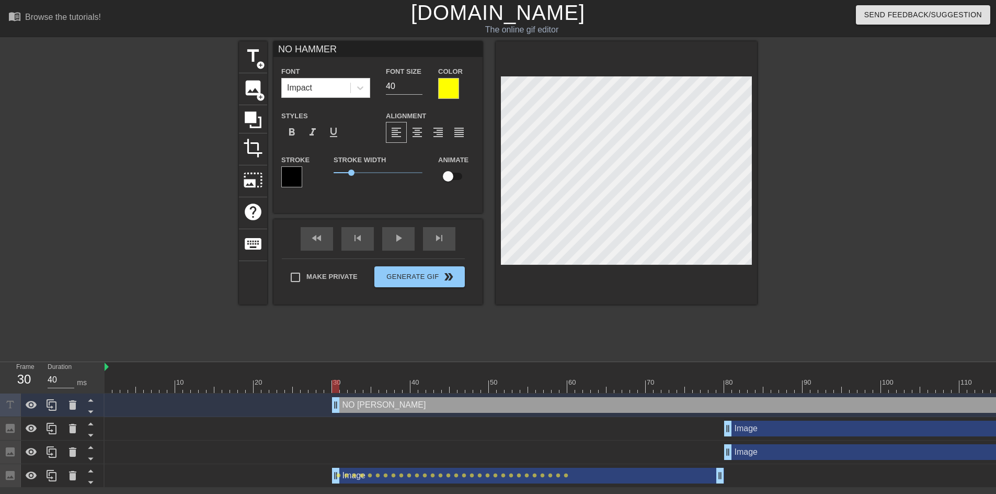
type input "NO HAMMER"
type textarea "NO HAMMER"
type input "NO HAMMER"
type textarea "NO HAMMER"
type input "NO HAMMER"
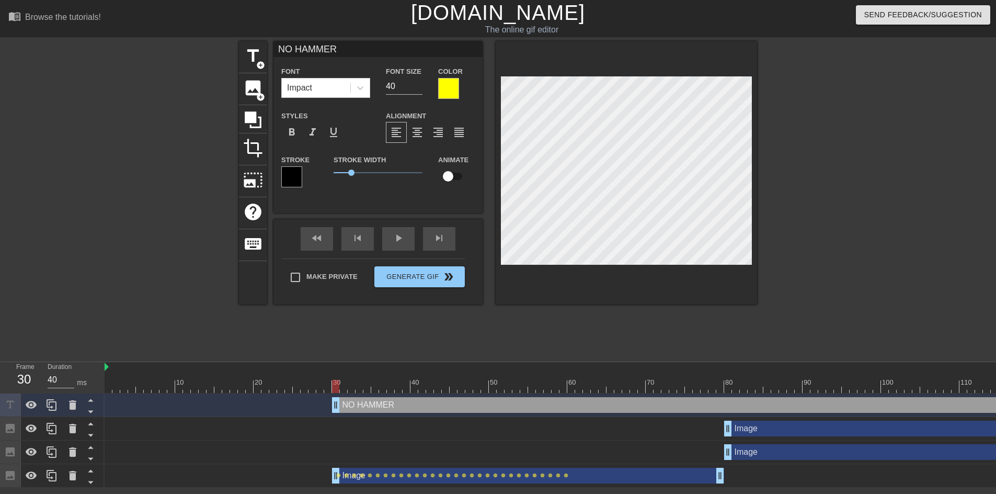
type textarea "NO HAMMER"
type input "NO HAMMERF"
type textarea "NO HAMMER F"
type input "NO HAMMERFO"
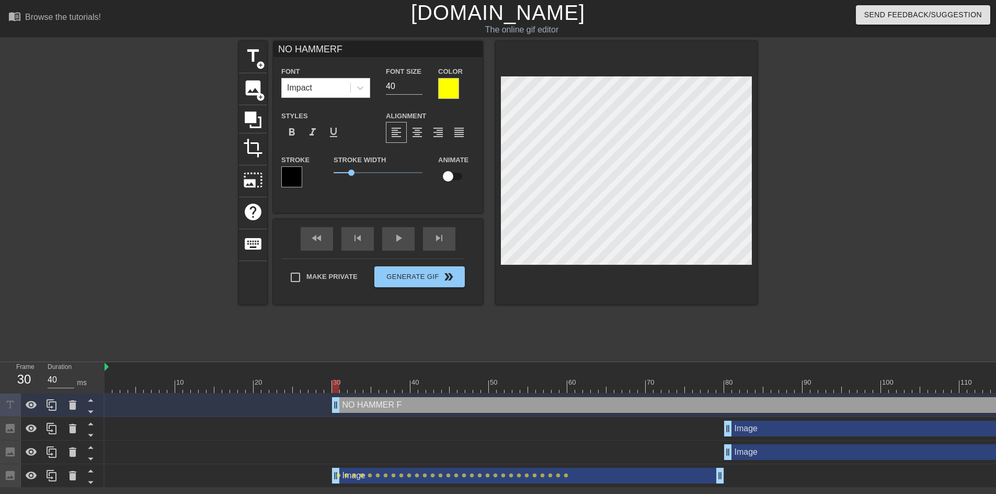
type textarea "NO HAMMER FO"
type input "NO HAMMERFOR"
type textarea "NO HAMMER FOR"
type input "NO HAMMERFOR"
type textarea "NO HAMMER FOR"
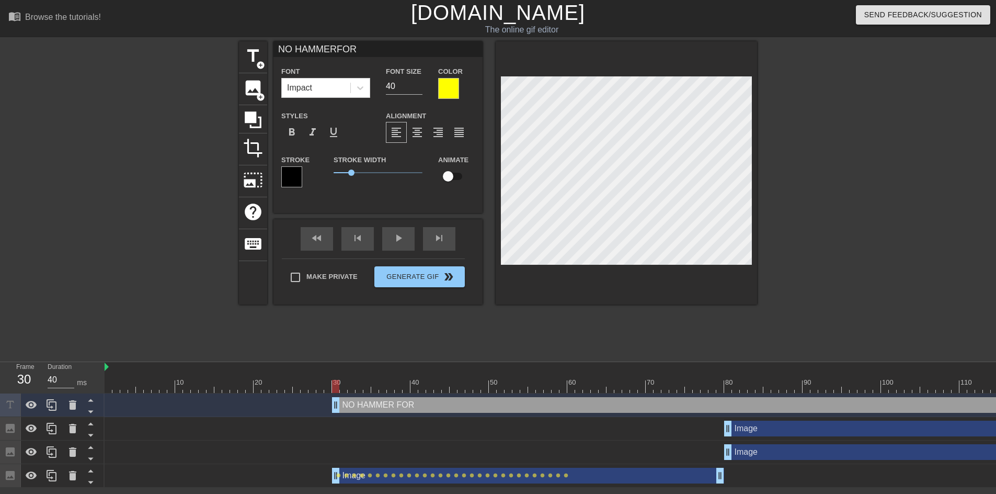
scroll to position [2, 2]
type input "NO HAMMERFOR M"
type textarea "NO HAMMER FOR M"
type input "NO HAMMERFOR MI"
type textarea "NO HAMMER FOR MI"
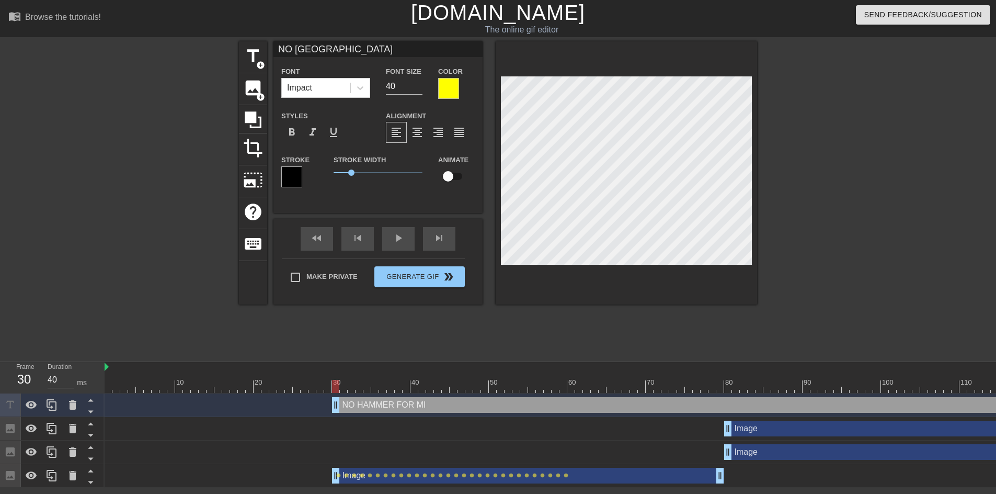
scroll to position [2, 2]
type input "NO HAMMERFOR MIC"
type textarea "NO HAMMER FOR MIC"
type input "NO HAMMERFOR MICH"
type textarea "NO HAMMER FOR MICH"
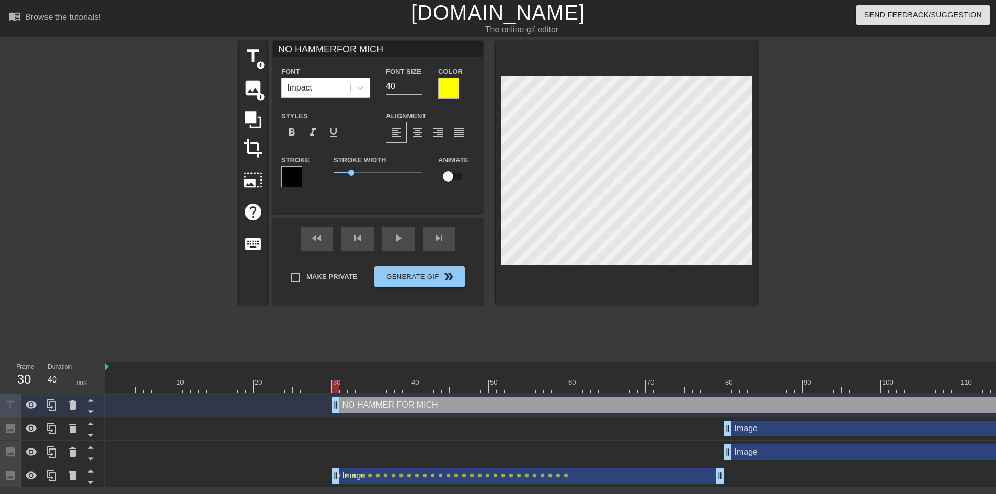
type input "NO HAMMERFOR MICHI"
type textarea "NO HAMMER FOR MICHI"
type input "NO HAMMERFOR MICHIG"
type textarea "NO HAMMER FOR MICHIG"
type input "NO HAMMERFOR MICHIGA"
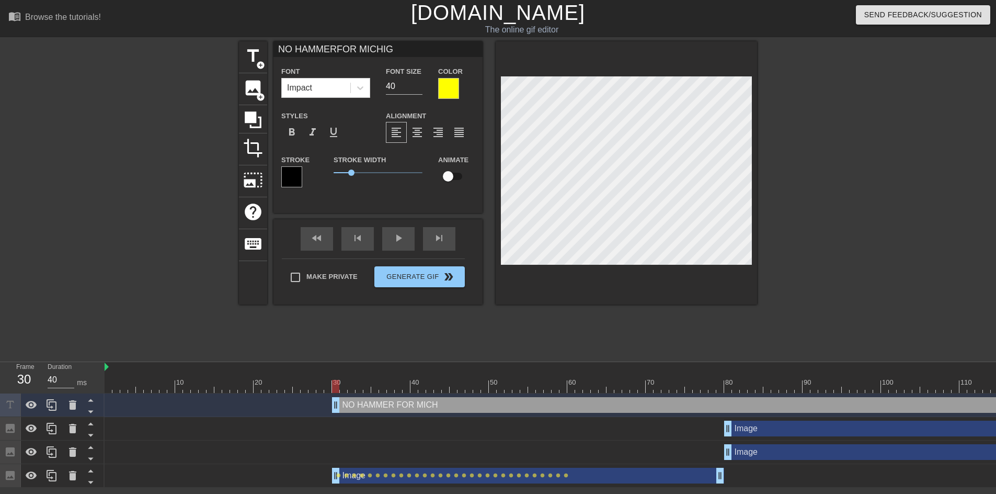
type textarea "NO HAMMER FOR MICHIGA"
type input "NO HAMMERFOR MICHIGAN"
type textarea "NO HAMMER FOR MICHIGAN"
click at [420, 128] on span "format_align_center" at bounding box center [417, 132] width 13 height 13
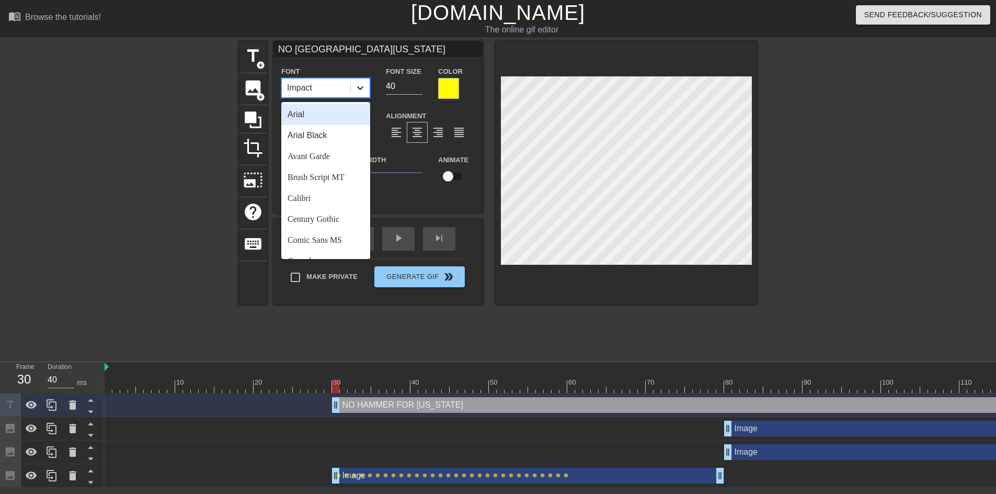
click at [358, 89] on icon at bounding box center [360, 88] width 10 height 10
click at [326, 134] on div "Arial Black" at bounding box center [325, 135] width 89 height 21
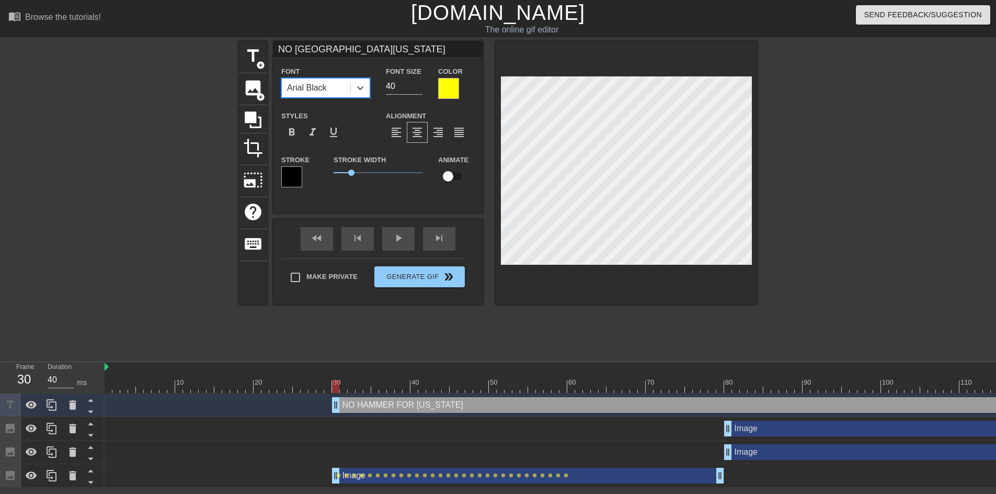
click at [316, 92] on div "Arial Black" at bounding box center [307, 88] width 40 height 13
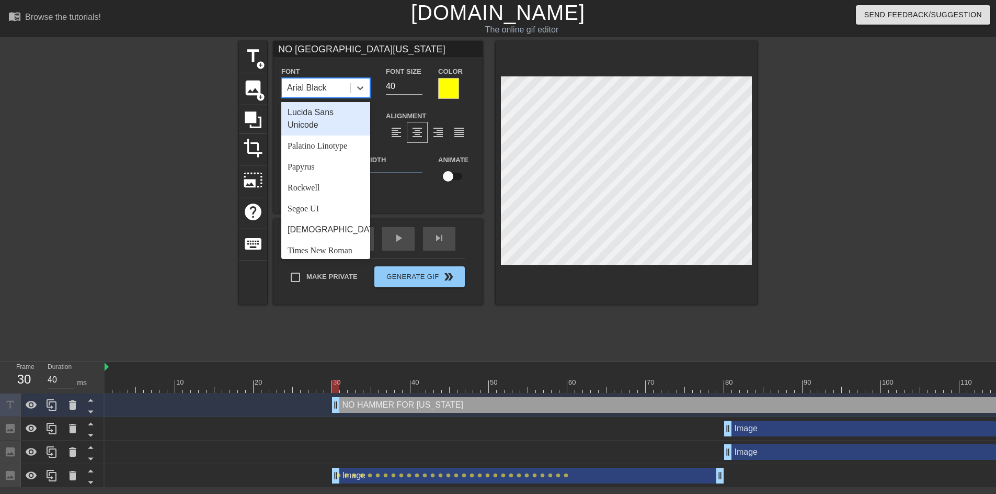
scroll to position [374, 0]
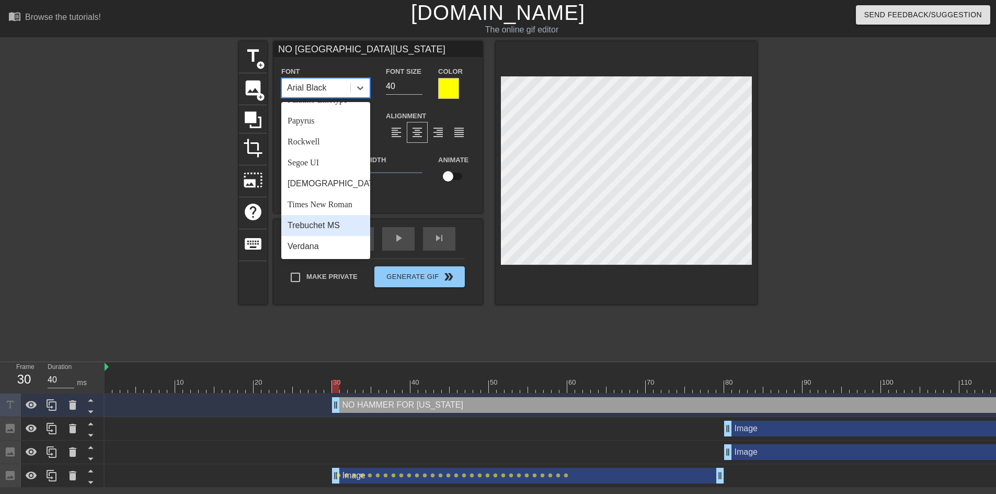
click at [318, 220] on div "Trebuchet MS" at bounding box center [325, 225] width 89 height 21
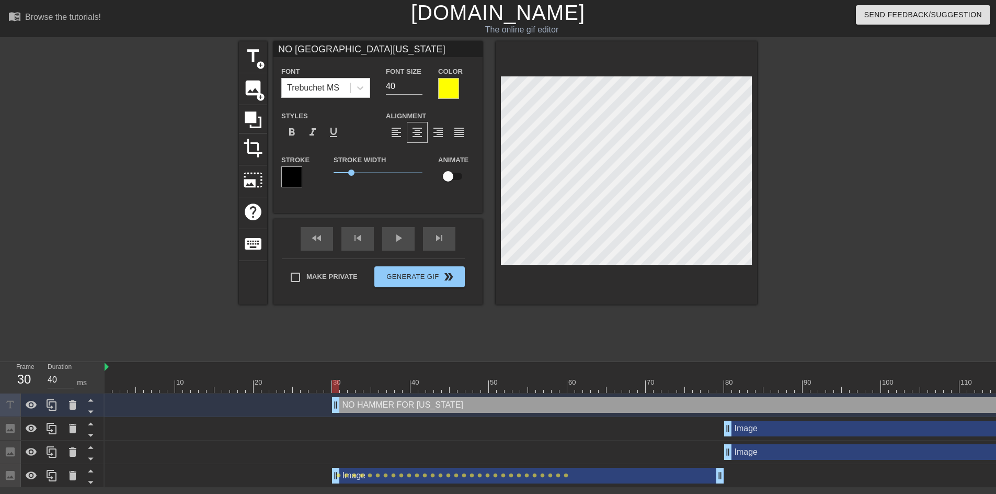
scroll to position [2, 4]
click at [289, 182] on div at bounding box center [291, 176] width 21 height 21
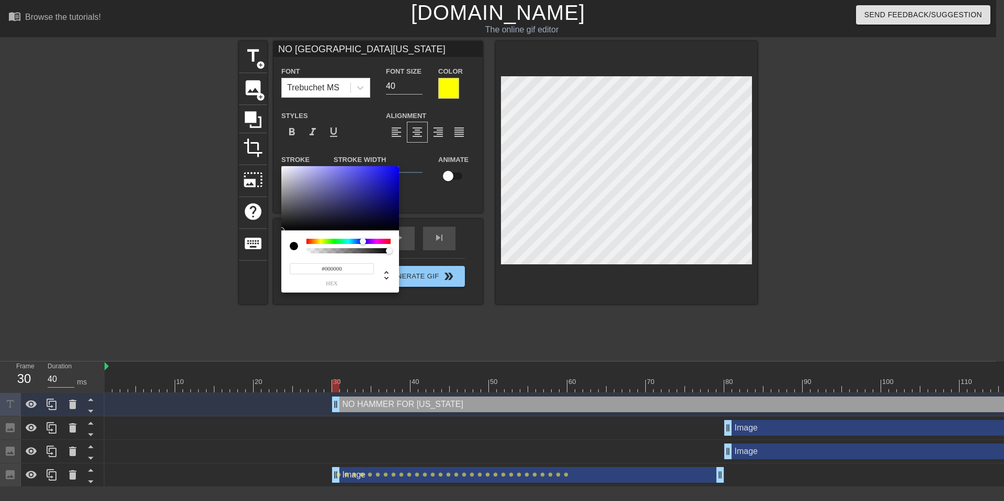
drag, startPoint x: 310, startPoint y: 241, endPoint x: 363, endPoint y: 244, distance: 52.9
click at [363, 244] on div at bounding box center [363, 241] width 6 height 6
type input "NO HAMMERFOR MICHIGAN"
type input "#0B0B0B"
type input "NO HAMMERFOR MICHIGAN"
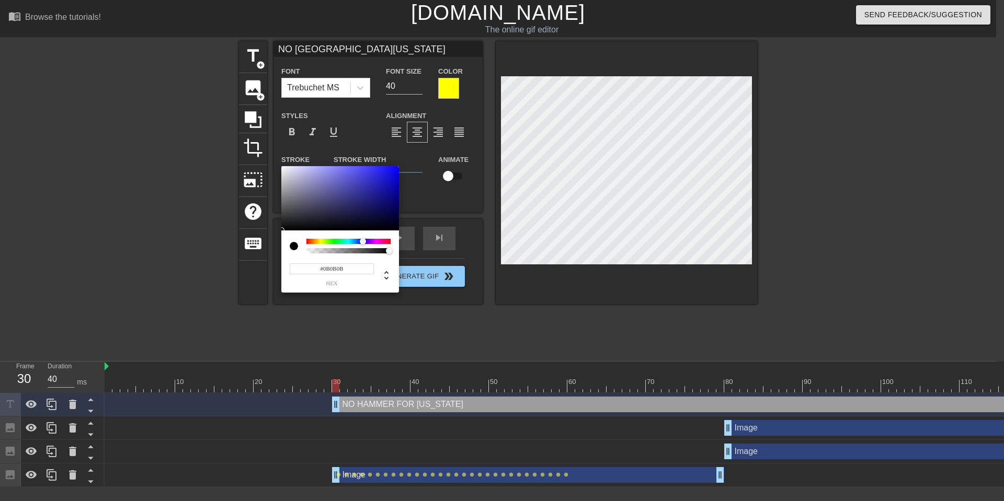
type input "#0A0A0B"
type input "NO HAMMERFOR MICHIGAN"
type input "#1A1A1D"
type input "NO HAMMERFOR MICHIGAN"
type input "#262636"
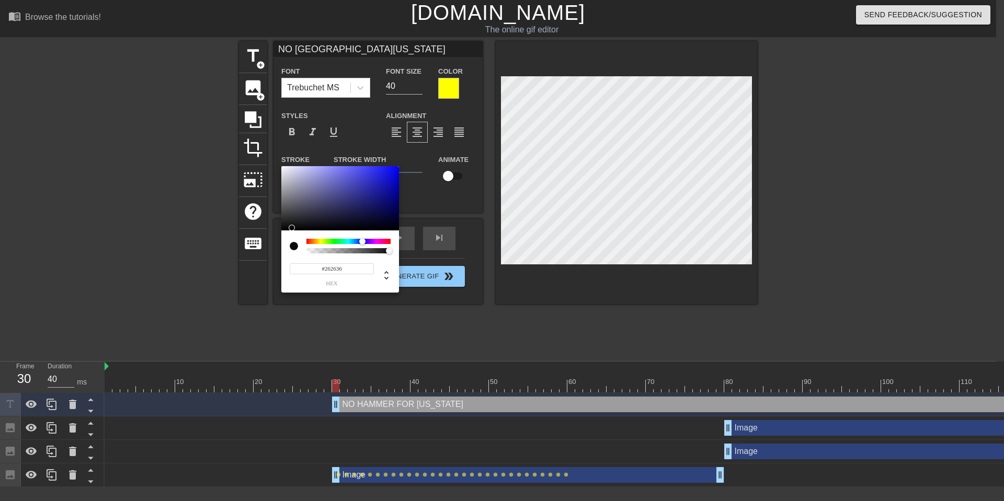
type input "NO HAMMERFOR MICHIGAN"
type input "#2A2A51"
type input "NO HAMMERFOR MICHIGAN"
type input "#202063"
type input "NO HAMMERFOR MICHIGAN"
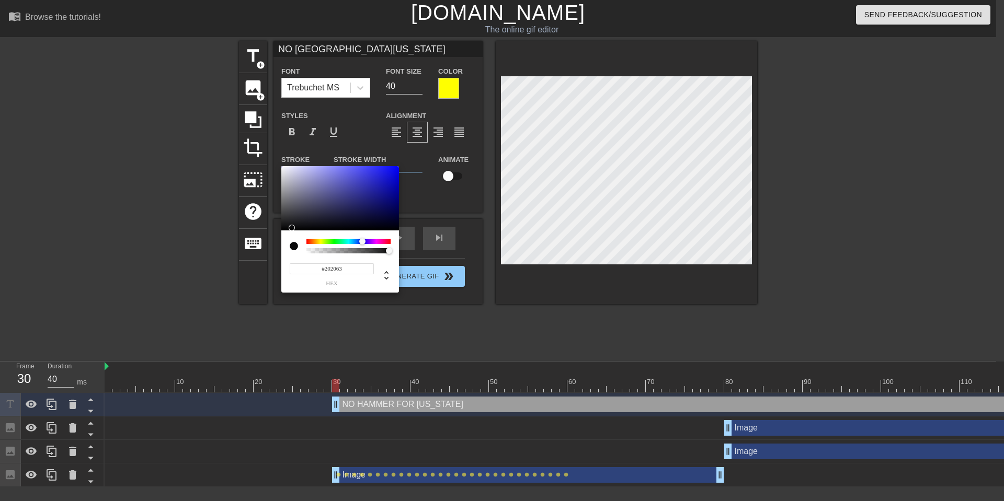
type input "#111174"
type input "NO HAMMERFOR MICHIGAN"
type input "#060680"
type input "NO HAMMERFOR MICHIGAN"
type input "#010186"
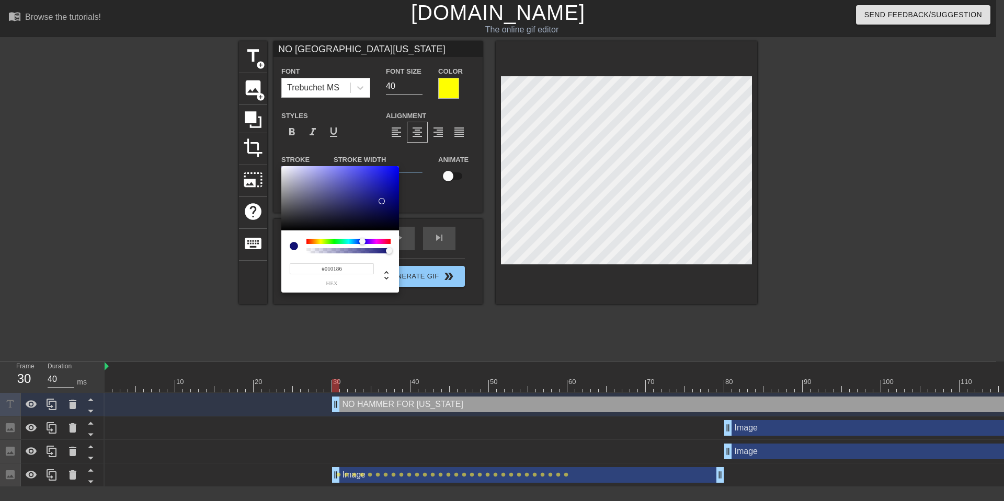
type input "NO HAMMERFOR MICHIGAN"
type input "#00008B"
type input "NO HAMMERFOR MICHIGAN"
type input "#00008D"
type input "NO HAMMERFOR MICHIGAN"
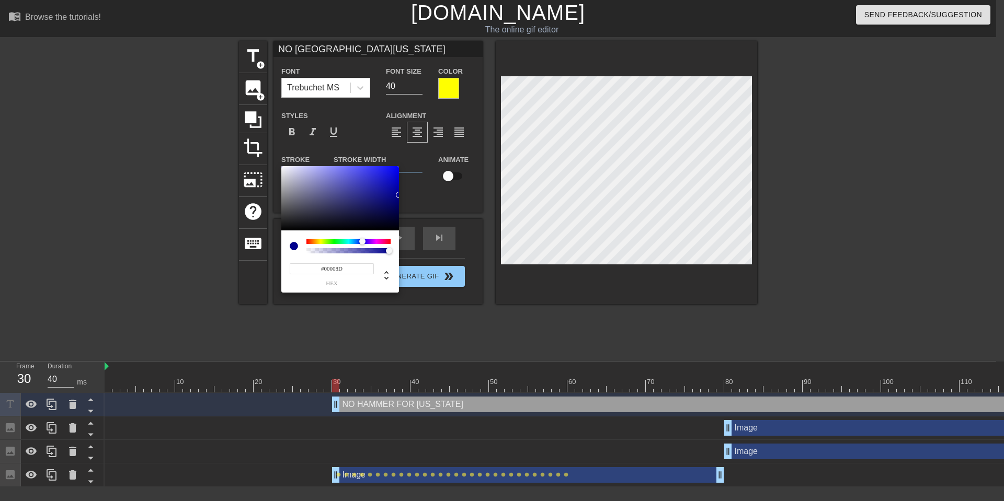
type input "#00008F"
type input "NO HAMMERFOR MICHIGAN"
type input "#000099"
type input "NO HAMMERFOR MICHIGAN"
type input "#0000B4"
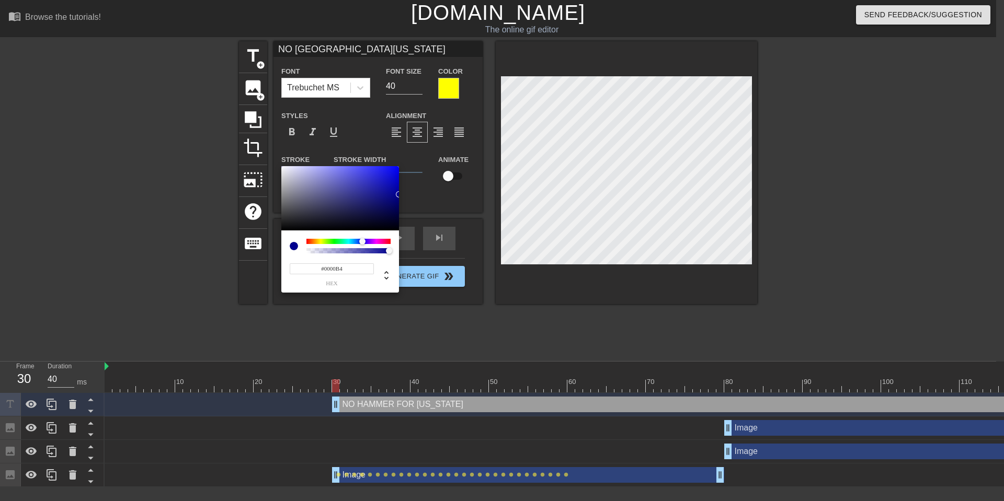
type input "NO HAMMERFOR MICHIGAN"
type input "#0000C6"
type input "NO HAMMERFOR MICHIGAN"
type input "#0000D1"
type input "NO HAMMERFOR MICHIGAN"
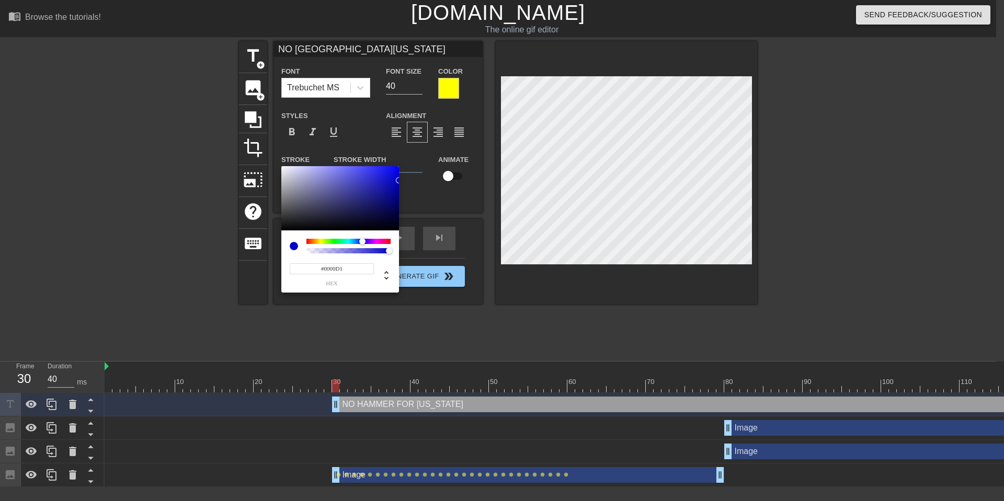
type input "#0000D3"
type input "NO HAMMERFOR MICHIGAN"
type input "#0000CF"
type input "NO HAMMERFOR MICHIGAN"
type input "#0000BE"
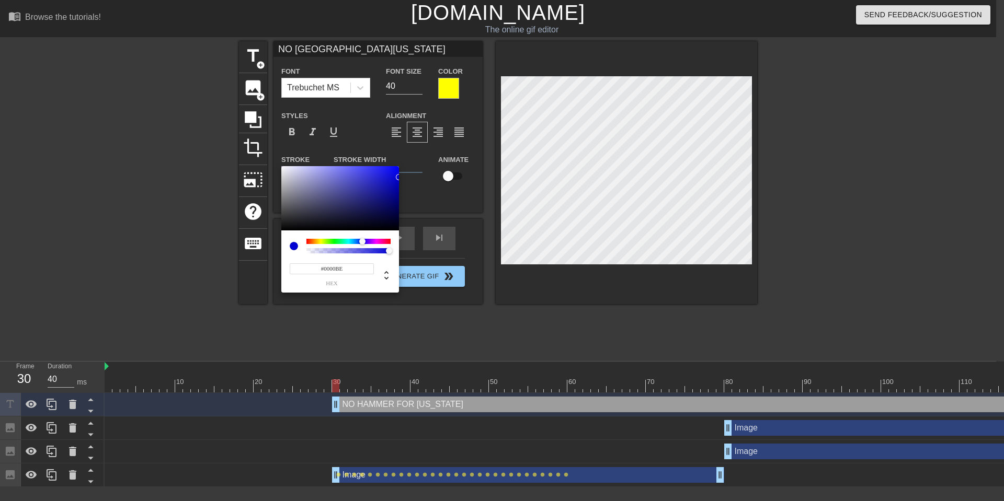
type input "NO HAMMERFOR MICHIGAN"
type input "#0000A9"
type input "NO HAMMERFOR MICHIGAN"
type input "#000099"
type input "NO HAMMERFOR MICHIGAN"
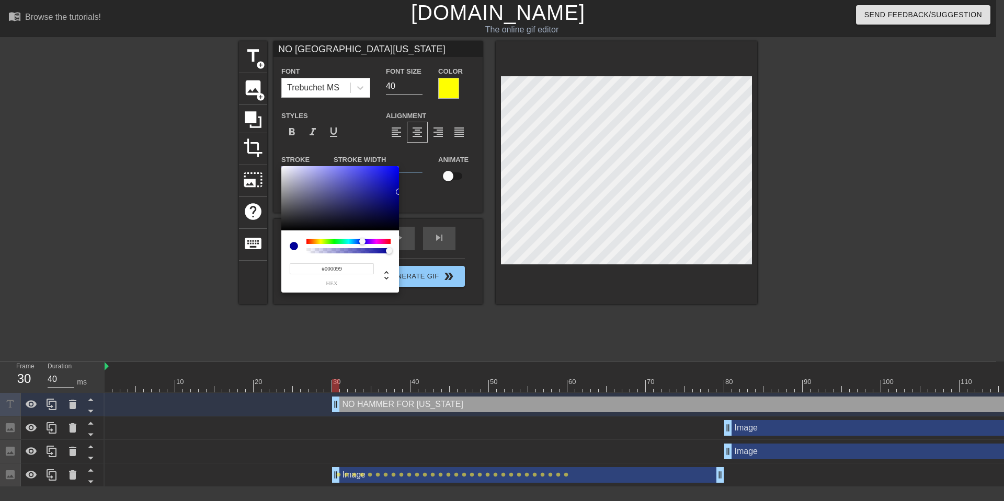
type input "#000091"
type input "NO HAMMERFOR MICHIGAN"
type input "#00008B"
type input "NO HAMMERFOR MICHIGAN"
type input "#000082"
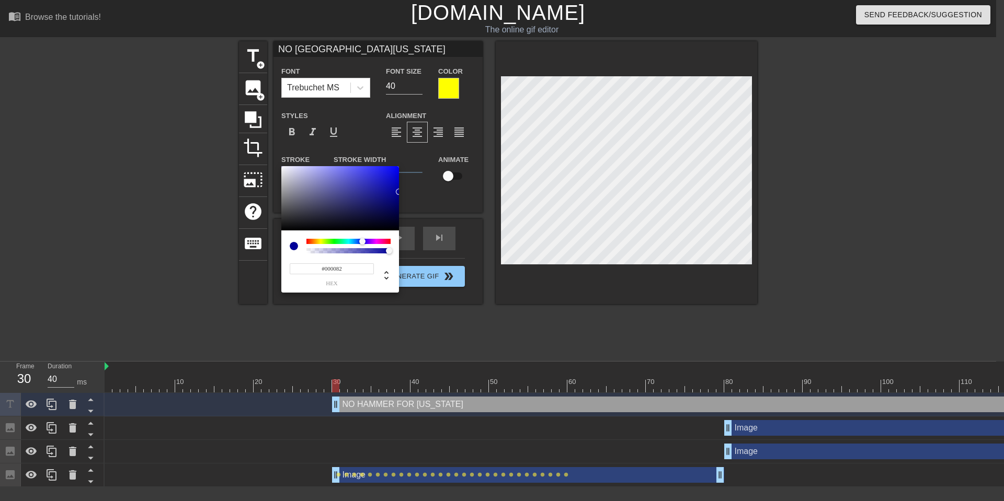
type input "NO HAMMERFOR MICHIGAN"
type input "#000074"
type input "NO HAMMERFOR MICHIGAN"
type input "#000063"
type input "NO HAMMERFOR MICHIGAN"
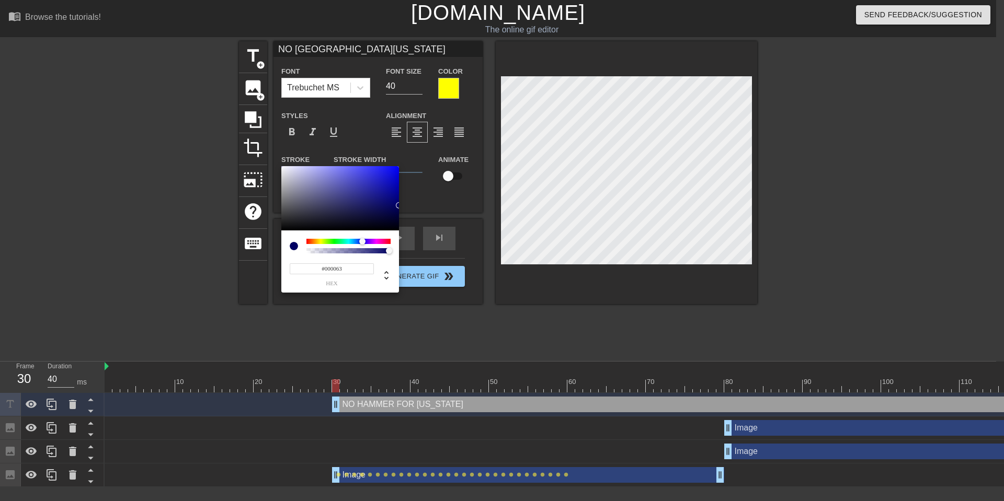
type input "#000061"
type input "NO HAMMERFOR MICHIGAN"
type input "#00005F"
type input "NO HAMMERFOR MICHIGAN"
type input "#000057"
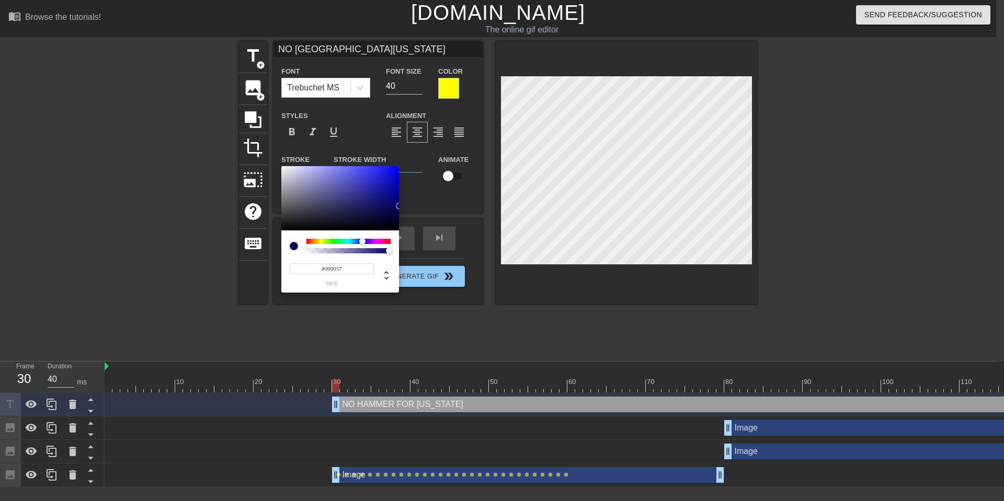
type input "NO HAMMERFOR MICHIGAN"
type input "#000051"
type input "NO HAMMERFOR MICHIGAN"
type input "#00004F"
type input "NO HAMMERFOR MICHIGAN"
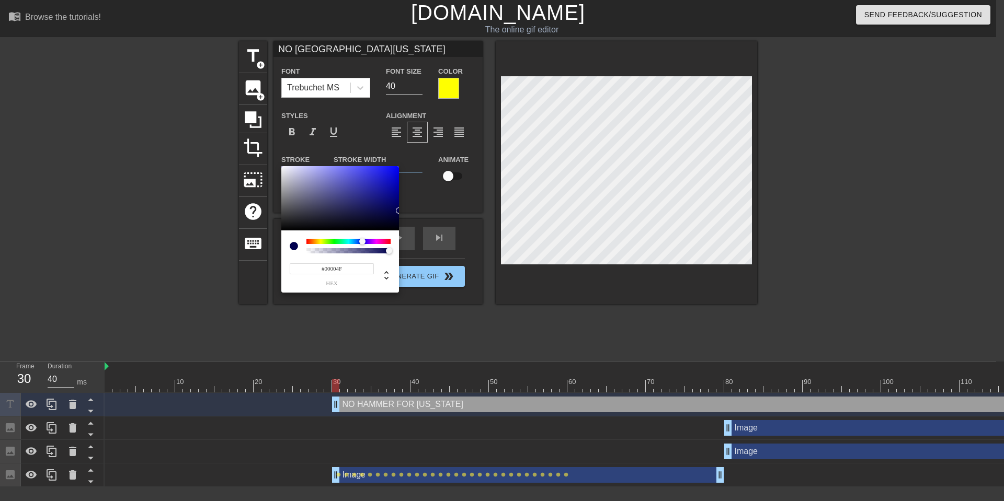
type input "#000042"
type input "NO HAMMERFOR MICHIGAN"
type input "#000040"
type input "NO HAMMERFOR MICHIGAN"
type input "#00003E"
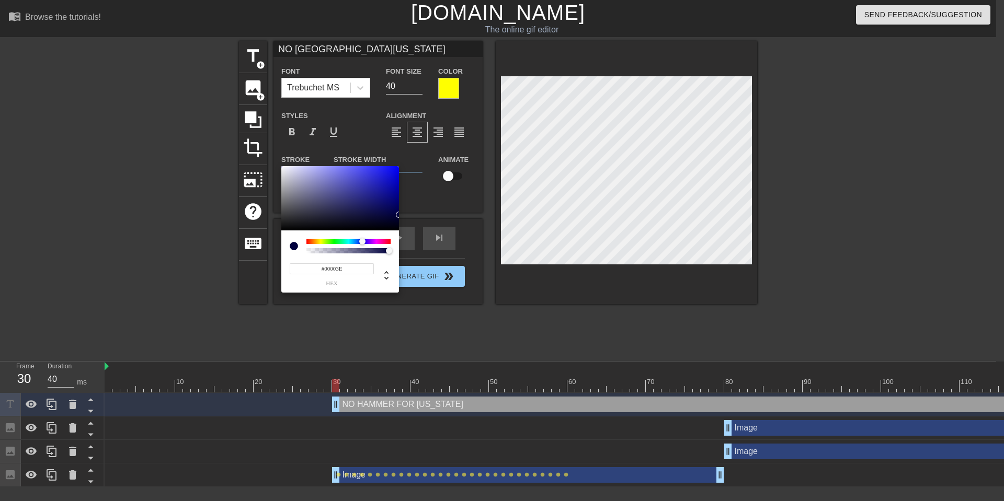
type input "NO HAMMERFOR MICHIGAN"
drag, startPoint x: 283, startPoint y: 228, endPoint x: 405, endPoint y: 215, distance: 122.5
click at [405, 215] on div "#00003E hex" at bounding box center [502, 250] width 1004 height 501
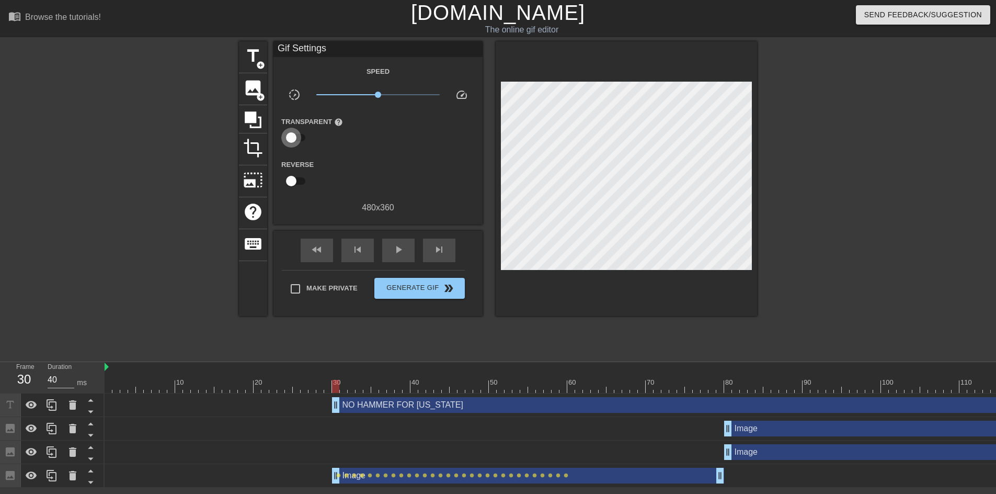
click at [291, 133] on input "checkbox" at bounding box center [291, 138] width 60 height 20
checkbox input "true"
click at [439, 407] on div "NO HAMMER FOR MICHIGAN drag_handle drag_handle" at bounding box center [751, 405] width 839 height 16
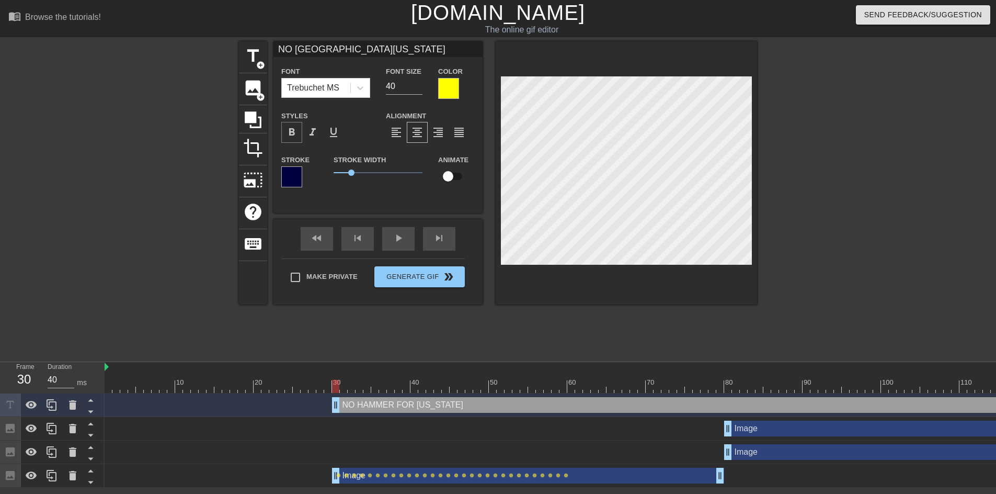
click at [290, 132] on span "format_bold" at bounding box center [291, 132] width 13 height 13
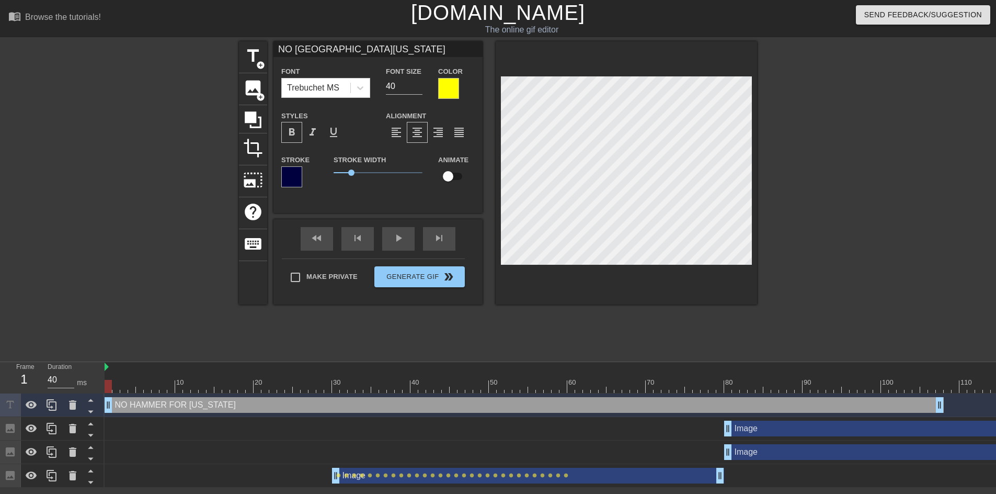
drag, startPoint x: 770, startPoint y: 404, endPoint x: 542, endPoint y: 407, distance: 227.4
click at [542, 407] on div "NO HAMMER FOR MICHIGAN drag_handle drag_handle" at bounding box center [524, 405] width 839 height 16
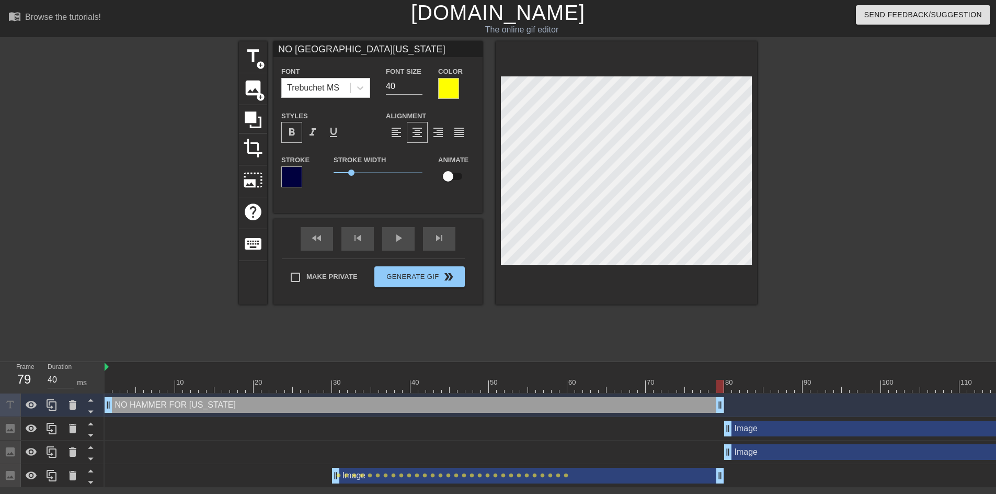
drag, startPoint x: 940, startPoint y: 401, endPoint x: 719, endPoint y: 394, distance: 220.7
click at [719, 394] on div "NO HAMMER FOR MICHIGAN drag_handle drag_handle" at bounding box center [638, 405] width 1066 height 24
drag, startPoint x: 718, startPoint y: 385, endPoint x: 99, endPoint y: 381, distance: 618.5
click at [99, 381] on div "Frame 1 Duration 40 ms 10 20 30 40 50 60 70 80 90 100 110 120 130 NO HAMMER FOR…" at bounding box center [498, 424] width 996 height 125
drag, startPoint x: 354, startPoint y: 172, endPoint x: 370, endPoint y: 172, distance: 15.7
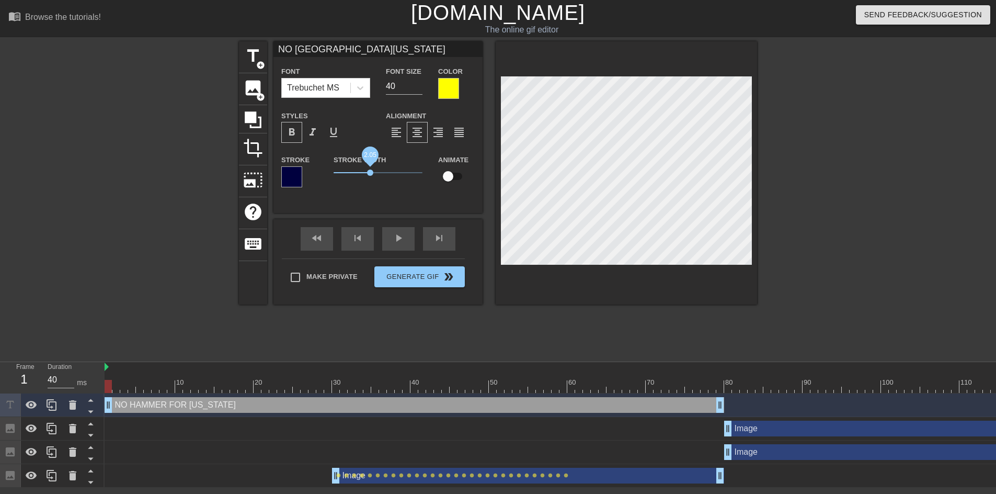
click at [370, 172] on span "2.05" at bounding box center [370, 172] width 6 height 6
type input "NO HAMMERFOR MICHIGAN"
type input "41"
click at [417, 85] on input "41" at bounding box center [404, 86] width 37 height 17
type input "NO HAMMERFOR MICHIGAN"
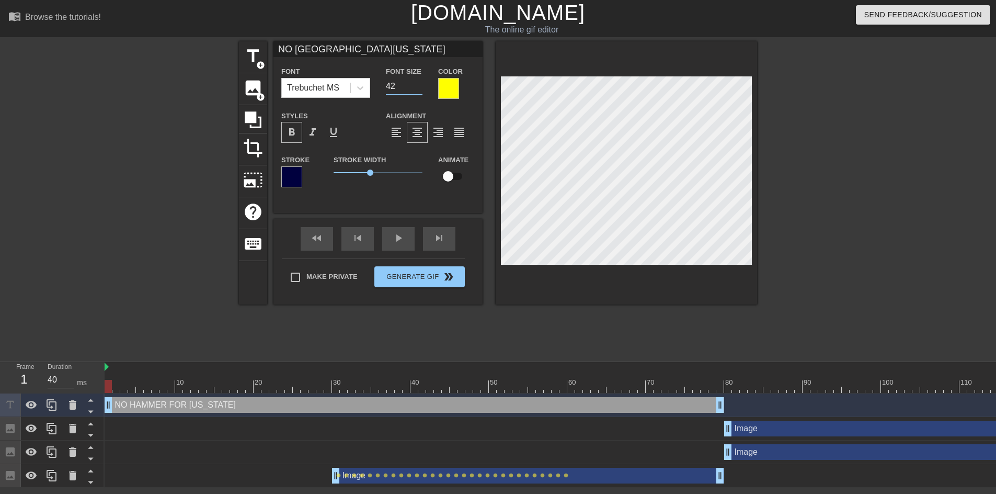
type input "42"
click at [418, 85] on input "42" at bounding box center [404, 86] width 37 height 17
type input "NO HAMMERFOR MICHIGAN"
type input "43"
click at [419, 85] on input "43" at bounding box center [404, 86] width 37 height 17
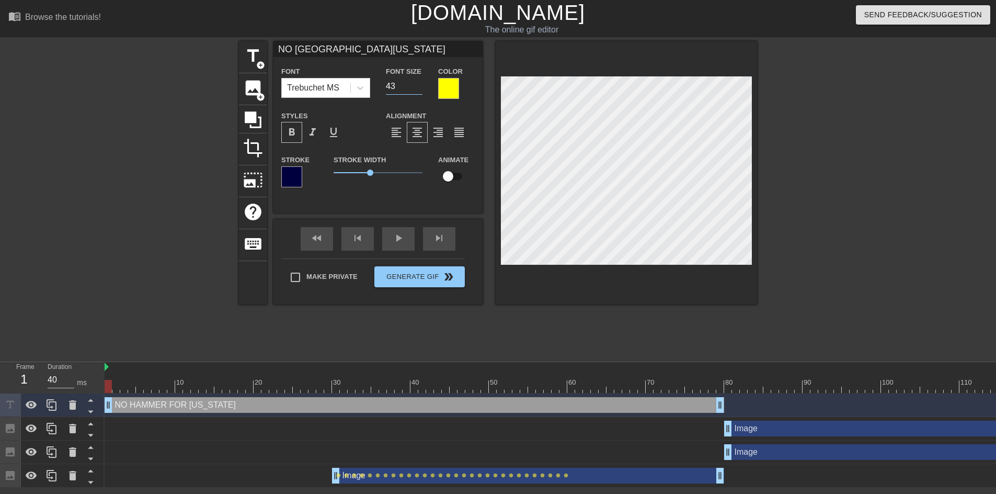
type input "NO HAMMERFOR MICHIGAN"
type input "44"
click at [419, 85] on input "44" at bounding box center [404, 86] width 37 height 17
type input "NO HAMMERFOR MICHIGAN"
type input "43"
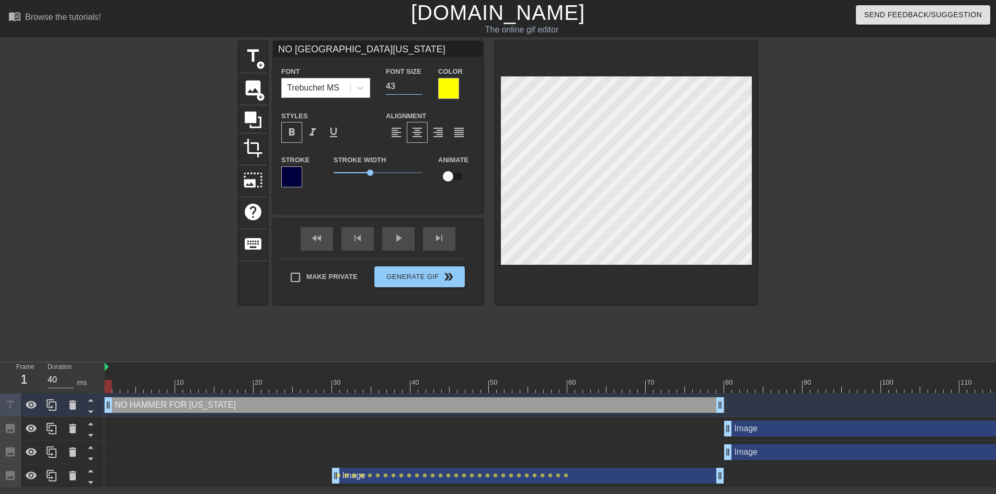
click at [418, 86] on input "43" at bounding box center [404, 86] width 37 height 17
type input "NO HAMMERFOR MICHIGAN"
type input "42"
click at [418, 87] on input "42" at bounding box center [404, 86] width 37 height 17
type input "NO HAMMERFOR MICHIGAN"
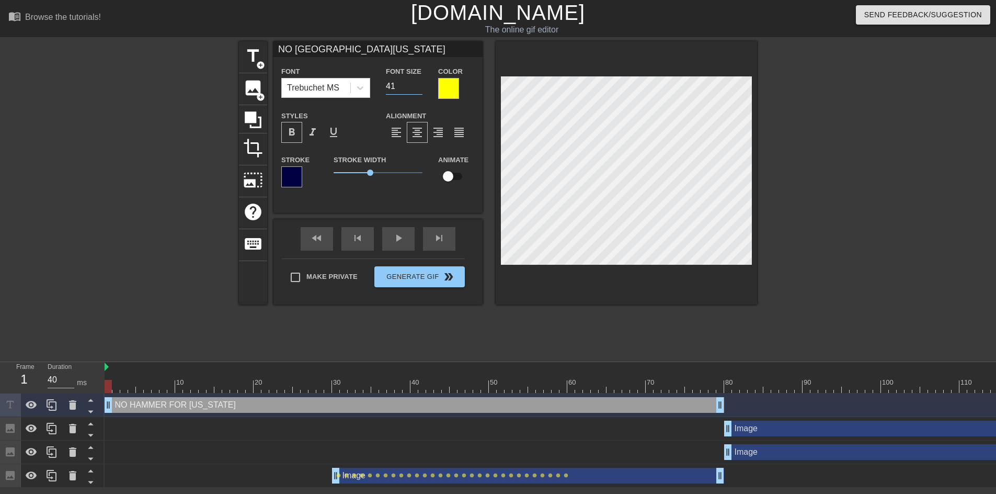
type input "41"
click at [418, 87] on input "41" at bounding box center [404, 86] width 37 height 17
type input "NO HAMMERFOR MICHIGAN"
type input "40"
click at [418, 87] on input "40" at bounding box center [404, 86] width 37 height 17
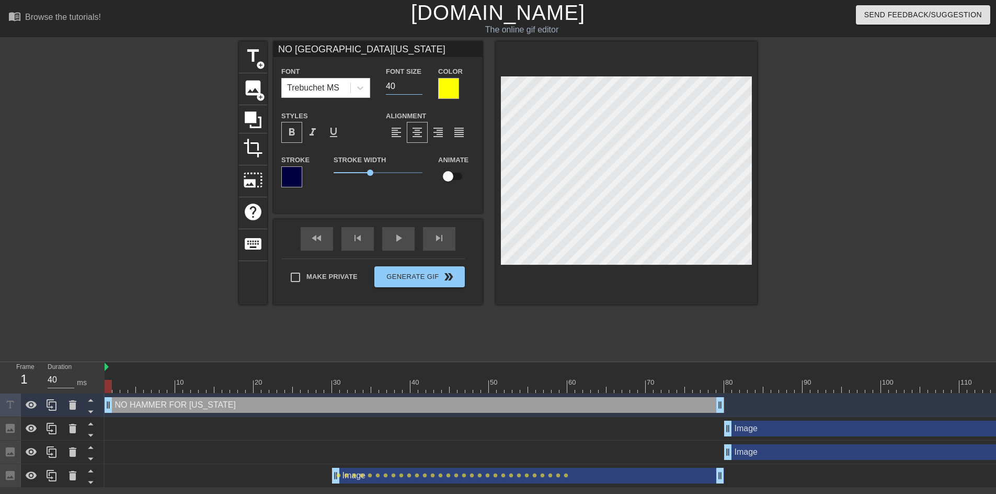
type input "NO HAMMERFOR MICHIGAN"
type input "39"
click at [418, 87] on input "39" at bounding box center [404, 86] width 37 height 17
click at [444, 92] on div at bounding box center [448, 88] width 21 height 21
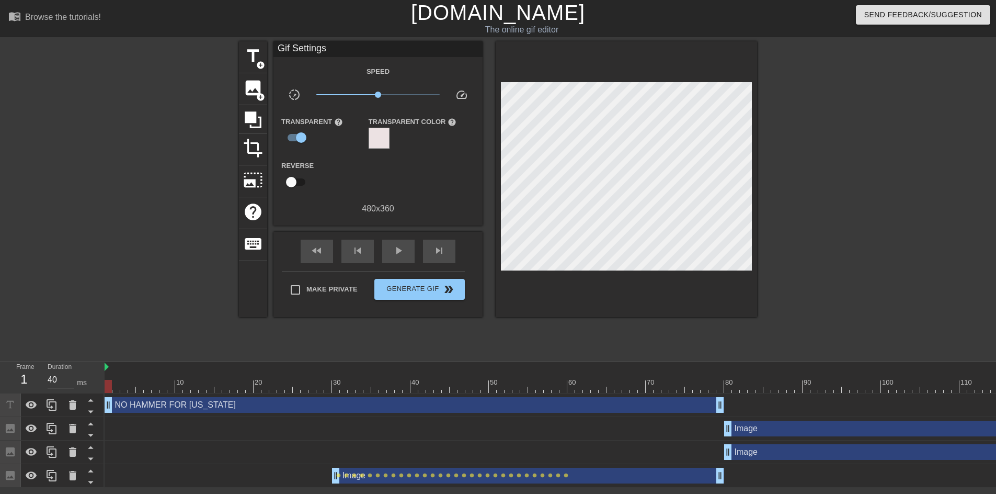
click at [293, 183] on input "checkbox" at bounding box center [291, 182] width 60 height 20
click at [293, 183] on input "checkbox" at bounding box center [301, 182] width 60 height 20
checkbox input "false"
click at [296, 139] on input "checkbox" at bounding box center [301, 138] width 60 height 20
click at [296, 139] on input "checkbox" at bounding box center [291, 138] width 60 height 20
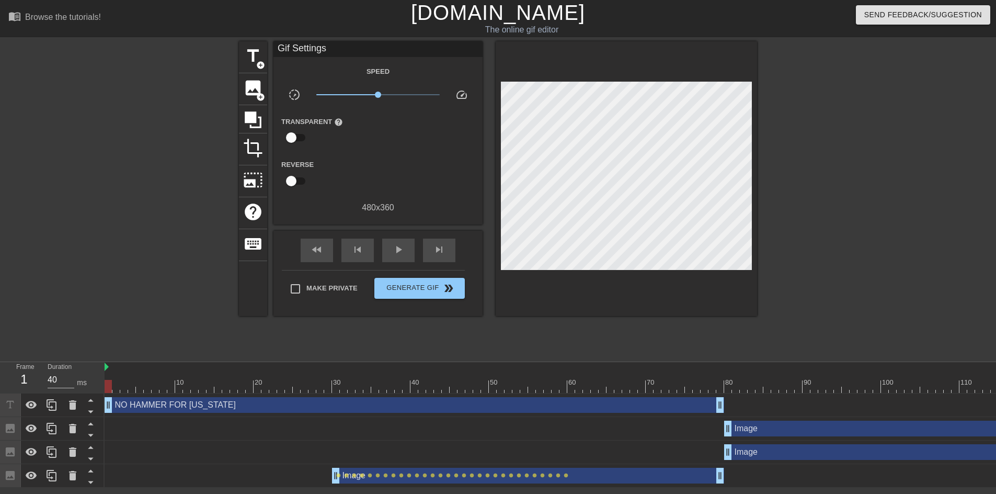
checkbox input "true"
click at [268, 410] on div "NO HAMMER FOR MICHIGAN drag_handle drag_handle" at bounding box center [414, 405] width 619 height 16
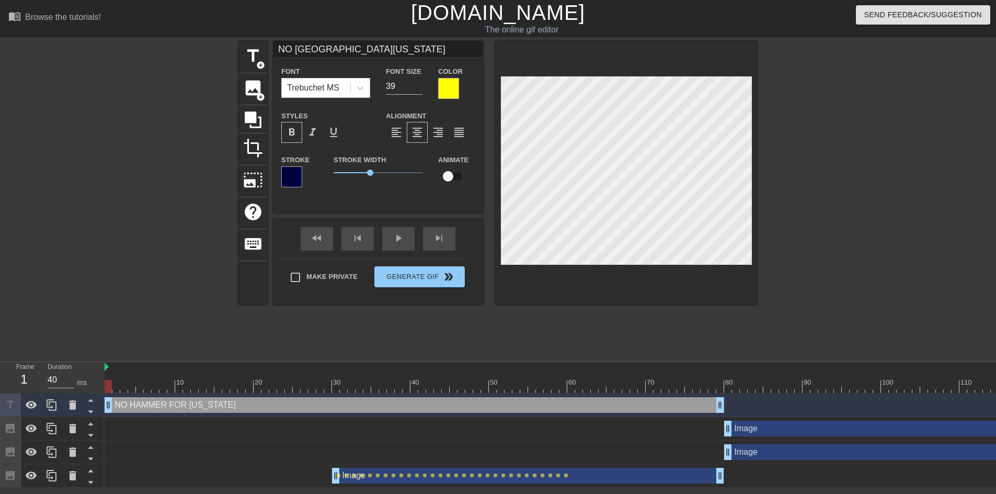
click at [292, 177] on div at bounding box center [291, 176] width 21 height 21
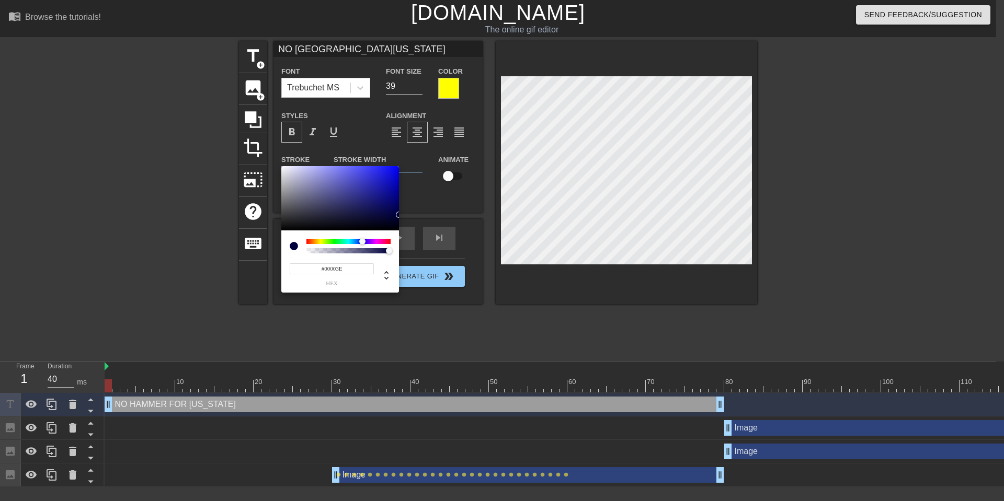
click at [322, 270] on input "#00003E" at bounding box center [332, 268] width 84 height 11
type input "ff"
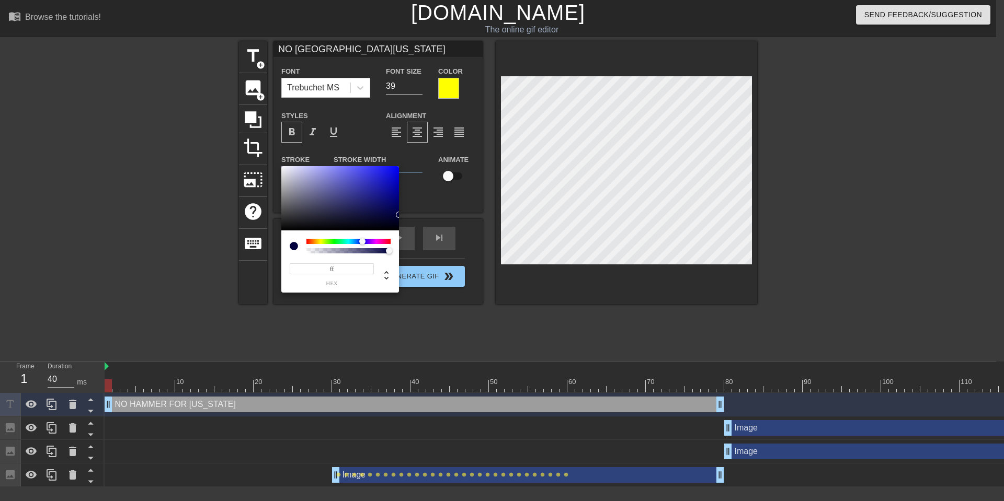
type input "NO HAMMERFOR MICHIGAN"
type input "ffff0"
type input "NO HAMMERFOR MICHIGAN"
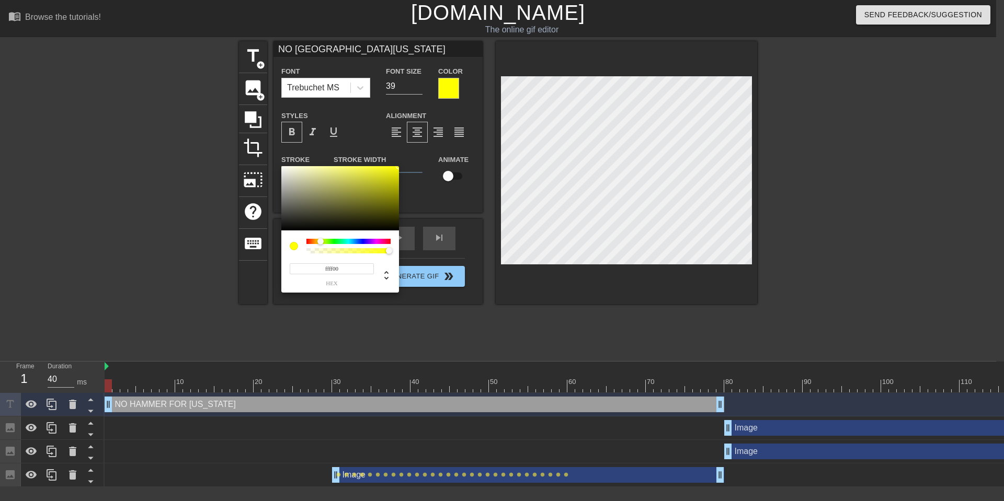
type input "#FFFF00"
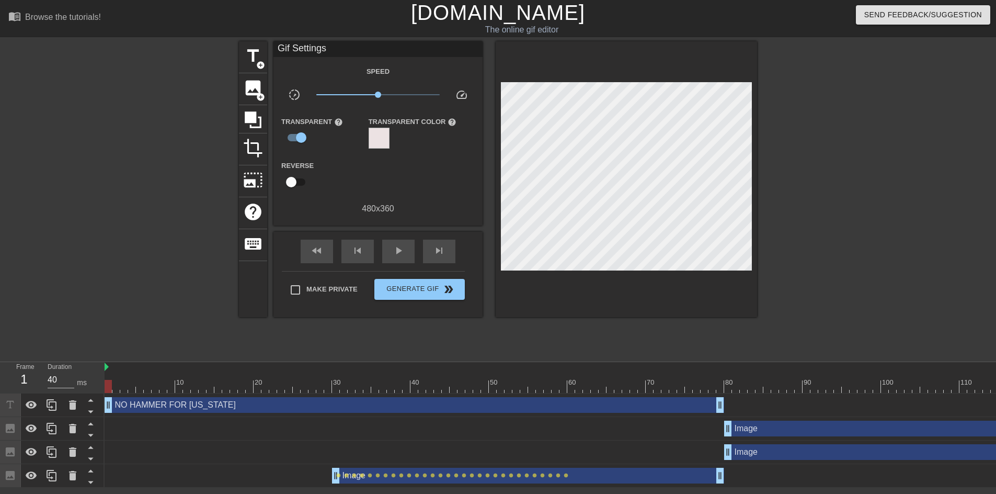
click at [349, 407] on div "NO HAMMER FOR MICHIGAN drag_handle drag_handle" at bounding box center [414, 405] width 619 height 16
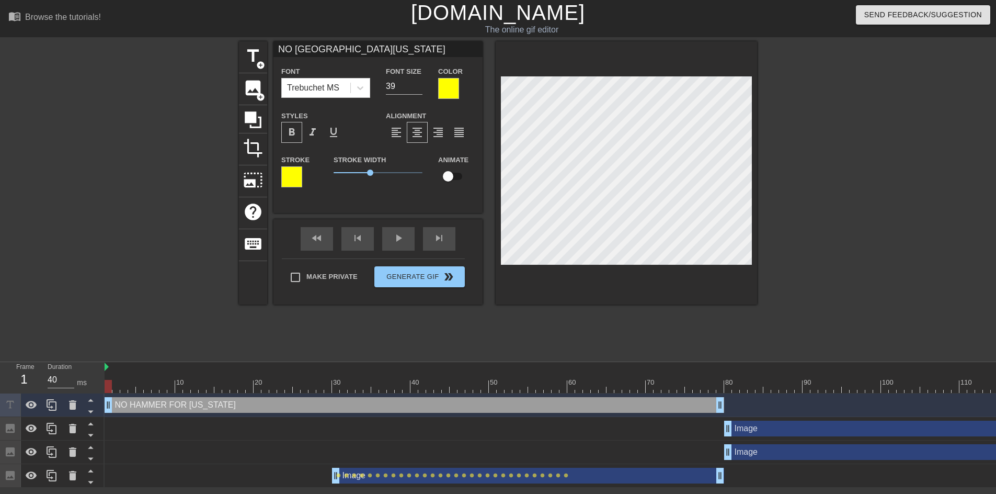
click at [286, 176] on div at bounding box center [291, 176] width 21 height 21
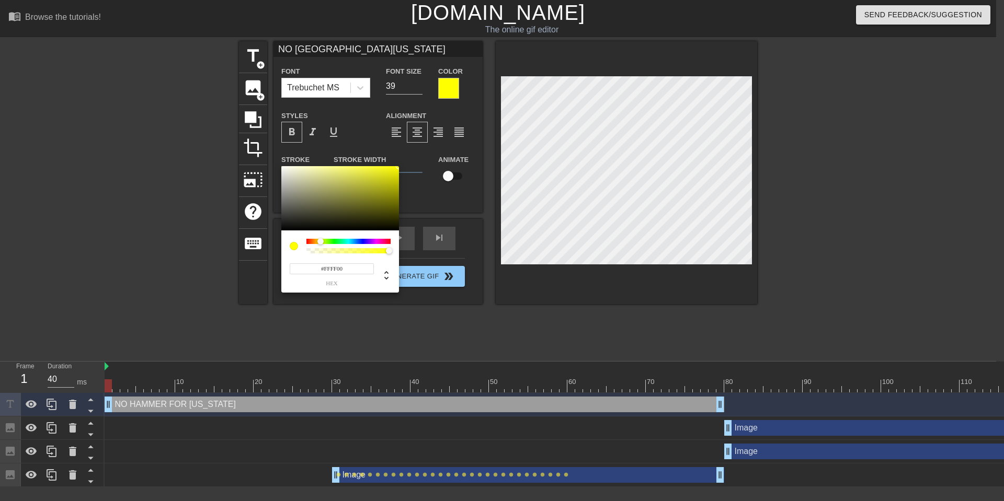
type input "NO HAMMERFOR MICHIGAN"
type input "#78785D"
type input "NO HAMMERFOR MICHIGAN"
type input "#7A7A5F"
type input "NO HAMMERFOR MICHIGAN"
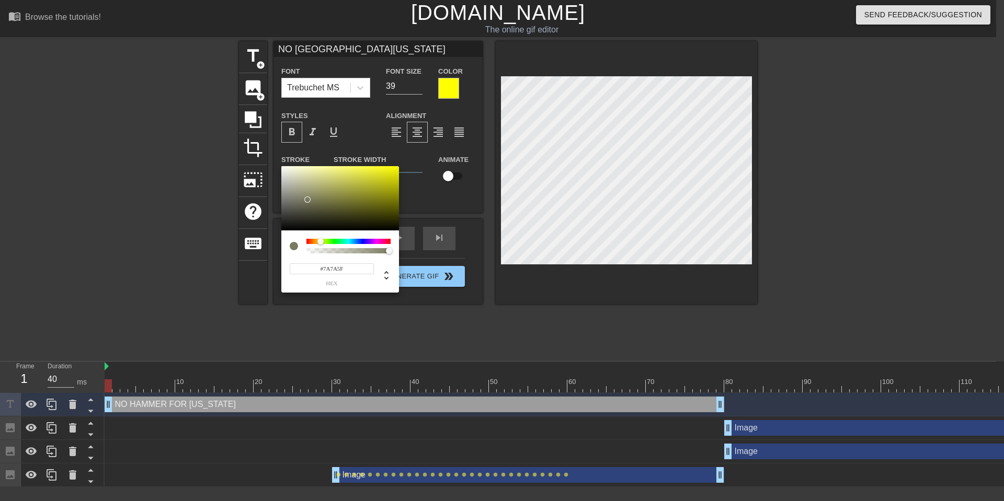
type input "#8F8F73"
type input "NO HAMMERFOR MICHIGAN"
type input "#B0B097"
type input "NO HAMMERFOR MICHIGAN"
type input "#C8C8B4"
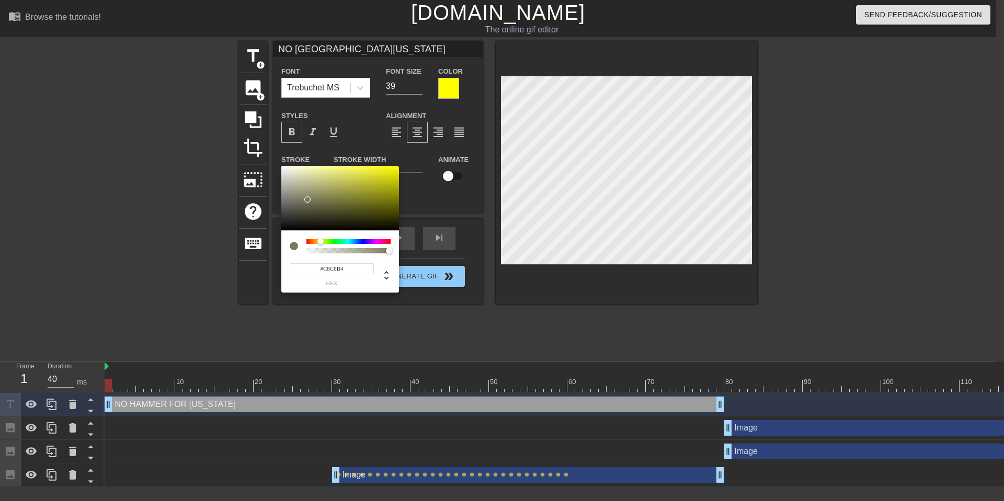
type input "NO HAMMERFOR MICHIGAN"
type input "#E1E1D2"
type input "NO HAMMERFOR MICHIGAN"
type input "#F2F2E8"
type input "NO HAMMERFOR MICHIGAN"
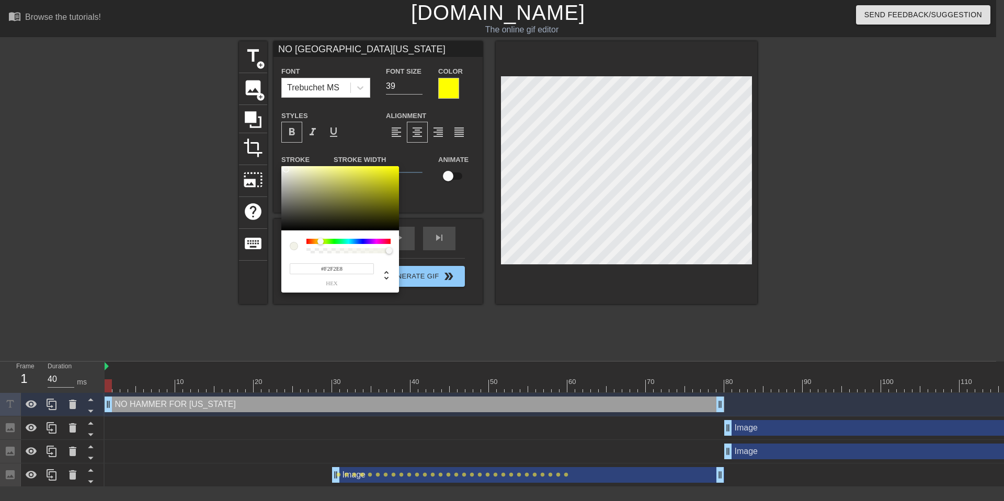
type input "#F4F4EA"
type input "NO HAMMERFOR MICHIGAN"
type input "#F2F2E8"
type input "NO HAMMERFOR MICHIGAN"
type input "#DFDFD0"
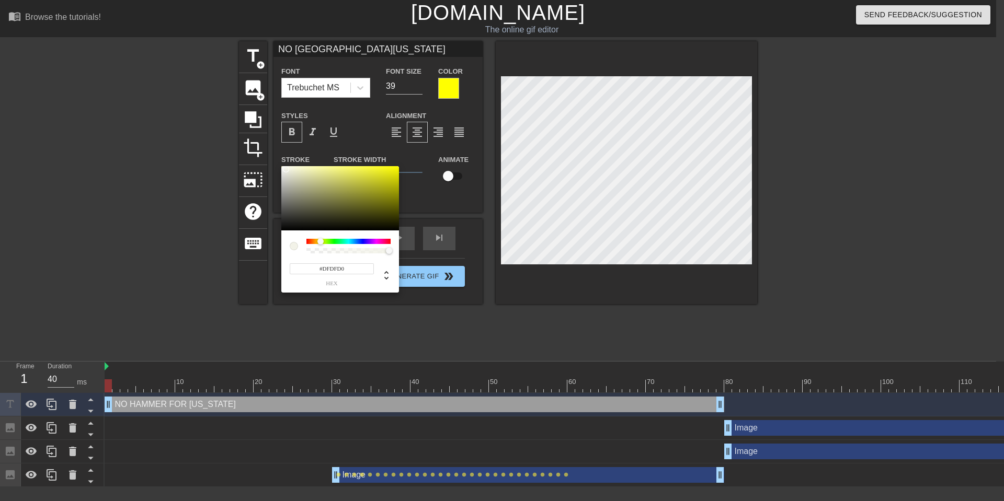
type input "NO HAMMERFOR MICHIGAN"
type input "#BCBCA5"
type input "NO HAMMERFOR MICHIGAN"
type input "#B0B097"
type input "NO HAMMERFOR MICHIGAN"
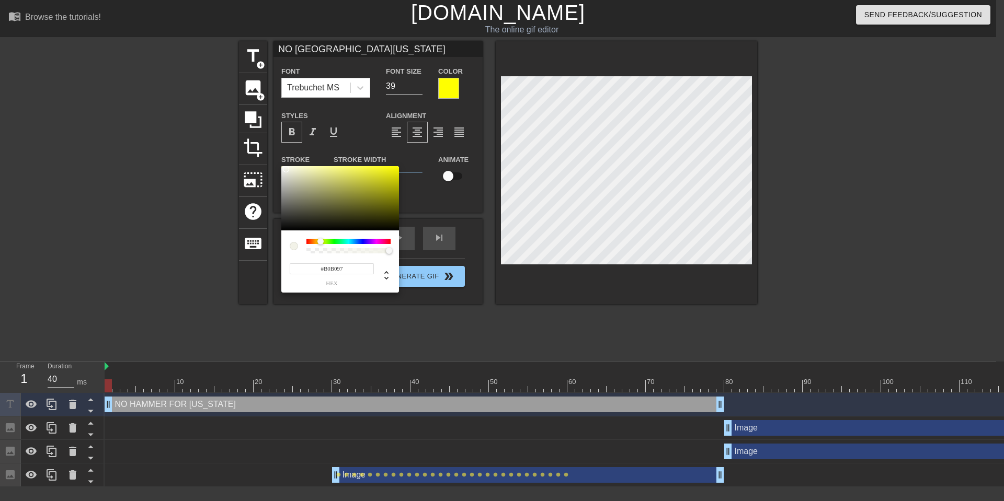
type input "#ACAC93"
type input "NO HAMMERFOR MICHIGAN"
type input "#A9A991"
type input "NO HAMMERFOR MICHIGAN"
type input "#A9A992"
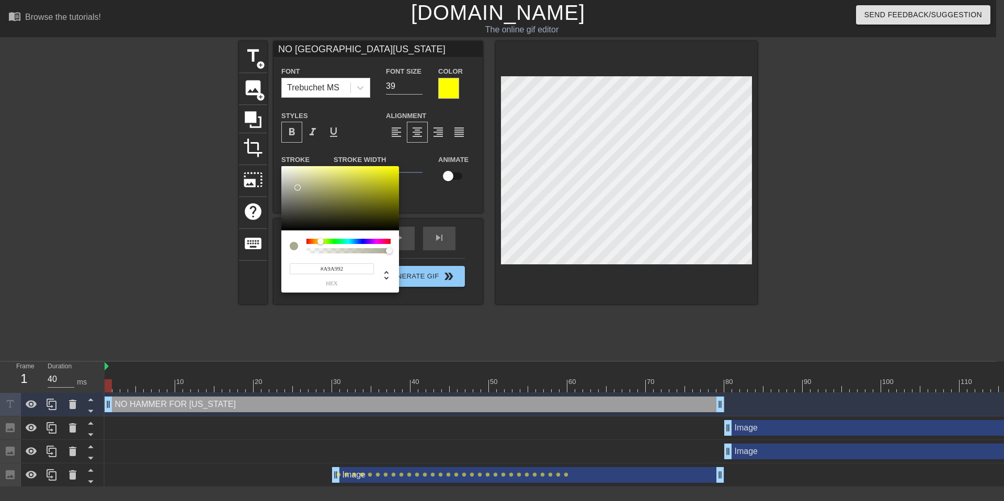
type input "NO HAMMERFOR MICHIGAN"
type input "#BEBEAC"
type input "NO HAMMERFOR MICHIGAN"
type input "#F8F88A"
type input "NO HAMMERFOR MICHIGAN"
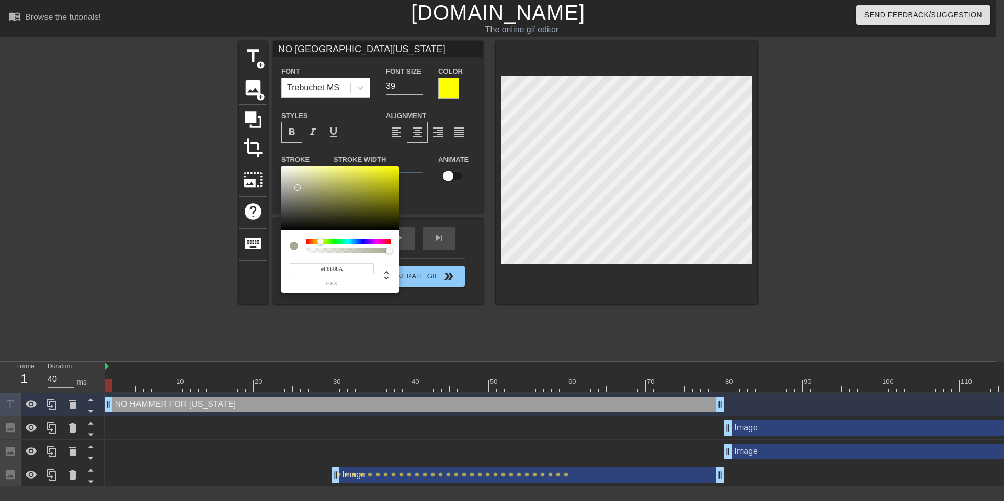
type input "#FFFFFF"
type input "NO HAMMERFOR MICHIGAN"
drag, startPoint x: 307, startPoint y: 200, endPoint x: 270, endPoint y: 153, distance: 59.9
click at [270, 153] on div "#FFFFFF hex" at bounding box center [502, 250] width 1004 height 501
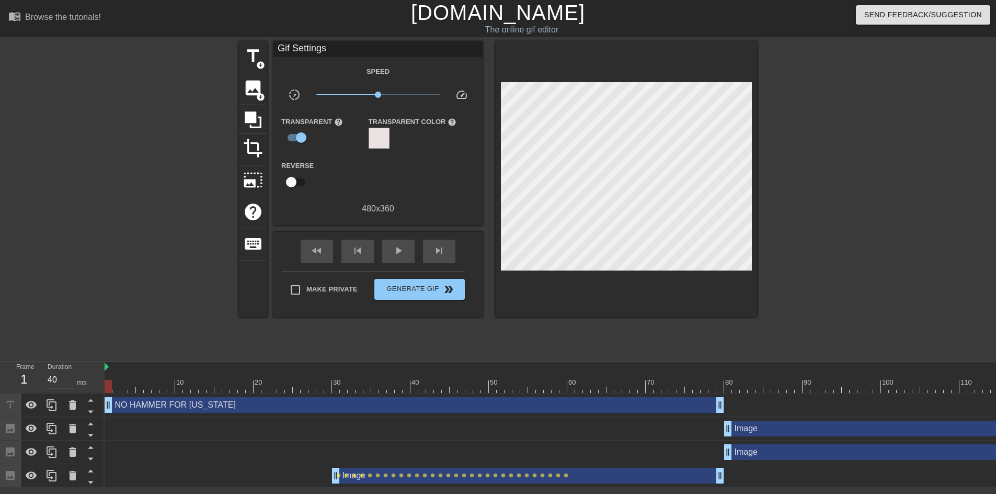
click at [317, 405] on div "NO HAMMER FOR MICHIGAN drag_handle drag_handle" at bounding box center [414, 405] width 619 height 16
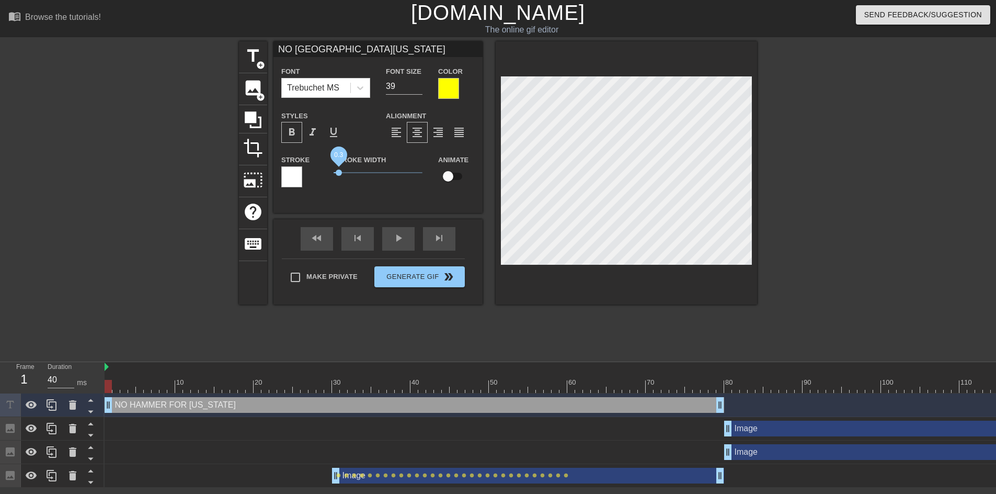
drag, startPoint x: 369, startPoint y: 173, endPoint x: 339, endPoint y: 175, distance: 29.8
click at [339, 175] on span "0.3" at bounding box center [339, 172] width 6 height 6
click at [408, 87] on input "39" at bounding box center [404, 86] width 37 height 17
type input "NO HAMMERFOR MICHIGAN"
type input "40"
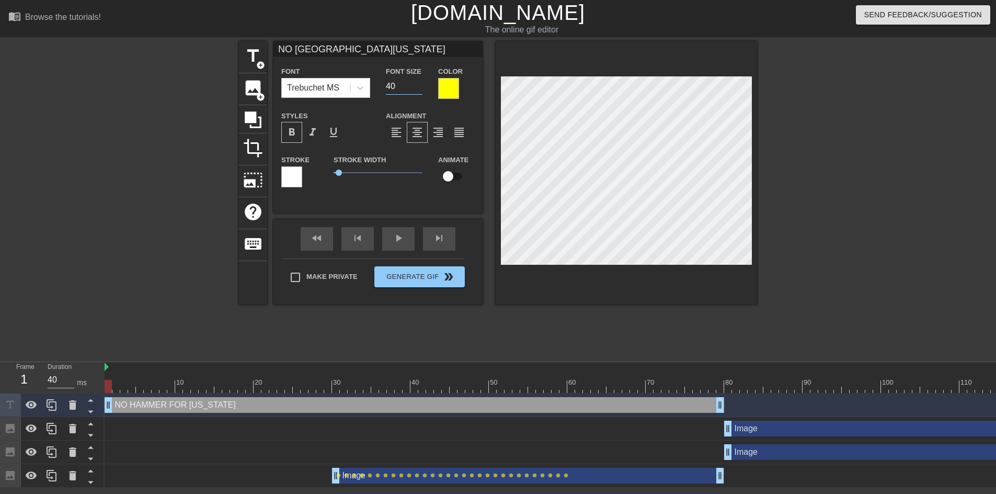
click at [418, 85] on input "40" at bounding box center [404, 86] width 37 height 17
type input "NO HAMMERFOR MICHIGAN"
type input "41"
click at [418, 84] on input "41" at bounding box center [404, 86] width 37 height 17
type input "NO HAMMERFOR MICHIGAN"
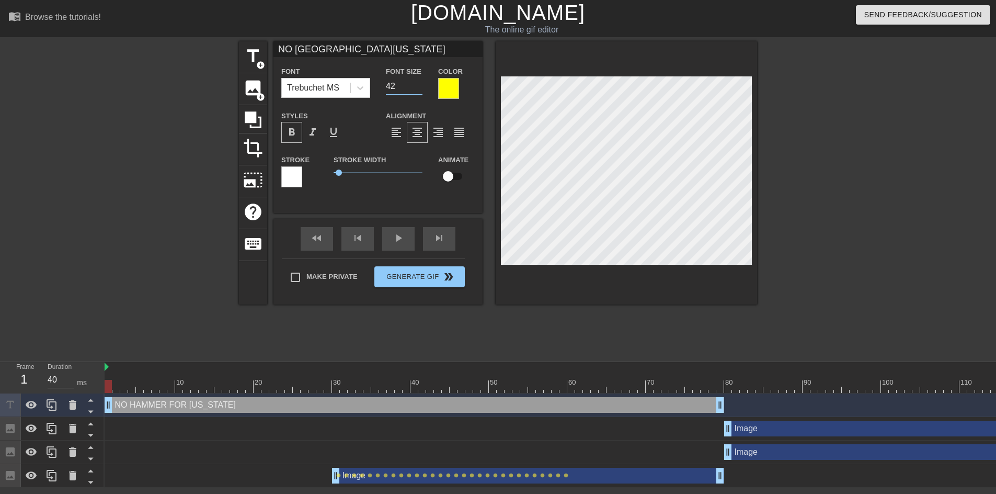
type input "42"
click at [418, 84] on input "42" at bounding box center [404, 86] width 37 height 17
type input "NO HAMMERFOR MICHIGAN"
type input "43"
click at [418, 84] on input "43" at bounding box center [404, 86] width 37 height 17
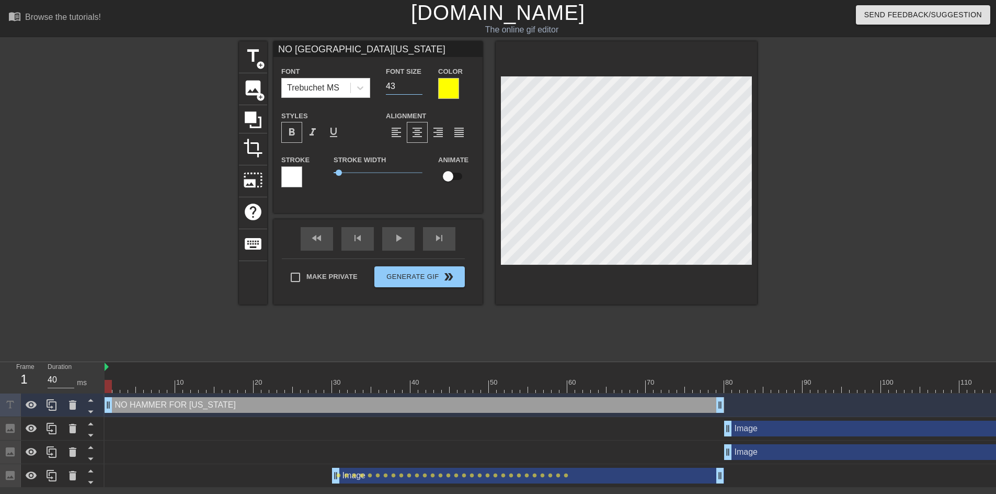
type input "NO HAMMERFOR MICHIGAN"
type input "44"
click at [418, 84] on input "44" at bounding box center [404, 86] width 37 height 17
type input "NO HAMMERFOR MICHIGAN"
type input "45"
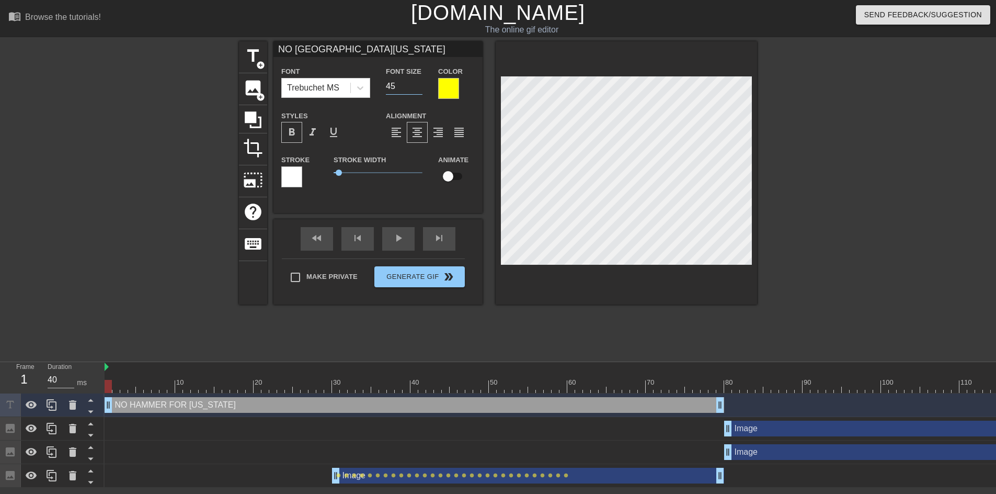
click at [417, 84] on input "45" at bounding box center [404, 86] width 37 height 17
click at [417, 84] on input "46" at bounding box center [404, 86] width 37 height 17
click at [417, 84] on input "47" at bounding box center [404, 86] width 37 height 17
click at [417, 84] on input "48" at bounding box center [404, 86] width 37 height 17
click at [417, 84] on input "49" at bounding box center [404, 86] width 37 height 17
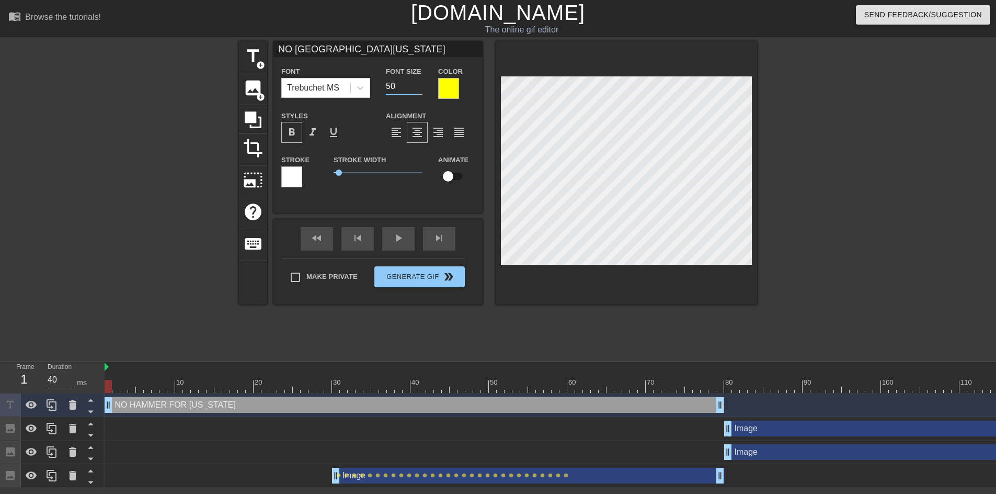
click at [417, 84] on input "50" at bounding box center [404, 86] width 37 height 17
click at [417, 84] on input "51" at bounding box center [404, 86] width 37 height 17
click at [417, 84] on input "52" at bounding box center [404, 86] width 37 height 17
click at [417, 84] on input "53" at bounding box center [404, 86] width 37 height 17
click at [417, 84] on input "54" at bounding box center [404, 86] width 37 height 17
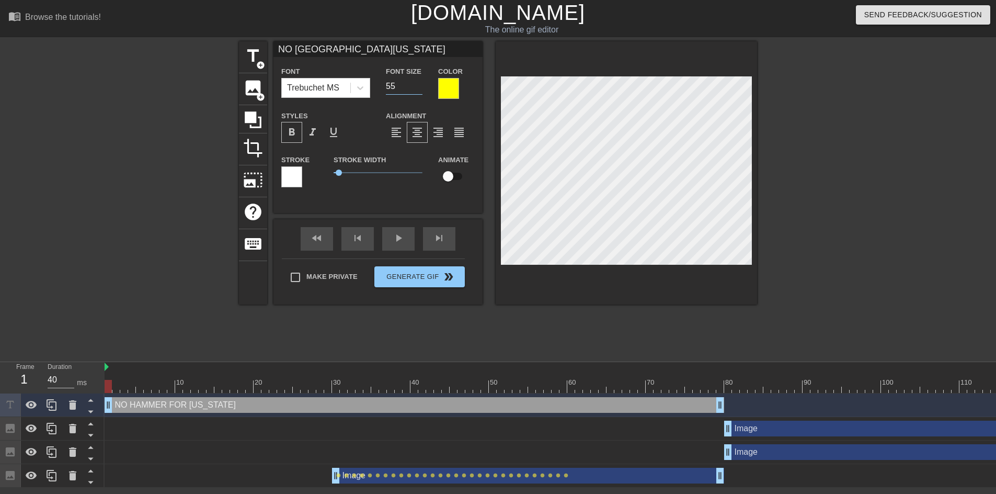
click at [417, 84] on input "55" at bounding box center [404, 86] width 37 height 17
click at [289, 180] on div at bounding box center [291, 176] width 21 height 21
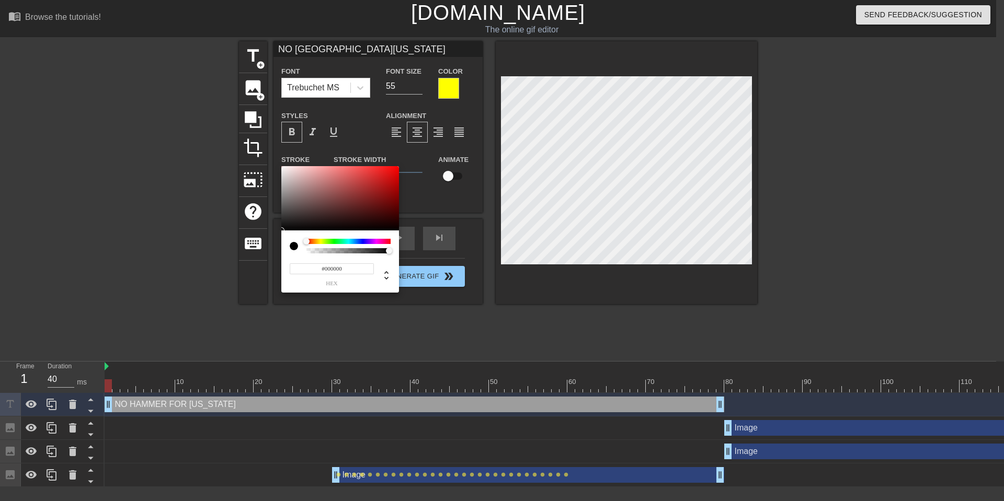
drag, startPoint x: 290, startPoint y: 213, endPoint x: 279, endPoint y: 237, distance: 26.4
click at [279, 237] on div "#000000 hex" at bounding box center [502, 250] width 1004 height 501
click at [305, 186] on div at bounding box center [340, 198] width 118 height 65
drag, startPoint x: 286, startPoint y: 228, endPoint x: 276, endPoint y: 230, distance: 10.1
click at [276, 230] on div "#030303 hex" at bounding box center [502, 250] width 1004 height 501
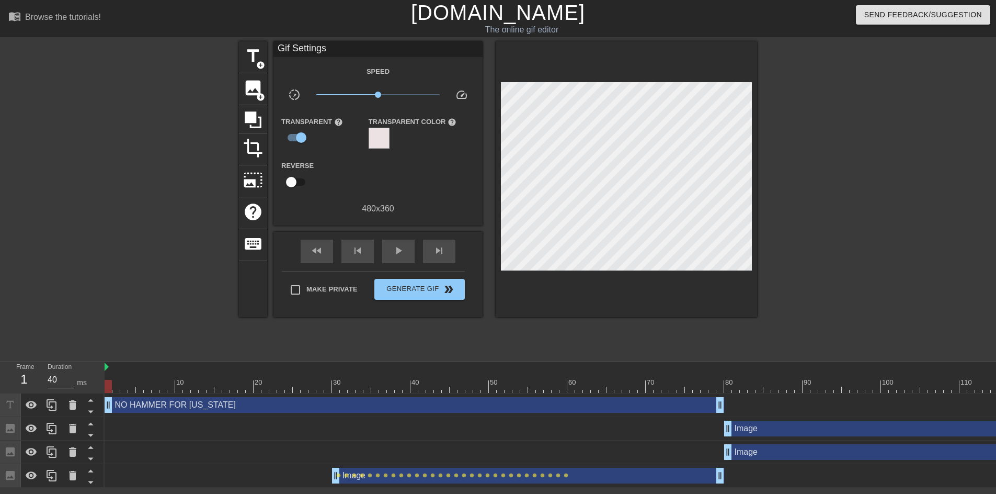
click at [265, 410] on div "NO HAMMER FOR MICHIGAN drag_handle drag_handle" at bounding box center [414, 405] width 619 height 16
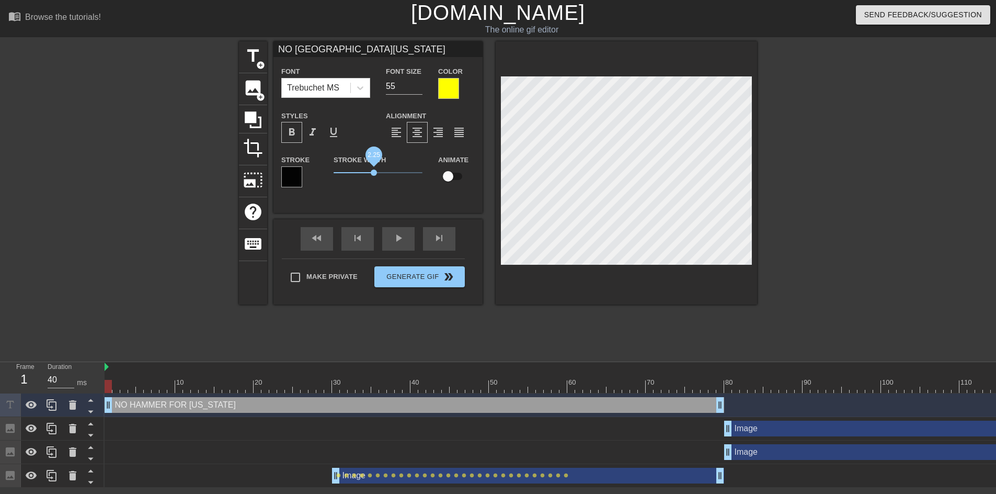
drag, startPoint x: 339, startPoint y: 173, endPoint x: 373, endPoint y: 171, distance: 34.5
click at [373, 171] on span "2.25" at bounding box center [374, 172] width 6 height 6
click at [363, 85] on icon at bounding box center [360, 88] width 10 height 10
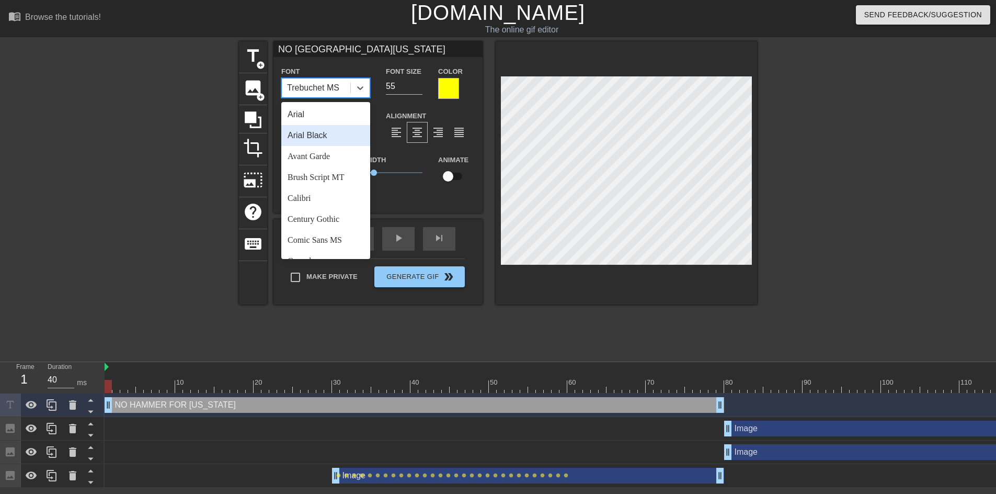
click at [337, 135] on div "Arial Black" at bounding box center [325, 135] width 89 height 21
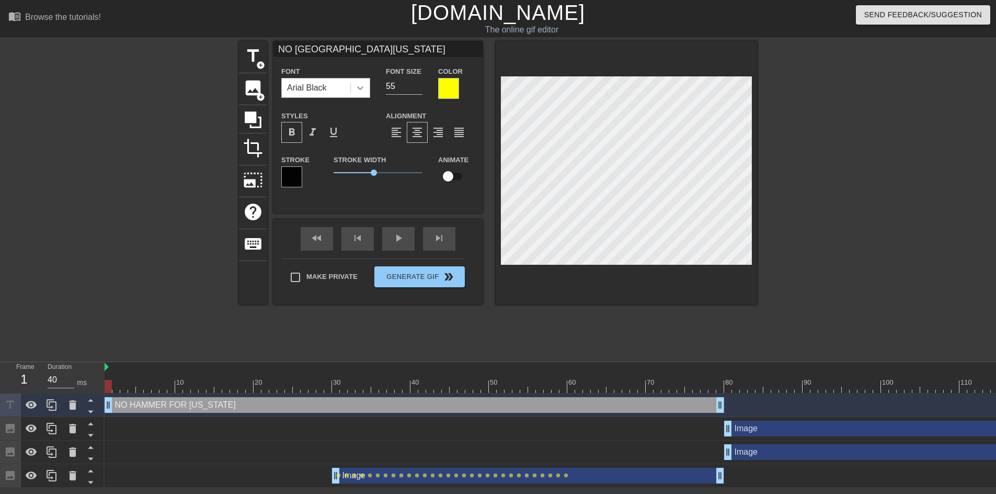
click at [359, 85] on icon at bounding box center [360, 88] width 10 height 10
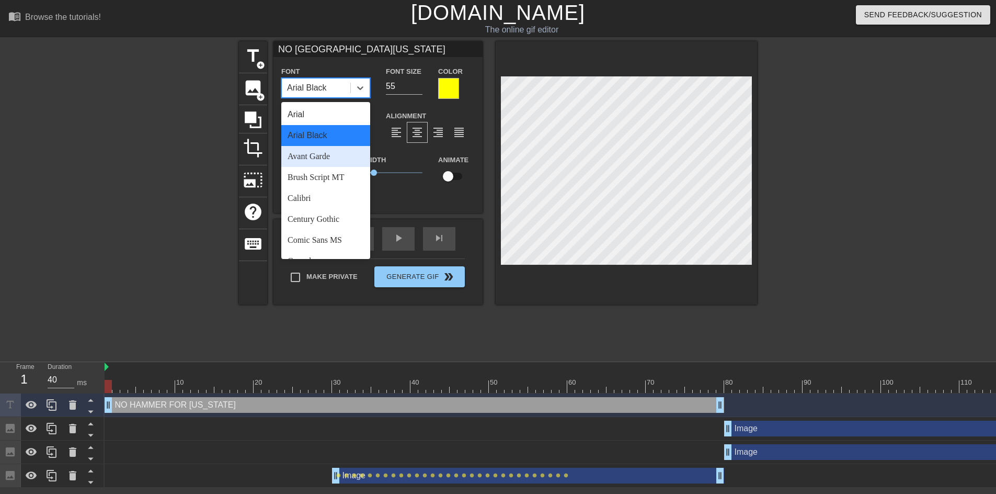
click at [307, 159] on div "Avant Garde" at bounding box center [325, 156] width 89 height 21
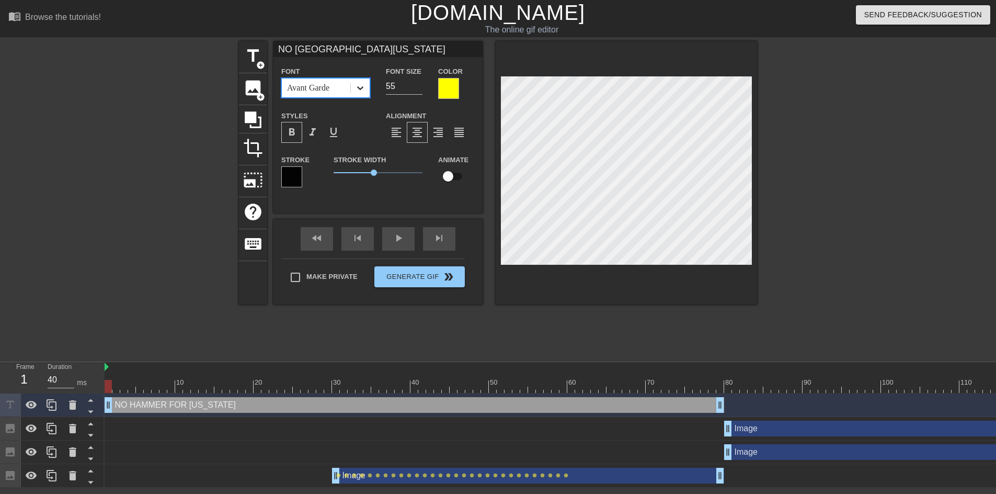
click at [353, 86] on div at bounding box center [360, 87] width 19 height 19
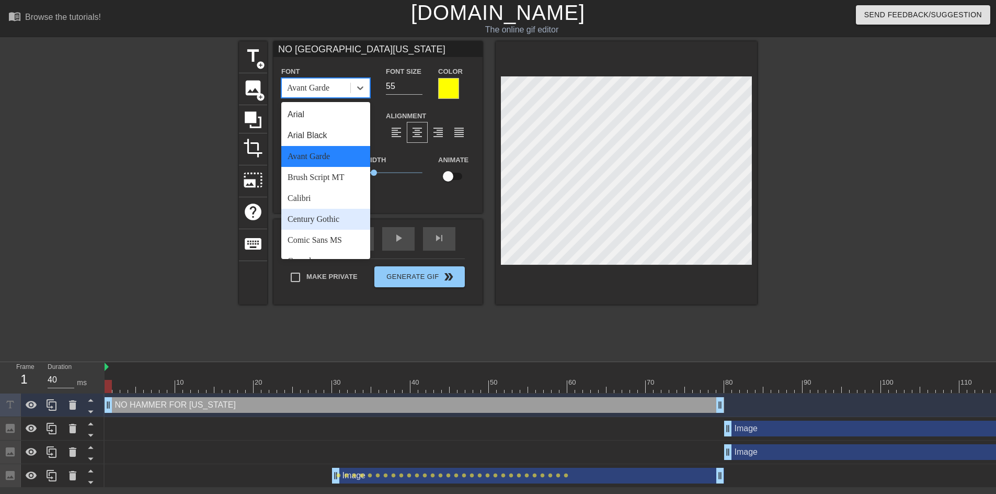
click at [318, 223] on div "Century Gothic" at bounding box center [325, 219] width 89 height 21
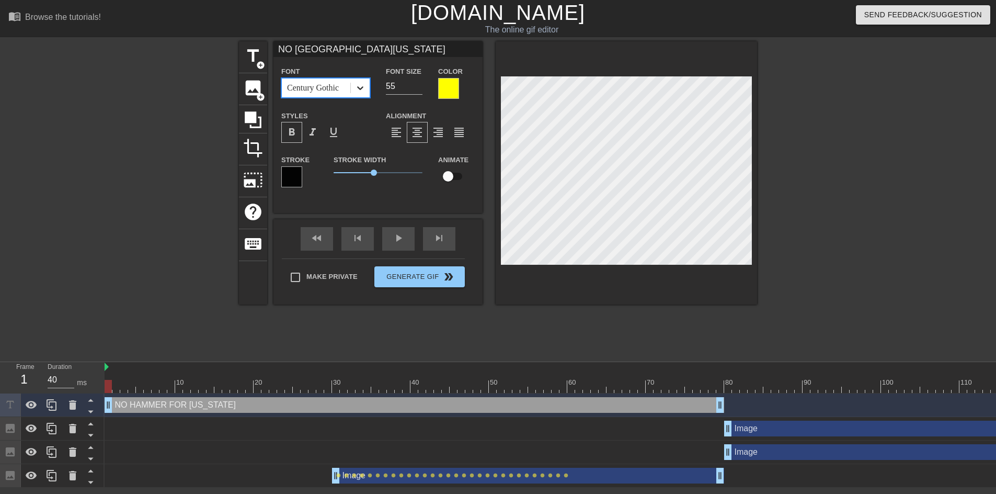
click at [358, 87] on icon at bounding box center [360, 88] width 6 height 4
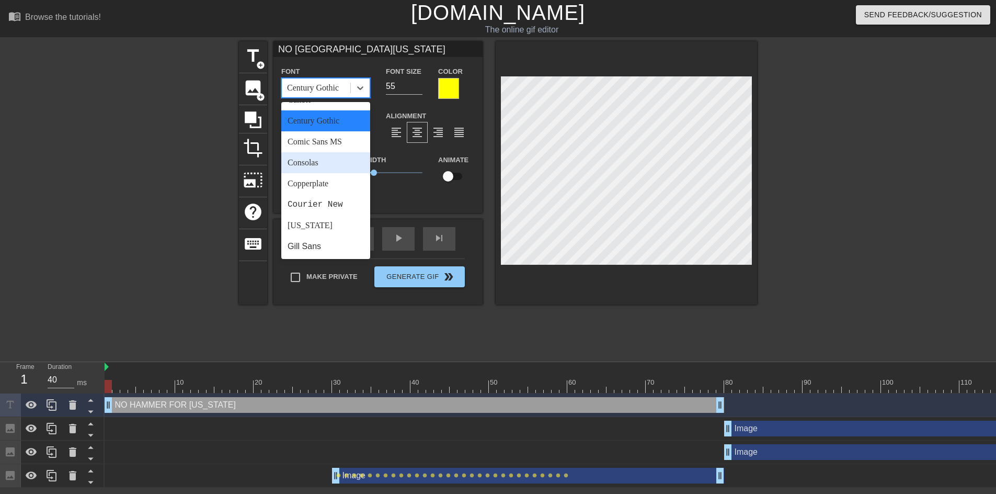
scroll to position [261, 0]
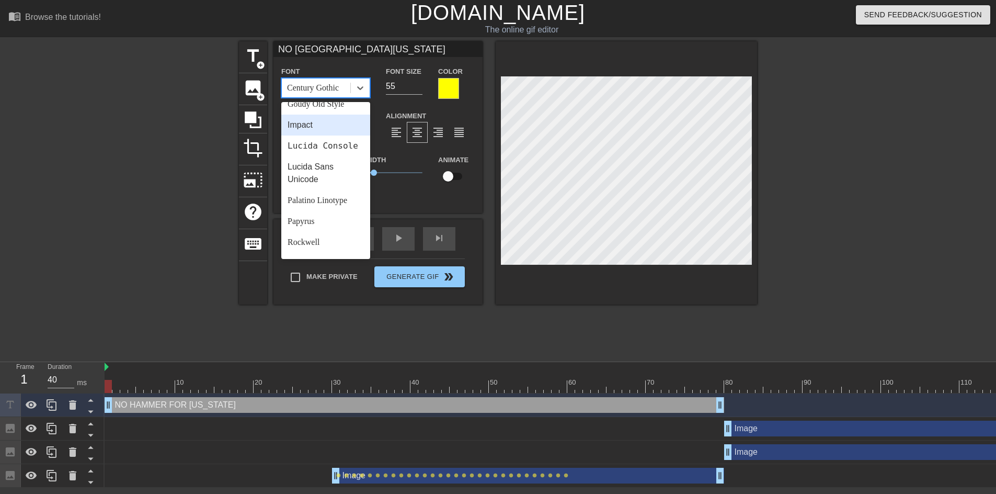
click at [315, 122] on div "Impact" at bounding box center [325, 124] width 89 height 21
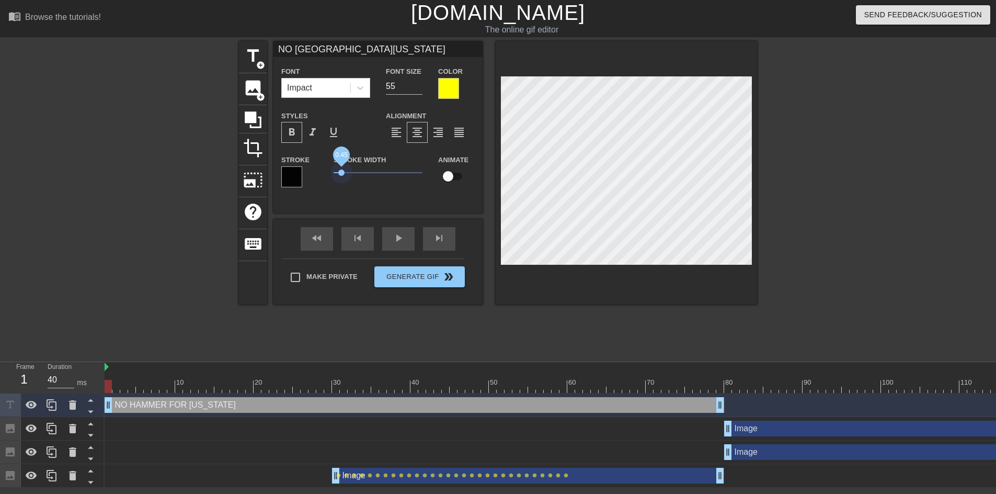
drag, startPoint x: 371, startPoint y: 174, endPoint x: 341, endPoint y: 176, distance: 29.9
click at [341, 176] on span "0.45" at bounding box center [378, 172] width 89 height 13
click at [480, 408] on div "NO HAMMER FOR MICHIGAN STILL 2023 CHAMPIONS drag_handle drag_handle" at bounding box center [414, 405] width 619 height 16
click at [637, 293] on div at bounding box center [626, 172] width 261 height 263
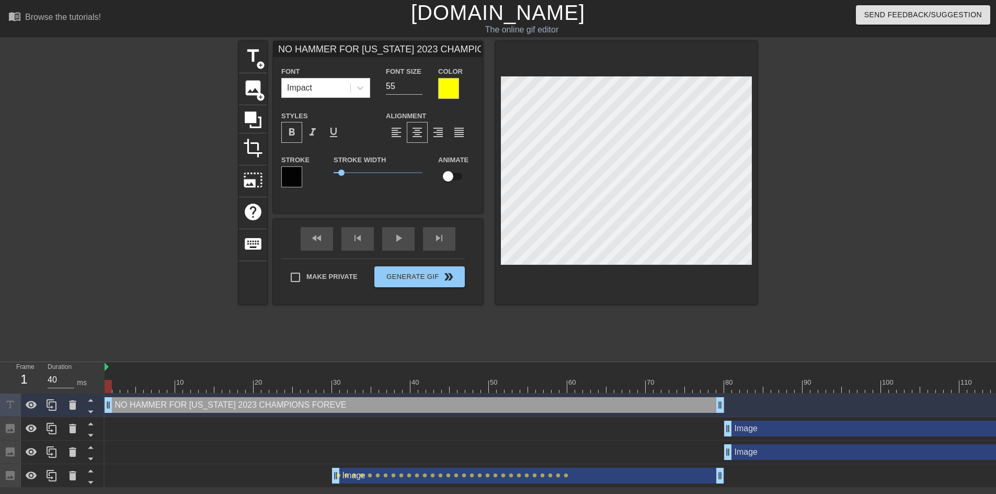
scroll to position [2, 7]
drag, startPoint x: 110, startPoint y: 383, endPoint x: 97, endPoint y: 373, distance: 16.4
click at [97, 373] on div "Frame 1 Duration 40 ms 10 20 30 40 50 60 70 80 90 100 110 120 130 NO HAMMER FOR…" at bounding box center [498, 424] width 996 height 125
drag, startPoint x: 449, startPoint y: 175, endPoint x: 457, endPoint y: 178, distance: 8.8
click at [463, 178] on input "checkbox" at bounding box center [448, 176] width 60 height 20
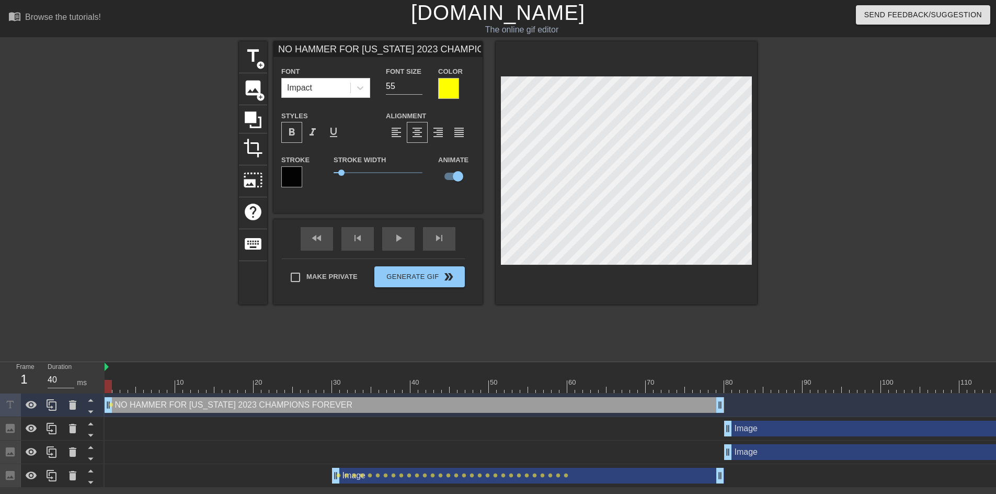
click at [117, 388] on div at bounding box center [638, 386] width 1066 height 13
drag, startPoint x: 117, startPoint y: 389, endPoint x: 155, endPoint y: 389, distance: 38.2
click at [155, 389] on div at bounding box center [155, 386] width 7 height 13
drag, startPoint x: 155, startPoint y: 389, endPoint x: 232, endPoint y: 394, distance: 77.0
click at [232, 394] on div "10 20 30 40 50 60 70 80 90 100 110 120 130 NO HAMMER FOR MICHIGAN 2023 CHAMPION…" at bounding box center [550, 424] width 891 height 125
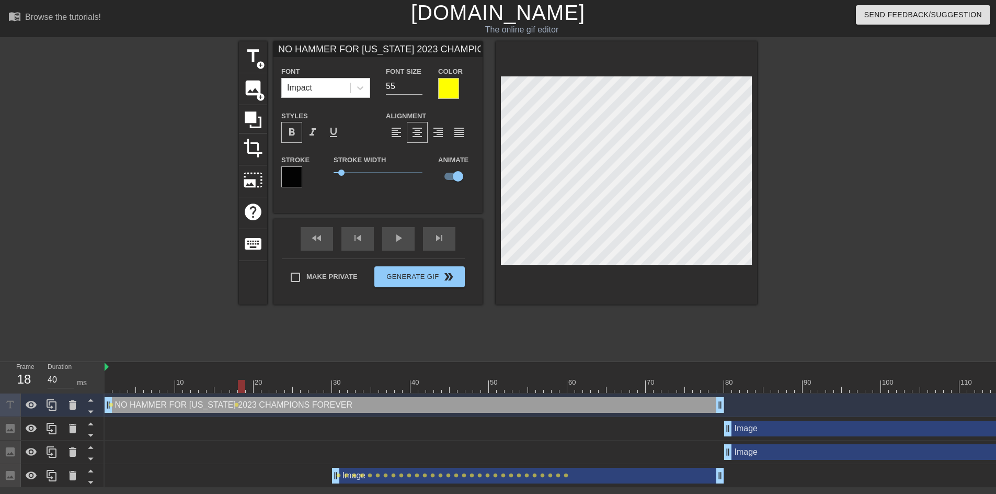
drag, startPoint x: 234, startPoint y: 388, endPoint x: 240, endPoint y: 387, distance: 6.9
click at [240, 387] on div at bounding box center [241, 386] width 7 height 13
drag, startPoint x: 240, startPoint y: 386, endPoint x: 246, endPoint y: 385, distance: 5.8
click at [246, 385] on div at bounding box center [249, 386] width 7 height 13
click at [258, 381] on div at bounding box center [257, 386] width 7 height 13
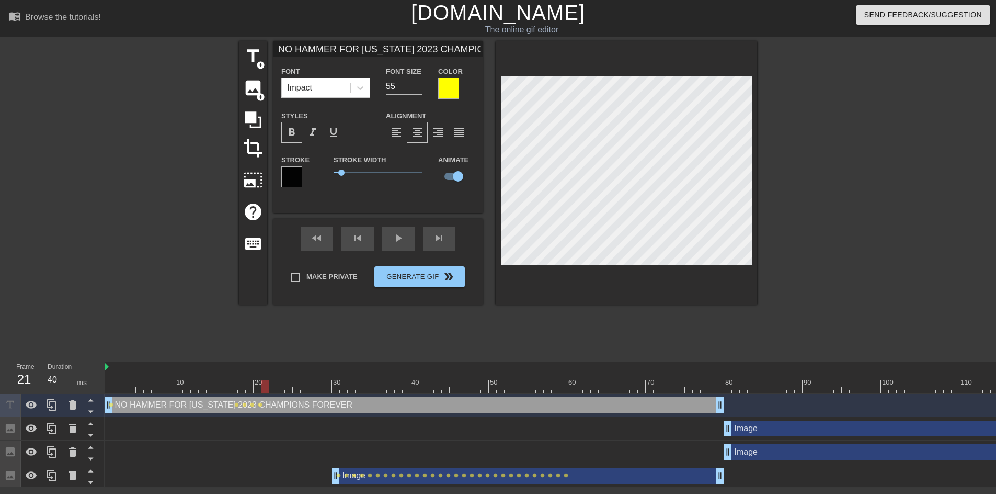
drag, startPoint x: 256, startPoint y: 385, endPoint x: 262, endPoint y: 385, distance: 5.8
click at [262, 385] on div at bounding box center [264, 386] width 7 height 13
drag, startPoint x: 265, startPoint y: 384, endPoint x: 270, endPoint y: 383, distance: 5.3
click at [270, 383] on div at bounding box center [272, 386] width 7 height 13
drag, startPoint x: 273, startPoint y: 387, endPoint x: 282, endPoint y: 384, distance: 8.8
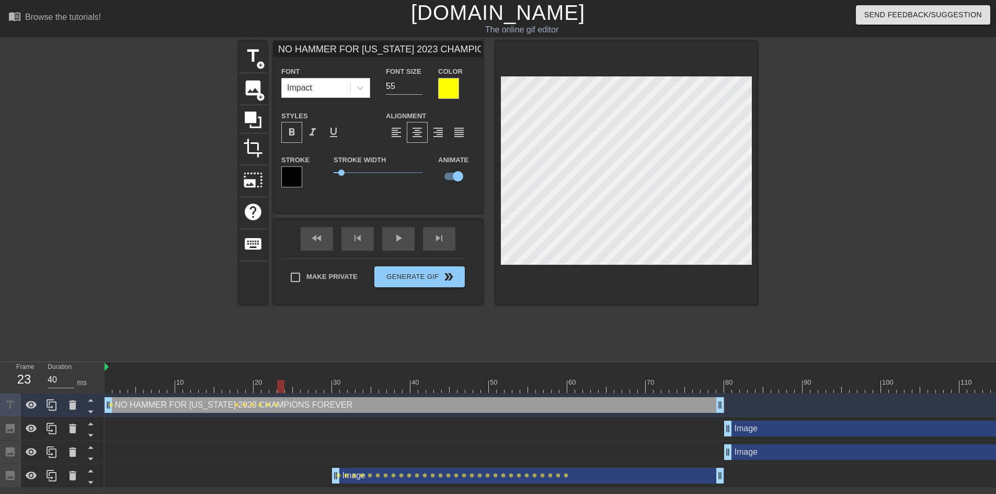
click at [282, 384] on div at bounding box center [280, 386] width 7 height 13
click at [286, 381] on div at bounding box center [288, 386] width 7 height 13
drag, startPoint x: 290, startPoint y: 384, endPoint x: 296, endPoint y: 381, distance: 7.0
click at [296, 381] on div at bounding box center [296, 386] width 7 height 13
drag, startPoint x: 298, startPoint y: 384, endPoint x: 304, endPoint y: 382, distance: 6.0
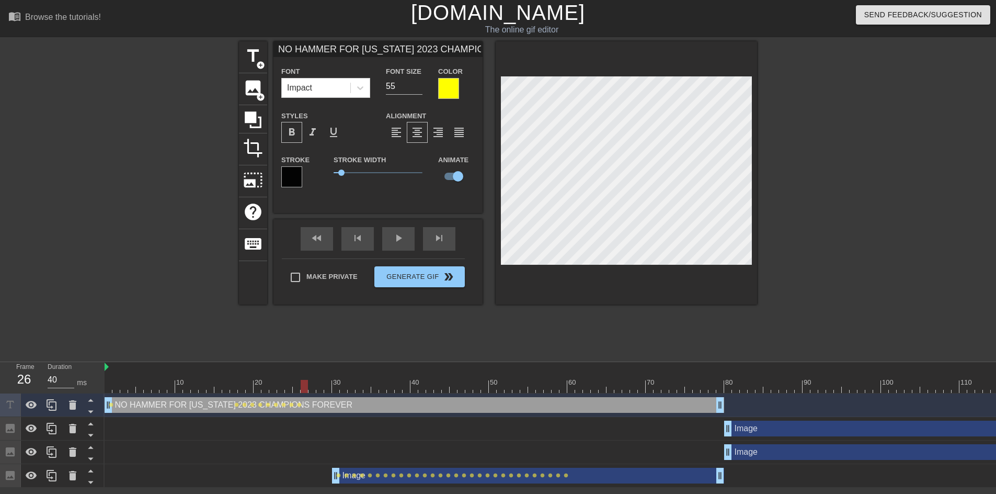
click at [304, 382] on div at bounding box center [304, 386] width 7 height 13
click at [309, 385] on div at bounding box center [311, 386] width 7 height 13
click at [317, 385] on div at bounding box center [319, 386] width 7 height 13
drag, startPoint x: 323, startPoint y: 386, endPoint x: 328, endPoint y: 385, distance: 5.3
click at [328, 385] on div at bounding box center [327, 386] width 7 height 13
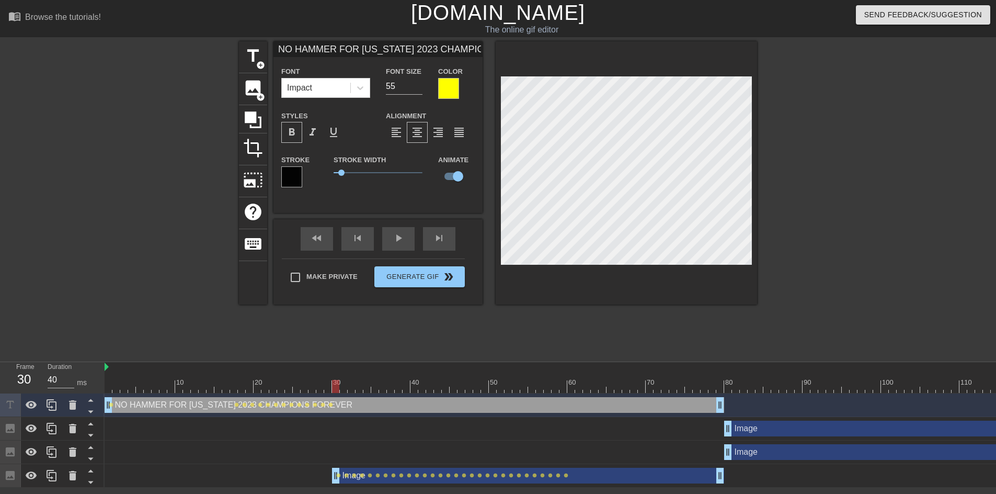
drag, startPoint x: 328, startPoint y: 388, endPoint x: 337, endPoint y: 388, distance: 8.9
click at [337, 388] on div at bounding box center [335, 386] width 7 height 13
drag, startPoint x: 337, startPoint y: 392, endPoint x: 342, endPoint y: 391, distance: 5.3
click at [342, 391] on div at bounding box center [343, 386] width 7 height 13
click at [352, 387] on div at bounding box center [638, 386] width 1066 height 13
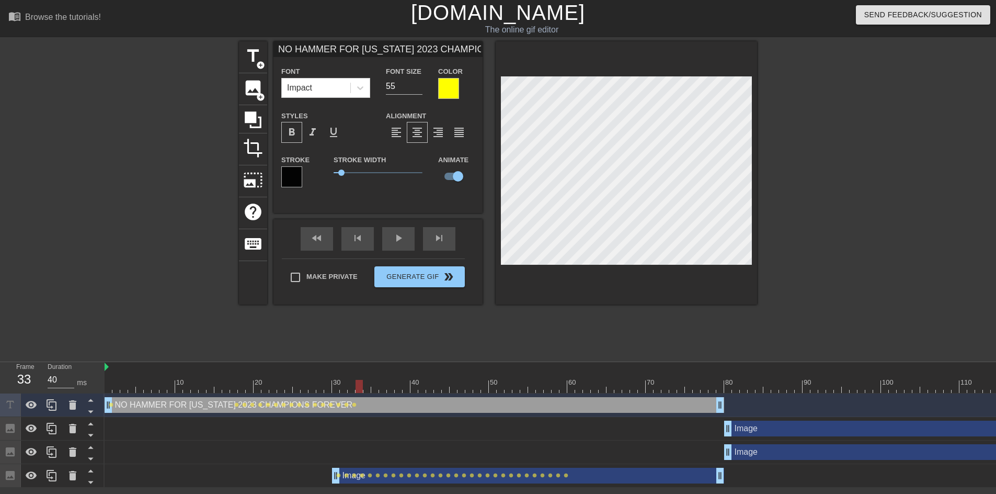
drag, startPoint x: 354, startPoint y: 387, endPoint x: 361, endPoint y: 385, distance: 7.1
click at [361, 385] on div at bounding box center [358, 386] width 7 height 13
drag, startPoint x: 360, startPoint y: 387, endPoint x: 366, endPoint y: 387, distance: 5.8
click at [366, 387] on div at bounding box center [366, 386] width 7 height 13
drag, startPoint x: 369, startPoint y: 386, endPoint x: 374, endPoint y: 385, distance: 5.5
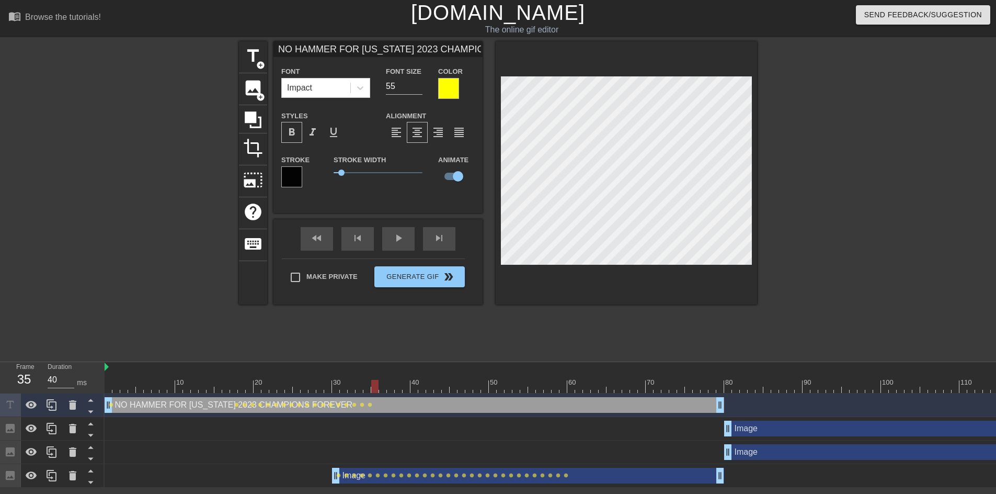
click at [374, 385] on div at bounding box center [374, 386] width 7 height 13
click at [384, 383] on div at bounding box center [382, 386] width 7 height 13
click at [388, 387] on div at bounding box center [390, 386] width 7 height 13
drag, startPoint x: 389, startPoint y: 389, endPoint x: 395, endPoint y: 387, distance: 6.1
click at [395, 387] on div at bounding box center [398, 386] width 7 height 13
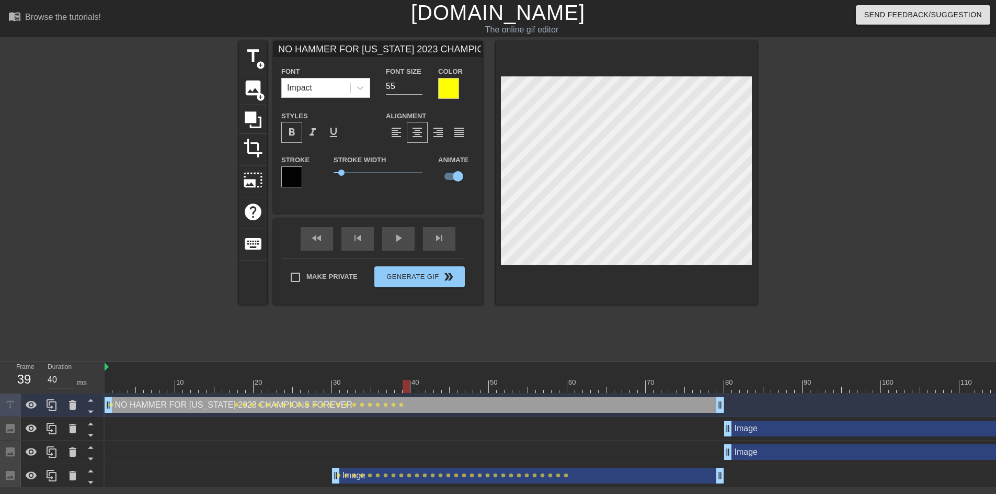
click at [403, 385] on div at bounding box center [406, 386] width 7 height 13
click at [411, 387] on div at bounding box center [413, 386] width 7 height 13
drag, startPoint x: 414, startPoint y: 389, endPoint x: 420, endPoint y: 389, distance: 5.8
click at [420, 389] on div at bounding box center [421, 386] width 7 height 13
click at [427, 387] on div at bounding box center [429, 386] width 7 height 13
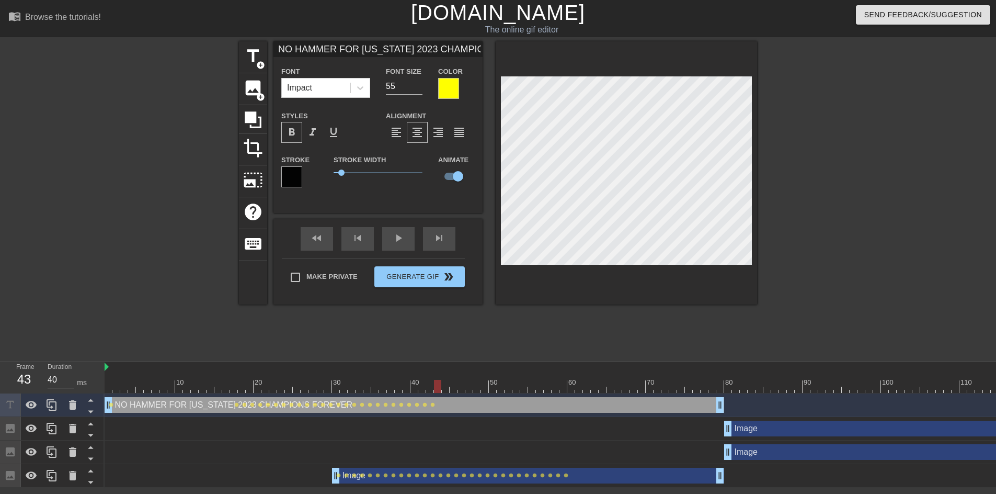
drag, startPoint x: 432, startPoint y: 387, endPoint x: 438, endPoint y: 386, distance: 5.8
click at [438, 386] on div at bounding box center [437, 386] width 7 height 13
click at [441, 388] on div at bounding box center [638, 386] width 1066 height 13
drag, startPoint x: 441, startPoint y: 387, endPoint x: 447, endPoint y: 386, distance: 6.8
click at [447, 386] on div at bounding box center [445, 386] width 7 height 13
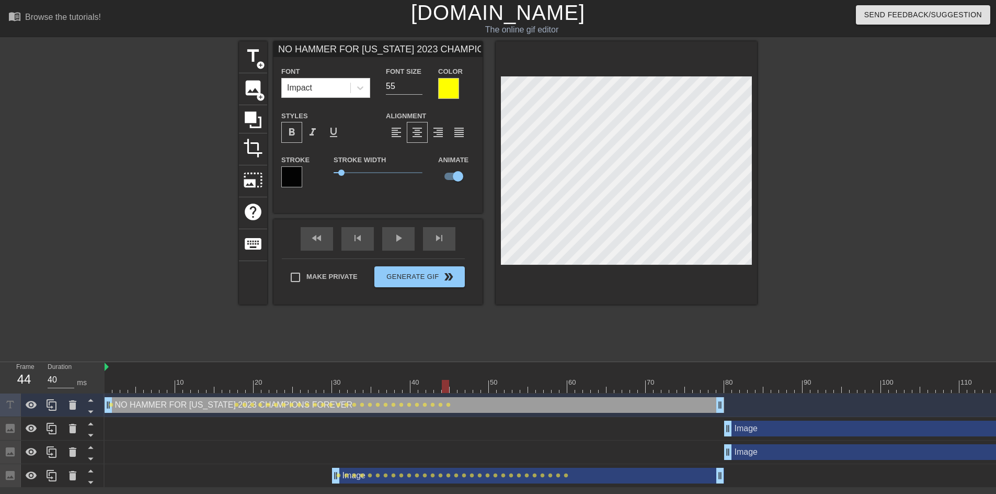
click at [451, 386] on div at bounding box center [638, 386] width 1066 height 13
click at [460, 386] on div at bounding box center [460, 386] width 7 height 13
click at [467, 389] on div at bounding box center [638, 386] width 1066 height 13
click at [477, 385] on div at bounding box center [638, 386] width 1066 height 13
click at [487, 383] on div at bounding box center [638, 386] width 1066 height 13
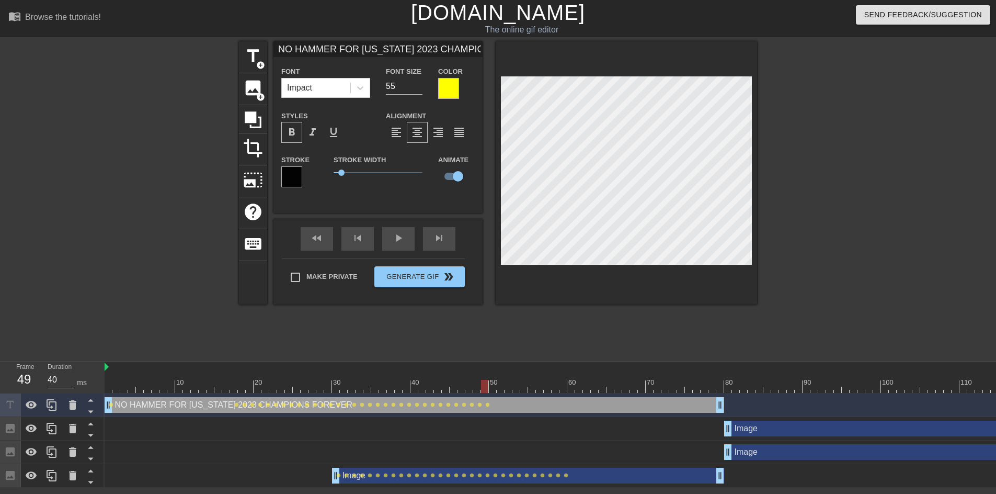
drag, startPoint x: 492, startPoint y: 388, endPoint x: 494, endPoint y: 380, distance: 9.0
click at [492, 388] on div at bounding box center [638, 386] width 1066 height 13
click at [500, 386] on div at bounding box center [638, 386] width 1066 height 13
click at [508, 388] on div at bounding box center [638, 386] width 1066 height 13
click at [516, 387] on div at bounding box center [638, 386] width 1066 height 13
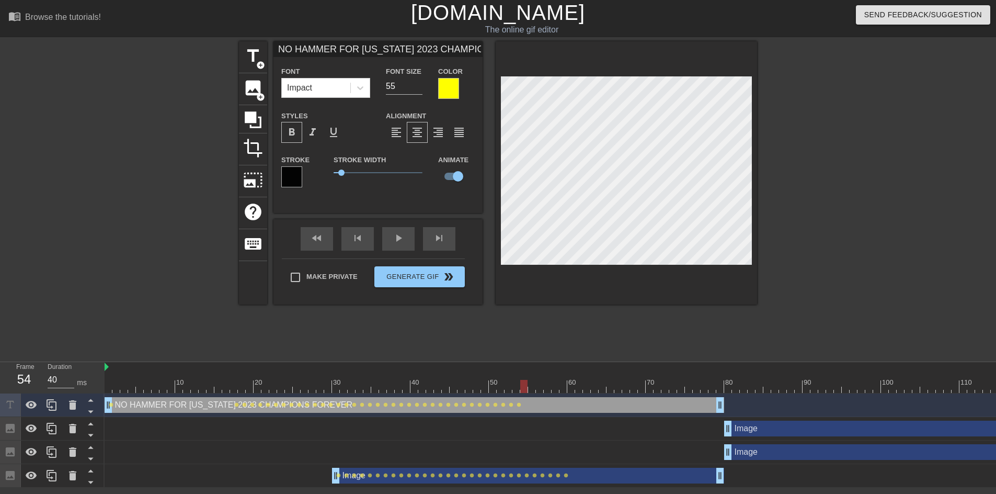
click at [524, 392] on div at bounding box center [638, 386] width 1066 height 13
click at [532, 385] on div at bounding box center [638, 386] width 1066 height 13
click at [543, 388] on div at bounding box center [638, 386] width 1066 height 13
click at [548, 392] on div at bounding box center [638, 386] width 1066 height 13
click at [556, 392] on div at bounding box center [638, 386] width 1066 height 13
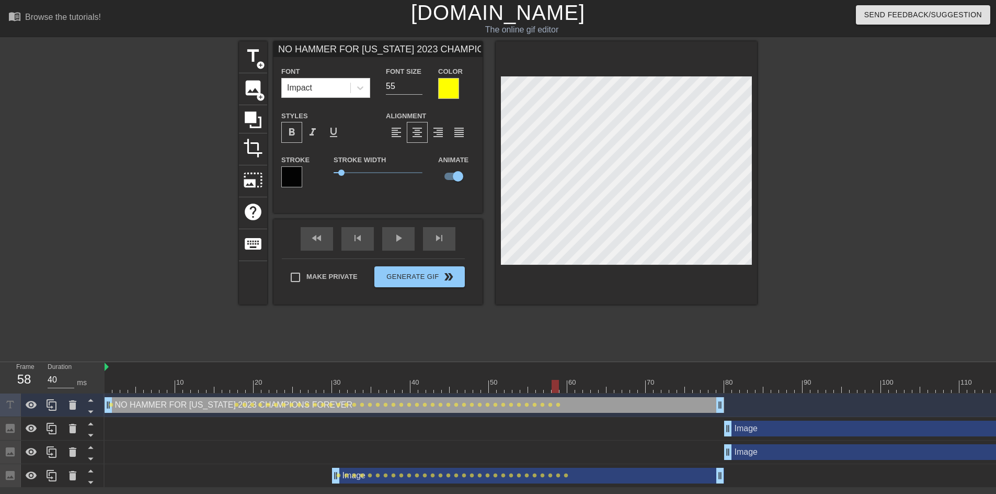
click at [564, 387] on div at bounding box center [638, 386] width 1066 height 13
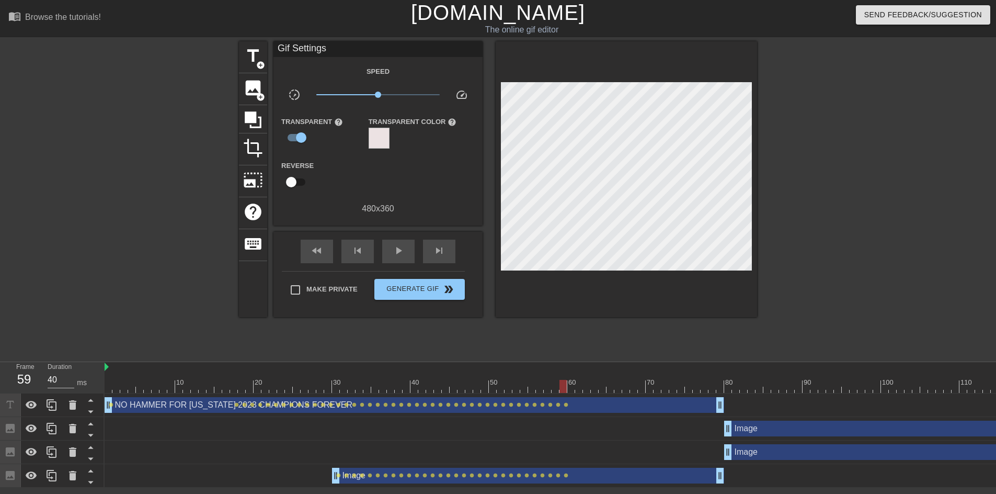
click at [571, 393] on div "10 20 30 40 50 60 70 80 90 100 110 120 130" at bounding box center [638, 377] width 1066 height 31
click at [573, 408] on div "NO HAMMER FOR MICHIGAN 2023 CHAMPIONS FOREVER drag_handle drag_handle" at bounding box center [414, 405] width 619 height 16
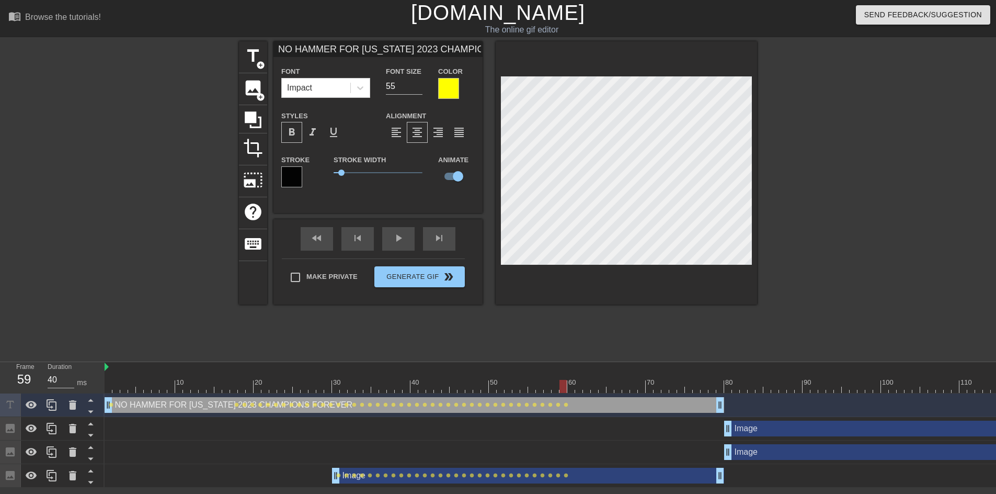
click at [569, 386] on div at bounding box center [638, 386] width 1066 height 13
click at [562, 391] on div at bounding box center [638, 386] width 1066 height 13
click at [570, 390] on div at bounding box center [638, 386] width 1066 height 13
click at [581, 391] on div at bounding box center [638, 386] width 1066 height 13
drag, startPoint x: 579, startPoint y: 386, endPoint x: 721, endPoint y: 407, distance: 143.3
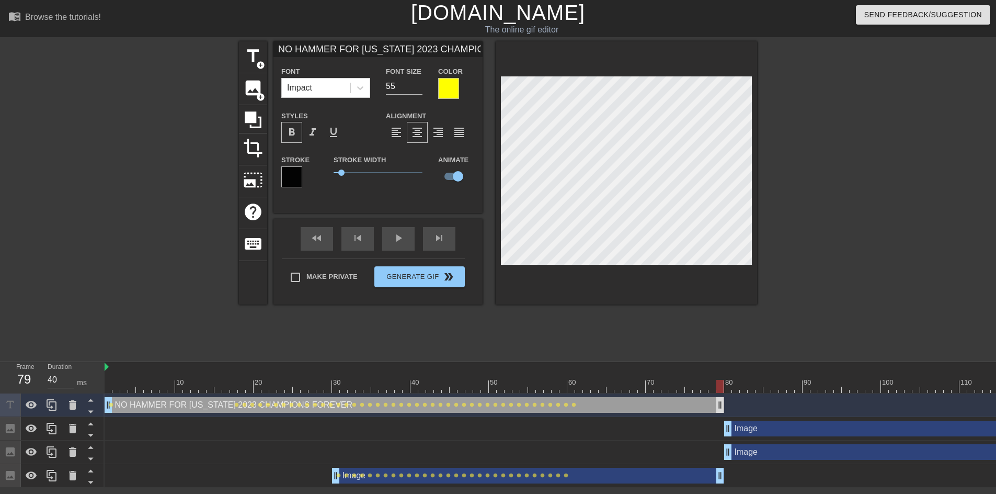
click at [721, 407] on div "10 20 30 40 50 60 70 80 90 100 110 120 130 NO HAMMER FOR MICHIGAN 2023 CHAMPION…" at bounding box center [550, 424] width 891 height 125
click at [51, 404] on icon at bounding box center [51, 404] width 13 height 13
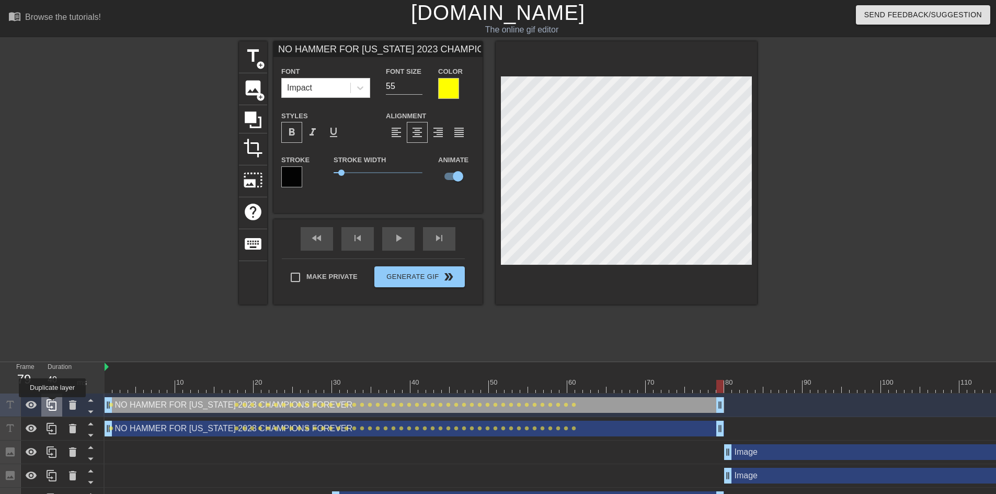
click at [52, 404] on icon at bounding box center [51, 404] width 13 height 13
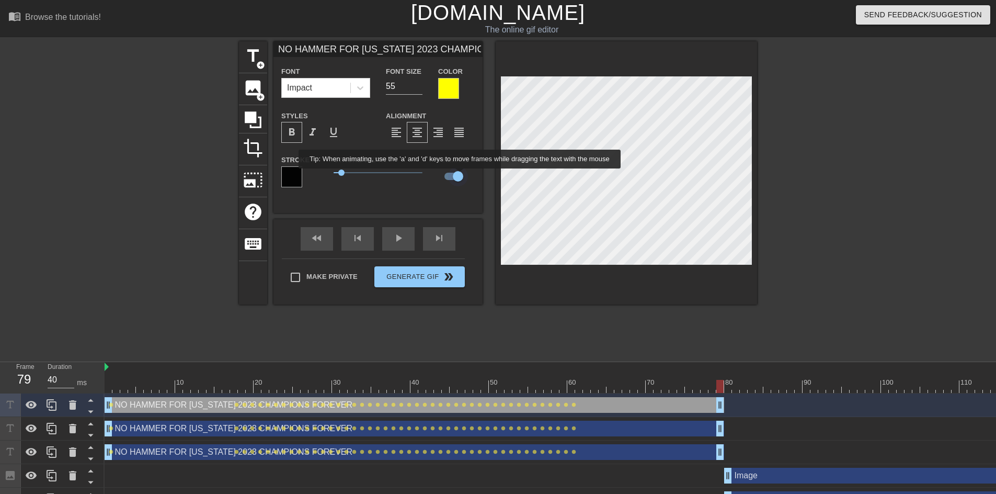
click at [460, 176] on input "checkbox" at bounding box center [458, 176] width 60 height 20
click at [604, 432] on div "NO HAMMER FOR MICHIGAN 2023 CHAMPIONS FOREVER drag_handle drag_handle" at bounding box center [414, 428] width 619 height 16
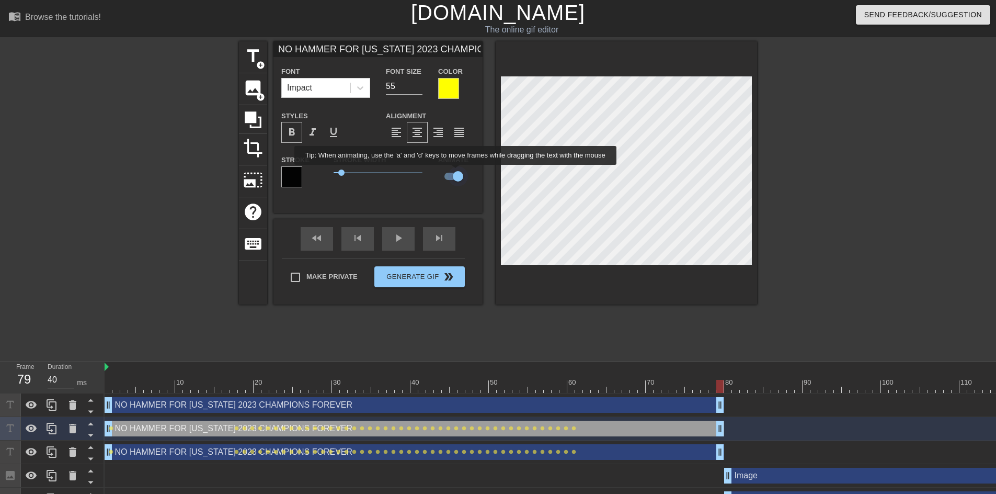
click at [456, 172] on input "checkbox" at bounding box center [458, 176] width 60 height 20
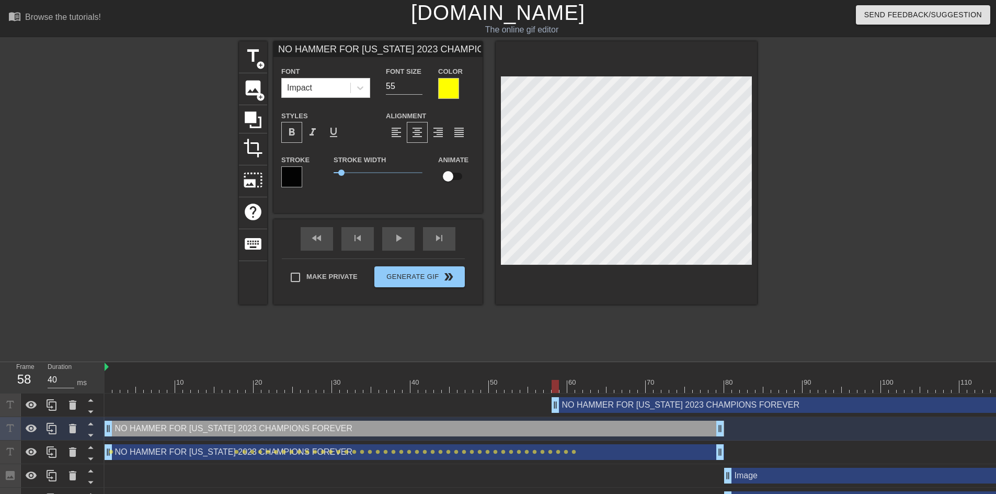
drag, startPoint x: 343, startPoint y: 408, endPoint x: 841, endPoint y: 398, distance: 497.2
click at [898, 399] on div "NO HAMMER FOR MICHIGAN 2023 CHAMPIONS FOREVER drag_handle drag_handle" at bounding box center [861, 405] width 619 height 16
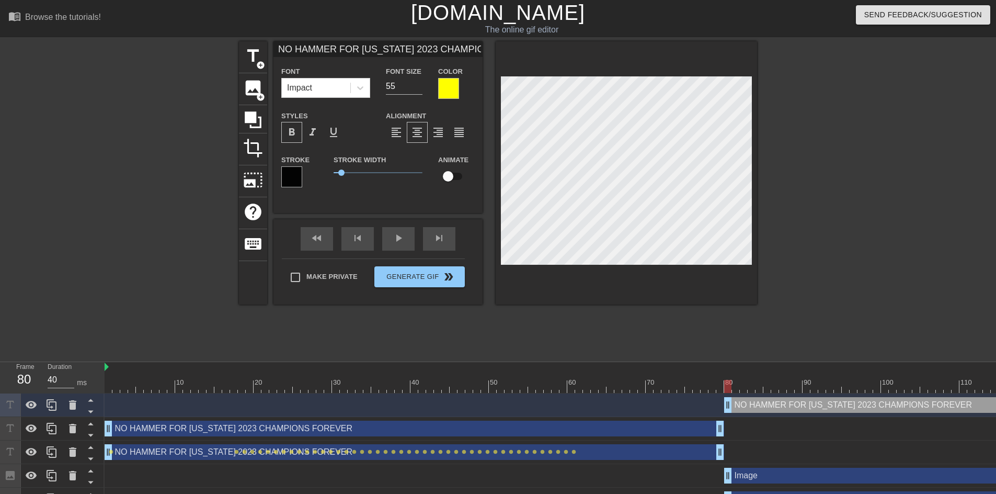
drag, startPoint x: 559, startPoint y: 408, endPoint x: 733, endPoint y: 415, distance: 173.7
click at [733, 415] on div "NO HAMMER FOR MICHIGAN 2023 CHAMPIONS FOREVER drag_handle drag_handle" at bounding box center [638, 405] width 1066 height 24
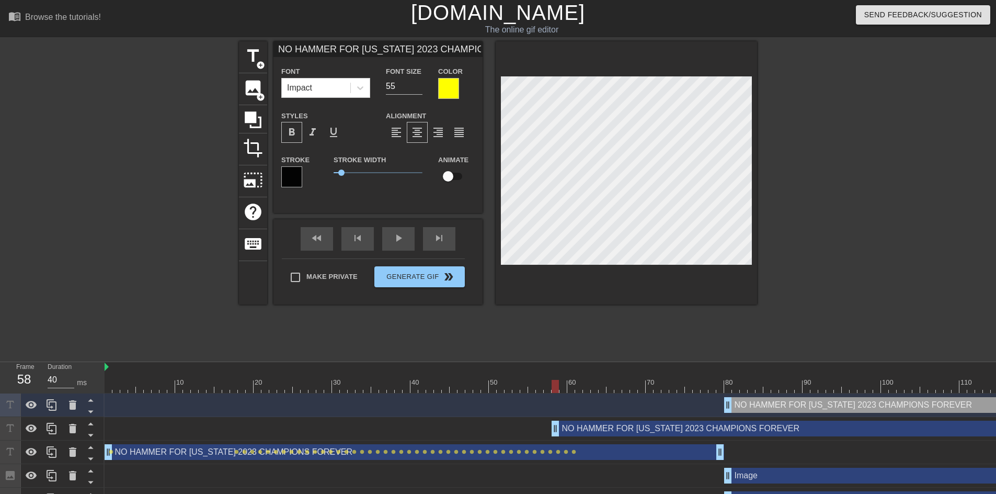
drag, startPoint x: 170, startPoint y: 428, endPoint x: 662, endPoint y: 423, distance: 491.4
click at [662, 423] on div "NO HAMMER FOR MICHIGAN 2023 CHAMPIONS FOREVER drag_handle drag_handle" at bounding box center [861, 428] width 619 height 16
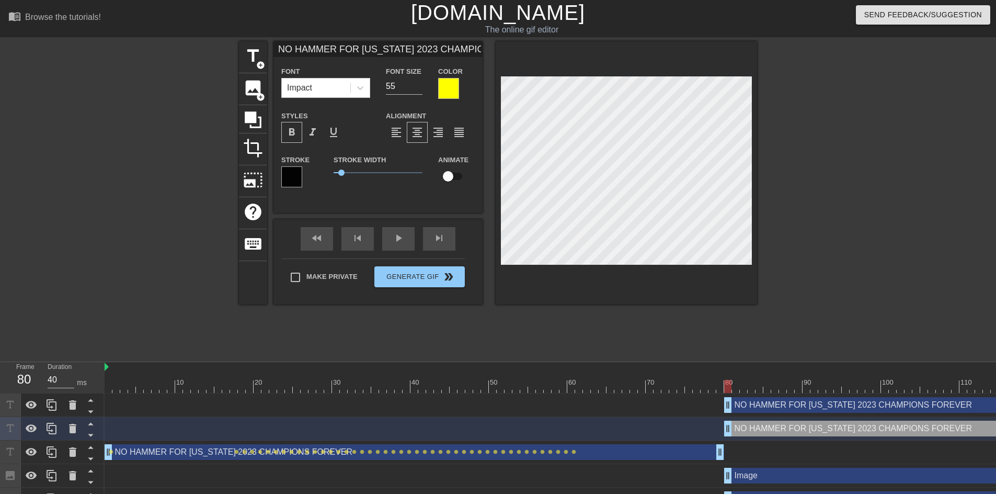
drag, startPoint x: 555, startPoint y: 430, endPoint x: 727, endPoint y: 424, distance: 172.1
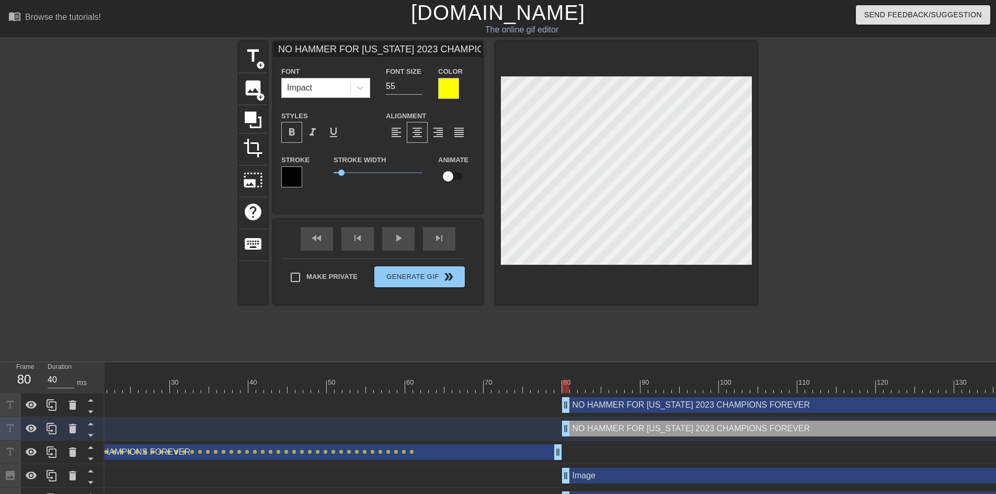
scroll to position [0, 170]
click at [634, 405] on div "NO HAMMER FOR MICHIGAN 2023 CHAMPIONS FOREVER drag_handle drag_handle" at bounding box center [777, 405] width 447 height 16
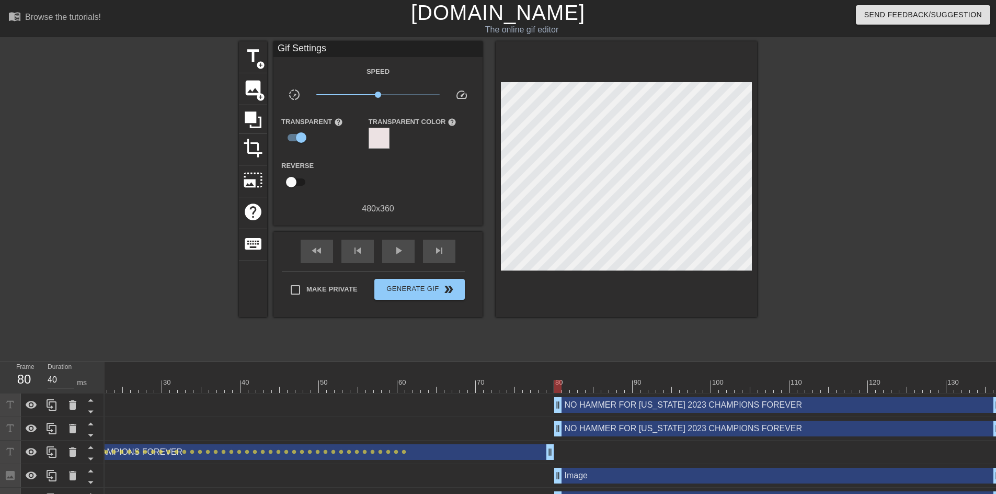
click at [596, 432] on div "NO HAMMER FOR MICHIGAN 2023 CHAMPIONS FOREVER drag_handle drag_handle" at bounding box center [777, 428] width 447 height 16
drag, startPoint x: 559, startPoint y: 386, endPoint x: 7, endPoint y: 396, distance: 552.1
click at [7, 397] on div "Frame 10 Duration 40 ms 10 20 30 40 50 60 70 80 90 100 110 120 130 NO HAMMER FO…" at bounding box center [498, 448] width 996 height 173
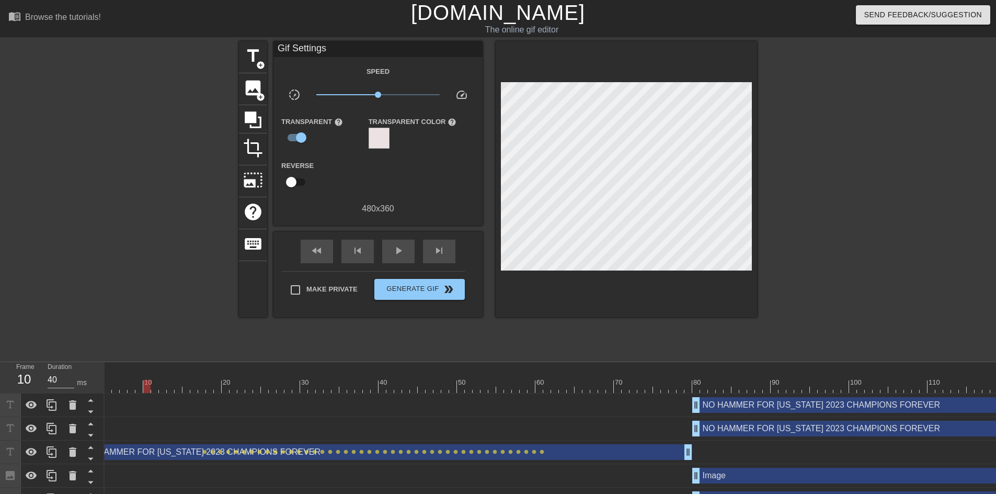
scroll to position [0, 0]
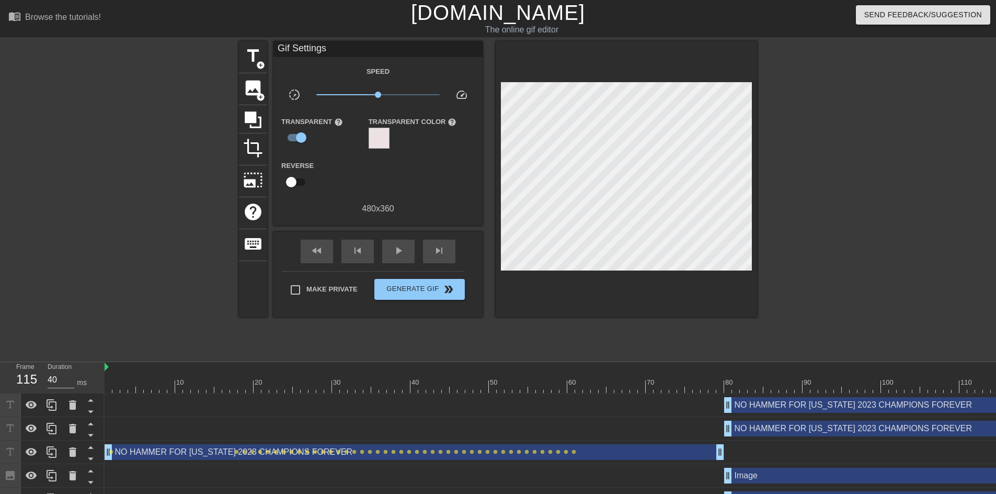
drag, startPoint x: 179, startPoint y: 388, endPoint x: 1003, endPoint y: 384, distance: 824.4
click at [995, 384] on html "menu_book Browse the tutorials! Gifntext.com The online gif editor Send Feedbac…" at bounding box center [498, 267] width 996 height 534
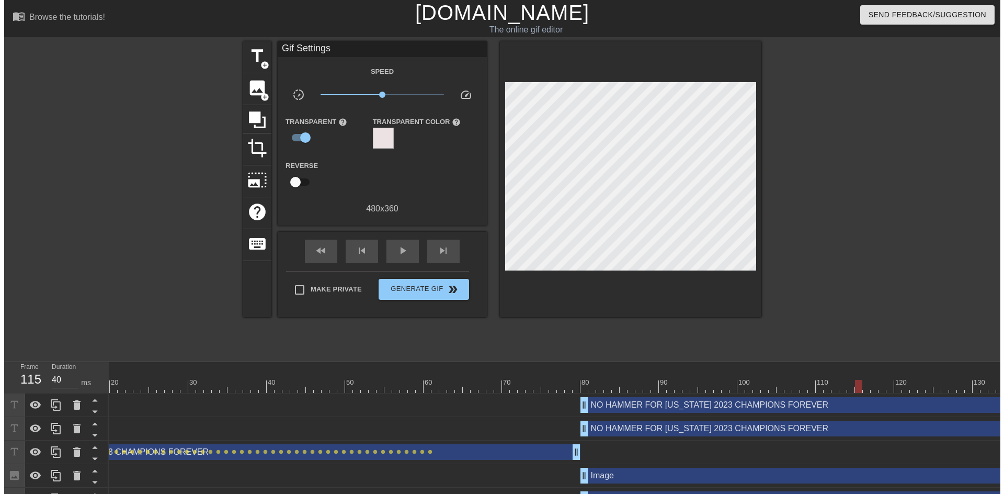
scroll to position [0, 170]
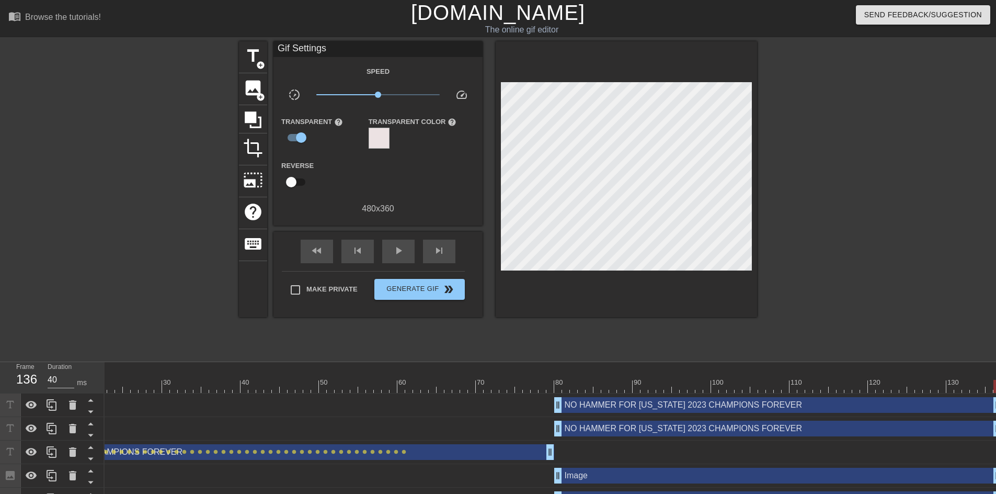
drag, startPoint x: 831, startPoint y: 385, endPoint x: 997, endPoint y: 396, distance: 166.1
click at [995, 396] on html "menu_book Browse the tutorials! Gifntext.com The online gif editor Send Feedbac…" at bounding box center [498, 267] width 996 height 534
click at [419, 289] on span "Generate Gif double_arrow" at bounding box center [419, 289] width 82 height 13
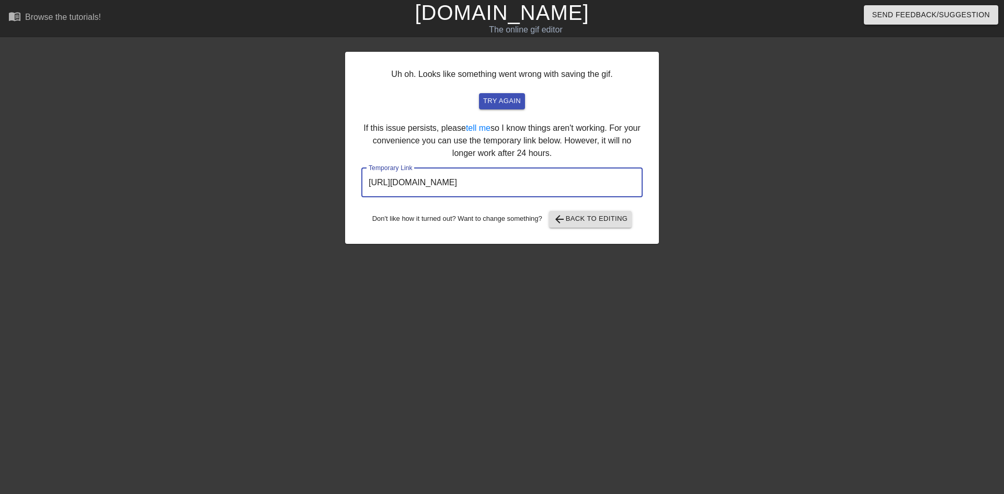
drag, startPoint x: 585, startPoint y: 177, endPoint x: 327, endPoint y: 176, distance: 257.7
click at [327, 175] on div "Uh oh. Looks like something went wrong with saving the gif. try again If this i…" at bounding box center [502, 198] width 1004 height 314
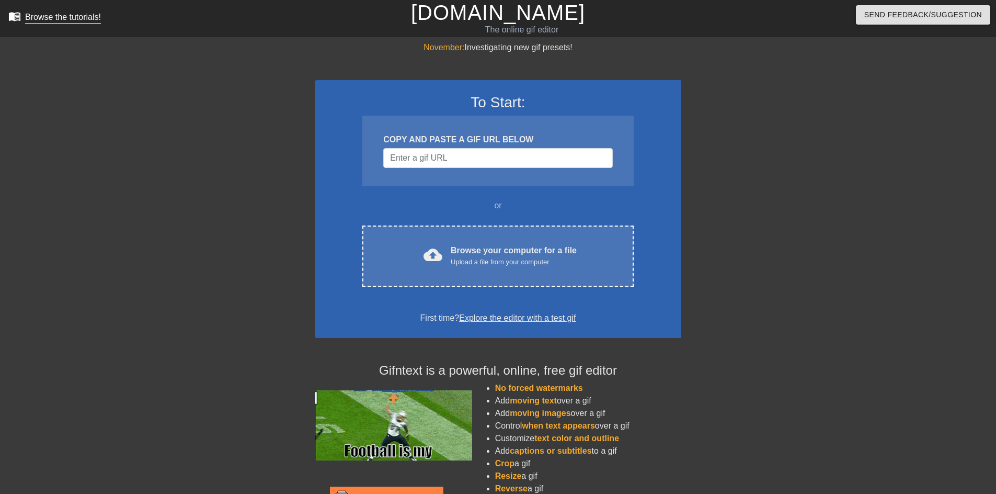
click at [83, 21] on div "Browse the tutorials!" at bounding box center [63, 17] width 76 height 9
drag, startPoint x: 72, startPoint y: 169, endPoint x: 97, endPoint y: 176, distance: 26.6
